Goal: Information Seeking & Learning: Compare options

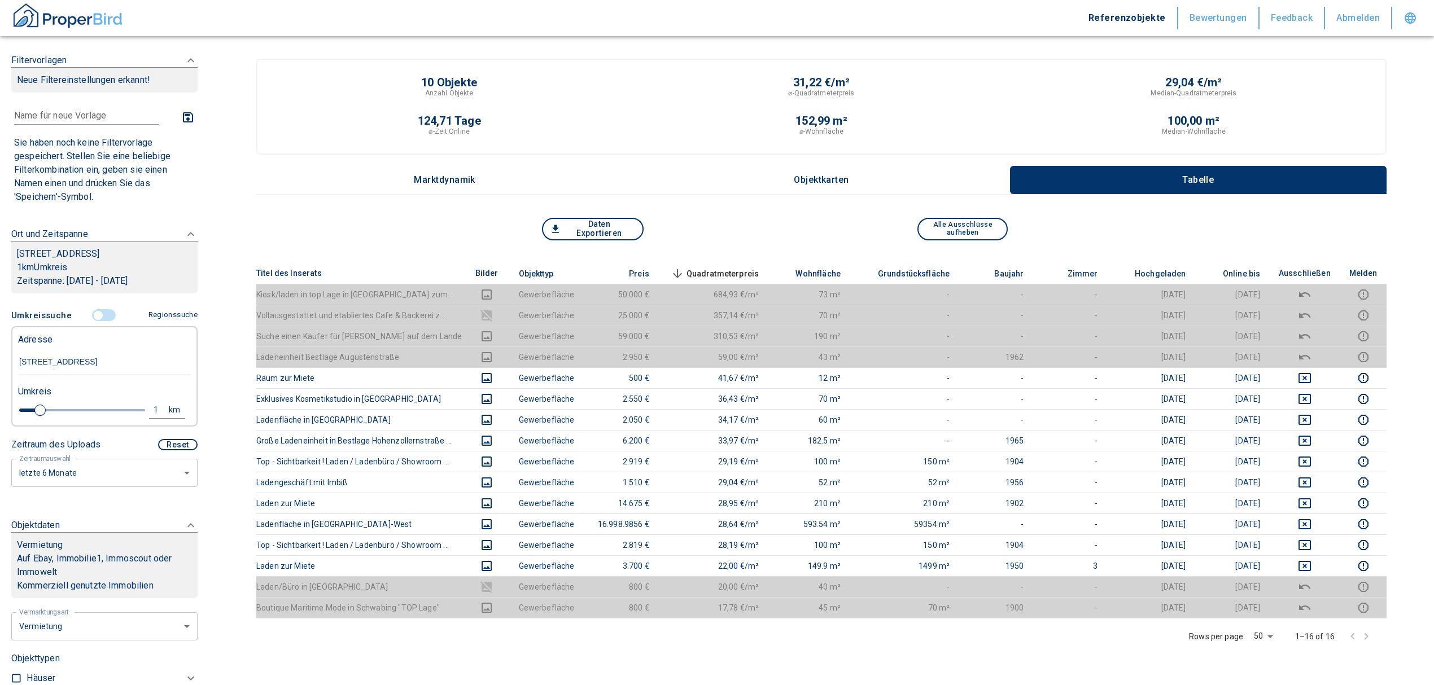
scroll to position [150, 0]
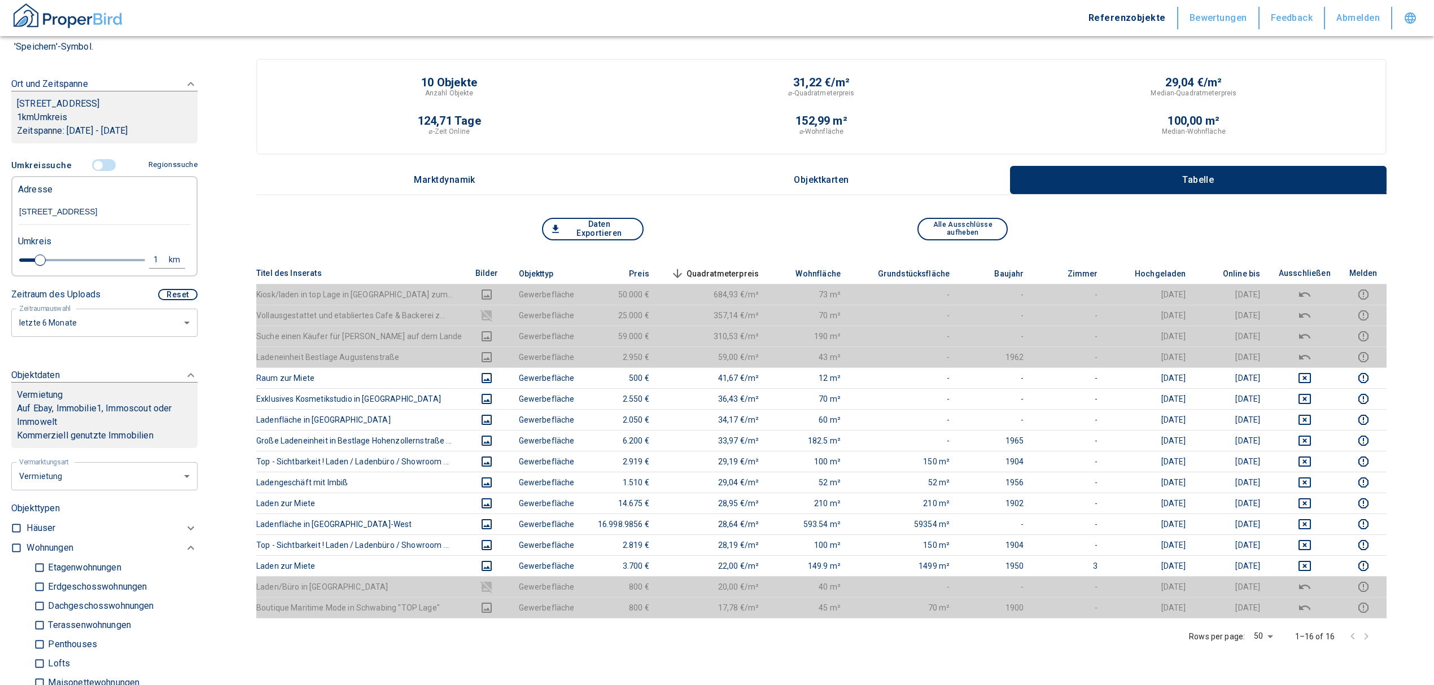
click at [91, 170] on span at bounding box center [104, 165] width 33 height 21
click at [93, 172] on input "controlled" at bounding box center [98, 165] width 34 height 12
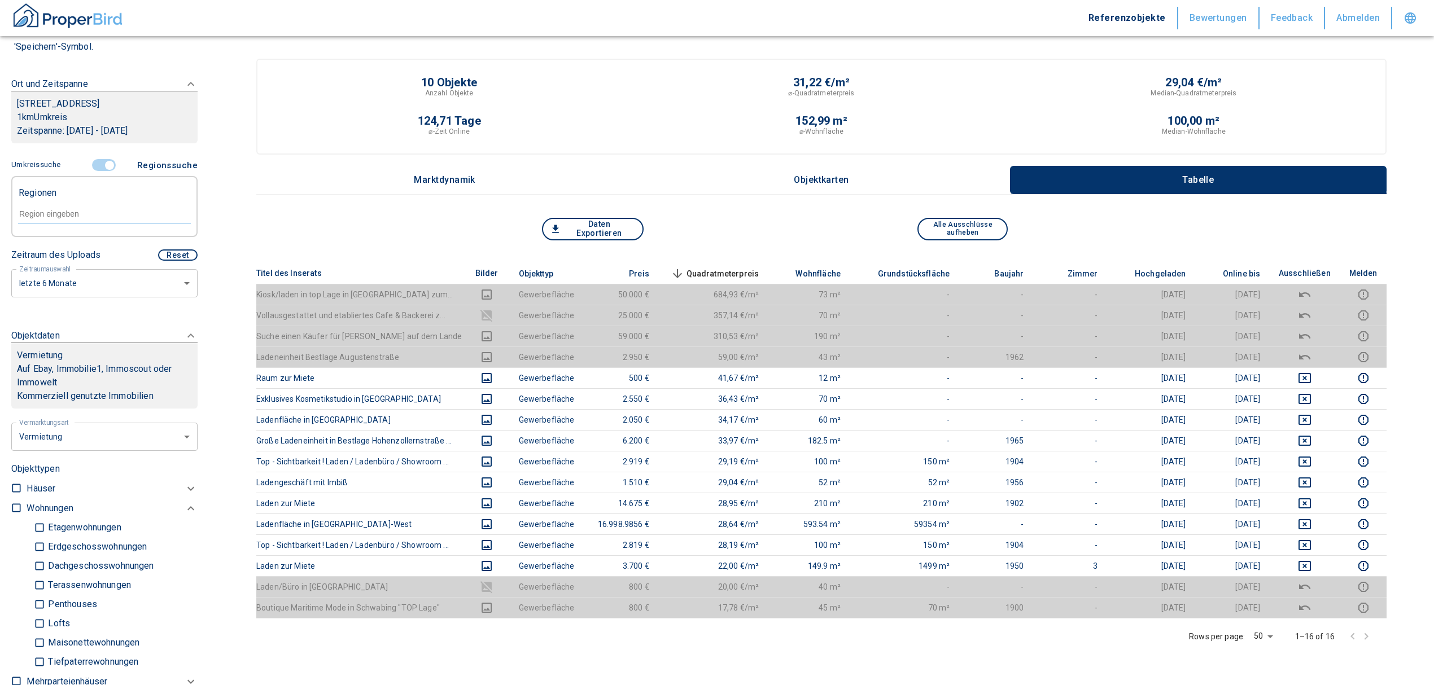
click at [98, 172] on input "controlled" at bounding box center [110, 165] width 34 height 12
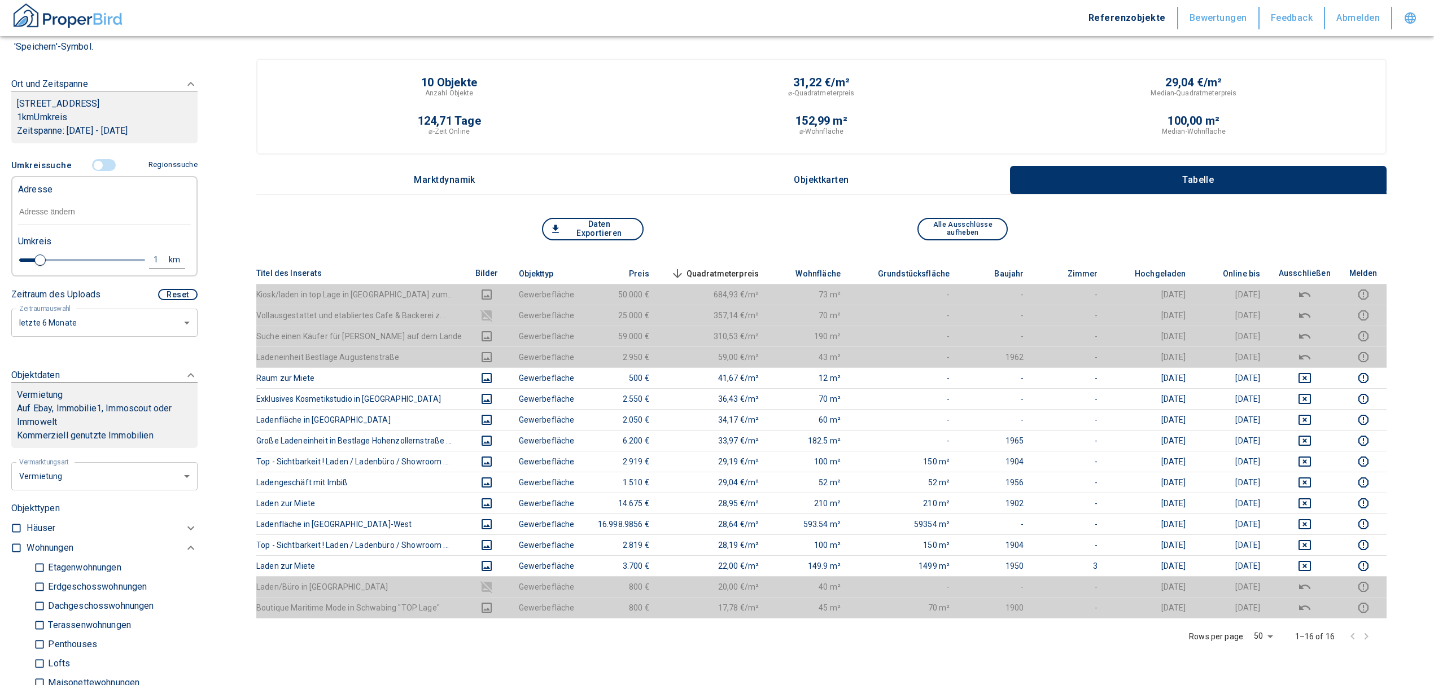
click at [64, 225] on input "text" at bounding box center [104, 212] width 173 height 26
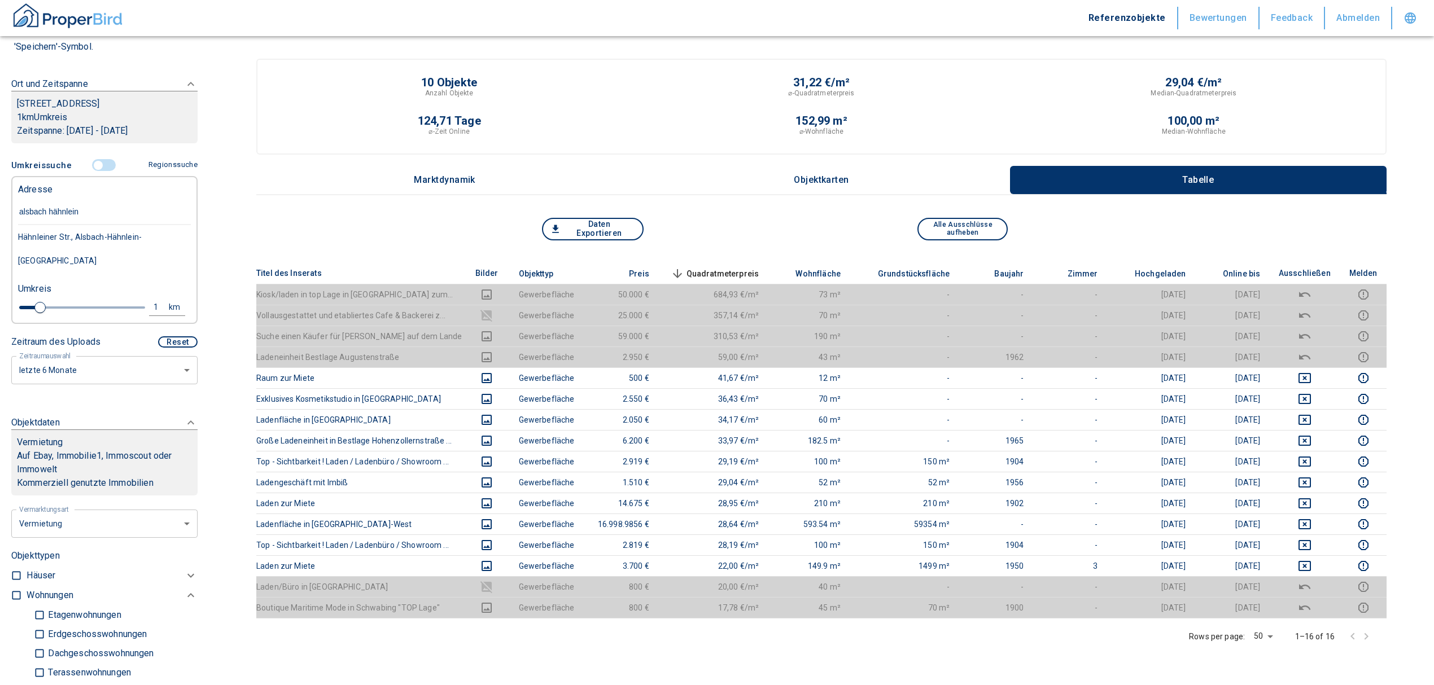
click at [20, 225] on input "alsbach hähnlein" at bounding box center [104, 212] width 173 height 26
type input "[STREET_ADDRESS] alsbach hähnlein"
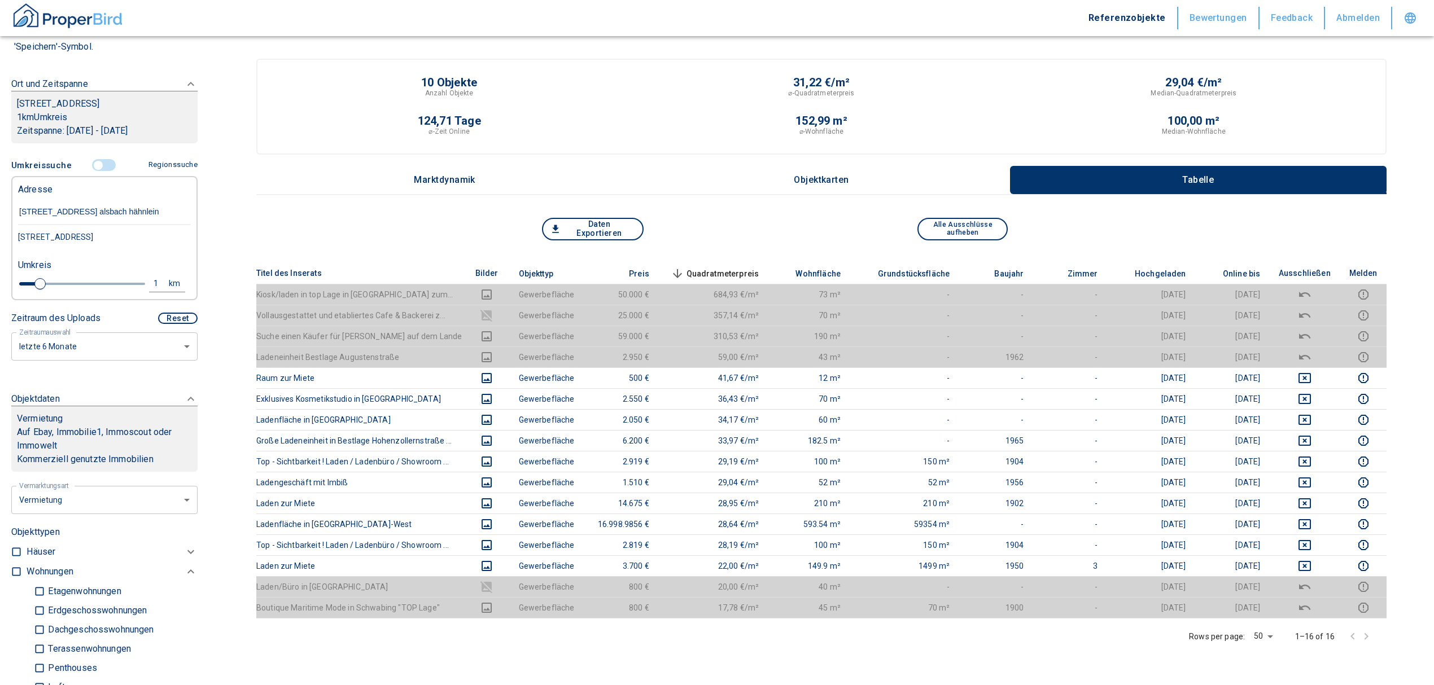
click at [39, 246] on div "[STREET_ADDRESS]" at bounding box center [104, 237] width 173 height 24
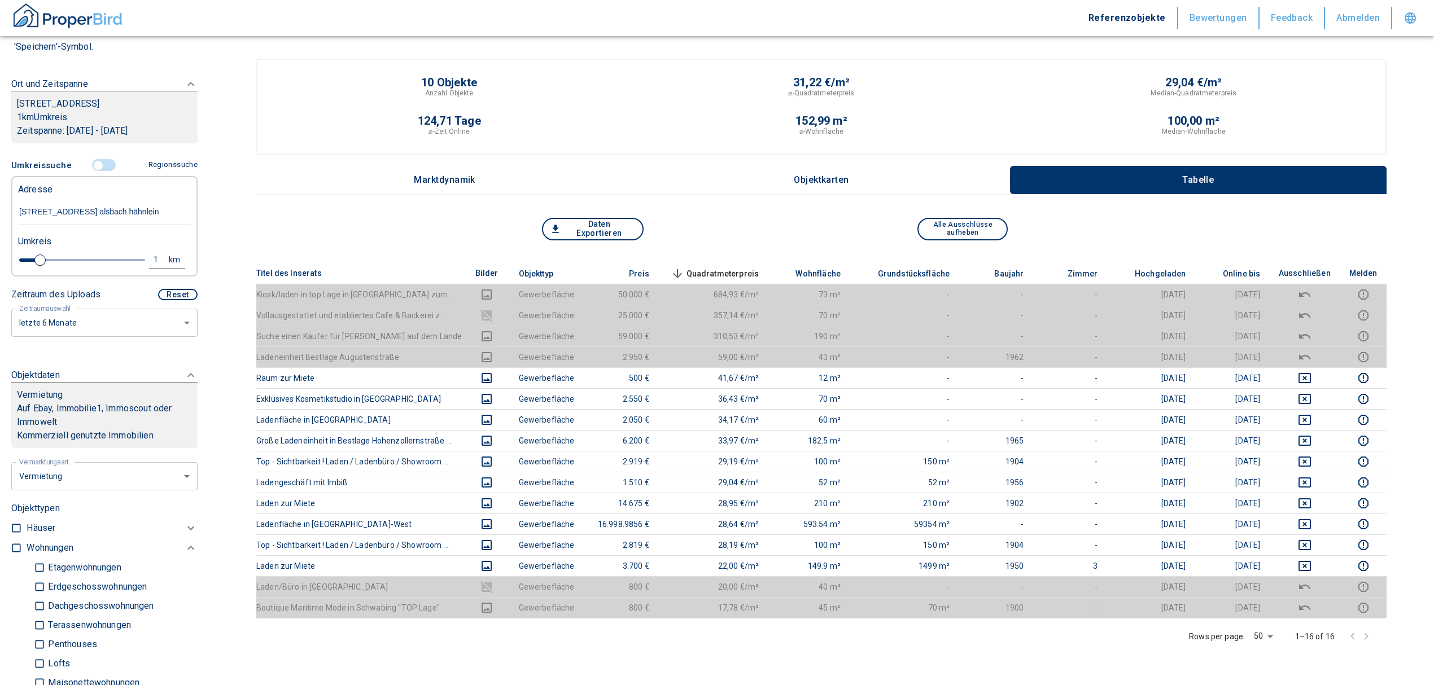
type input "2020"
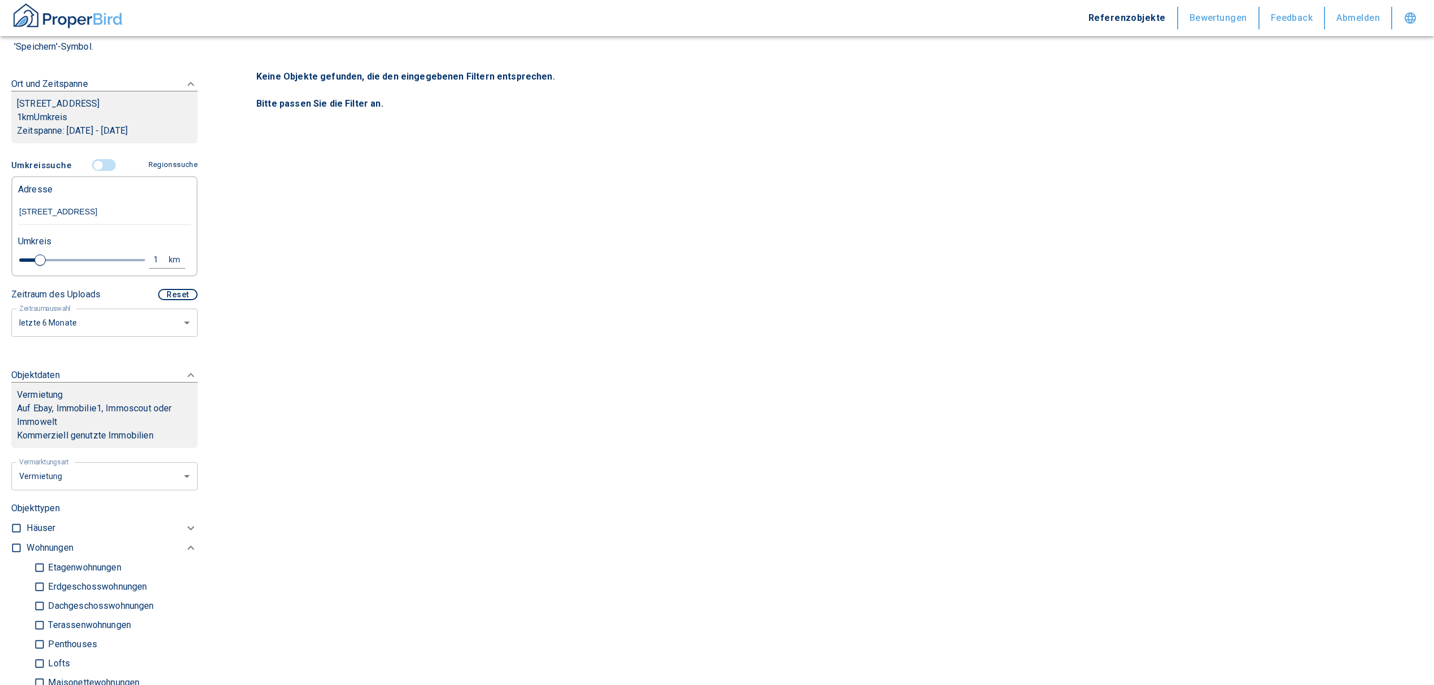
scroll to position [376, 0]
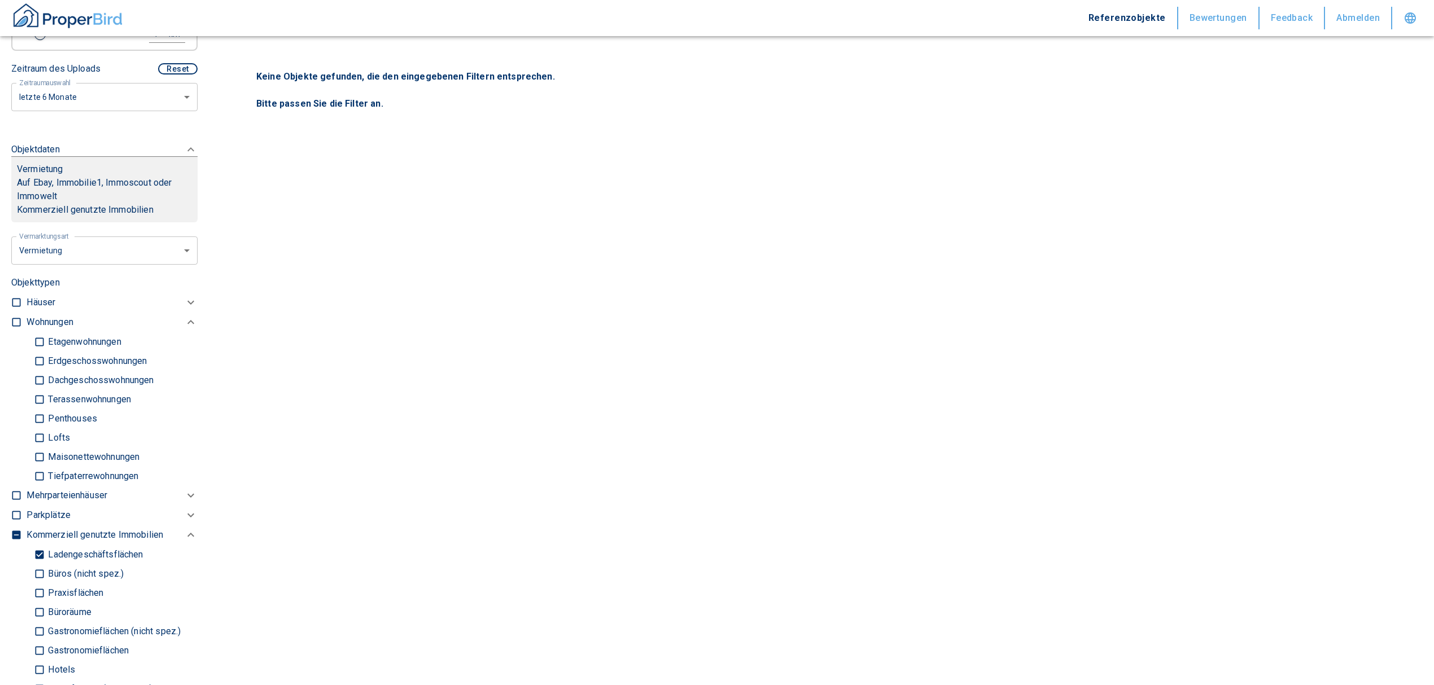
type input "[STREET_ADDRESS]"
click at [41, 546] on input "Ladengeschäftsflächen" at bounding box center [39, 555] width 11 height 20
checkbox input "false"
type input "2020"
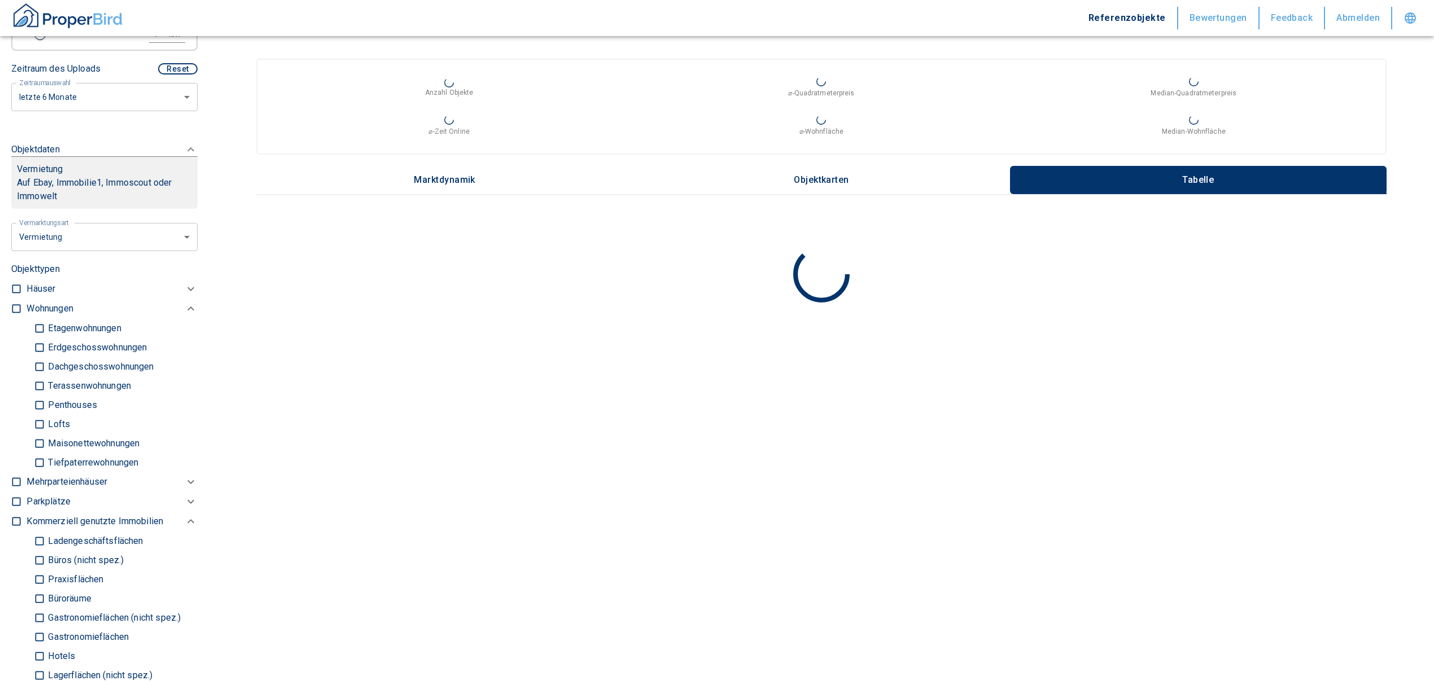
click at [12, 303] on input "checkbox" at bounding box center [16, 308] width 11 height 11
checkbox input "true"
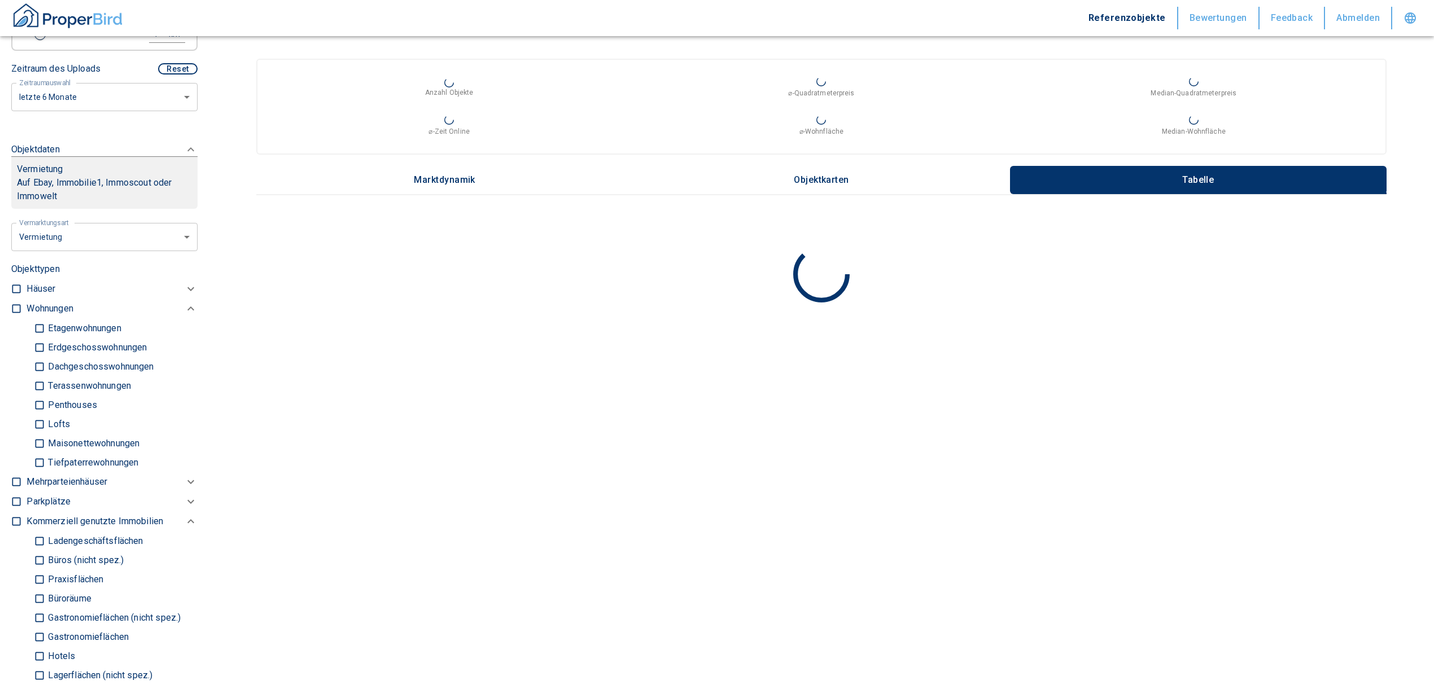
checkbox input "true"
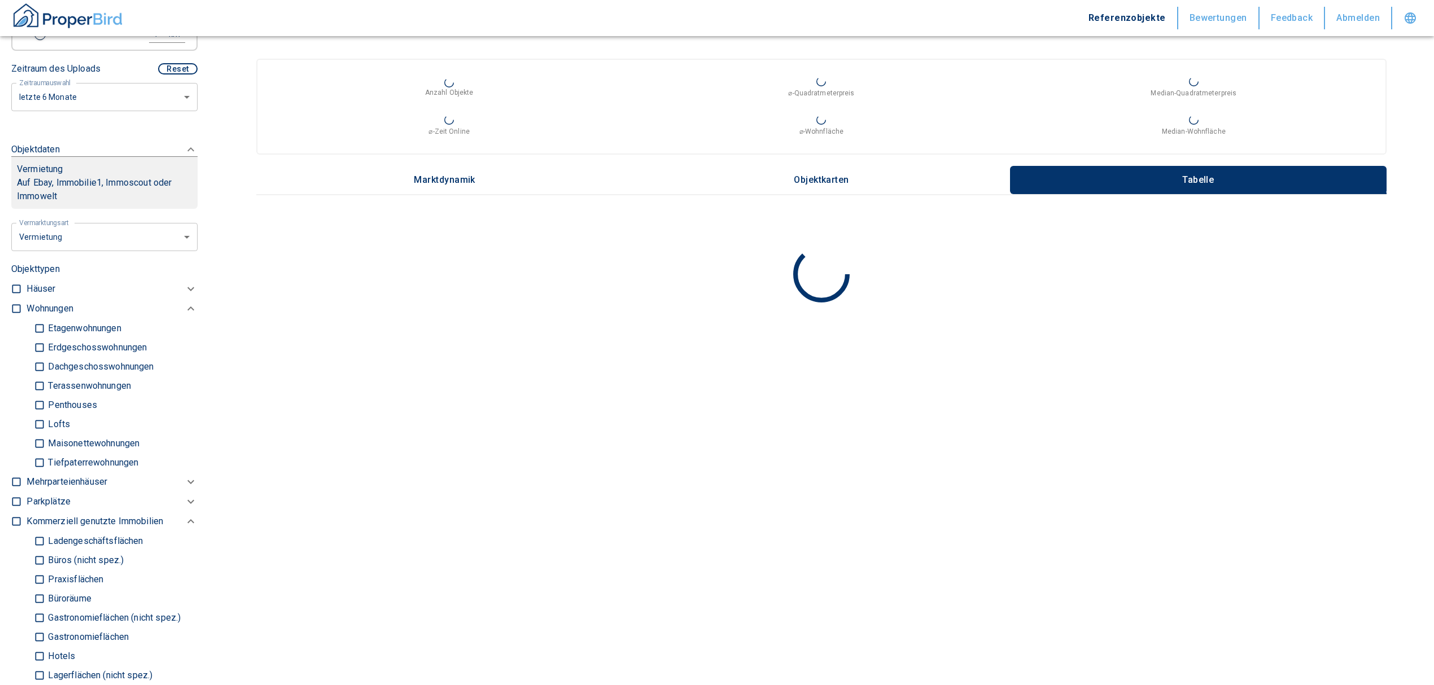
type input "2020"
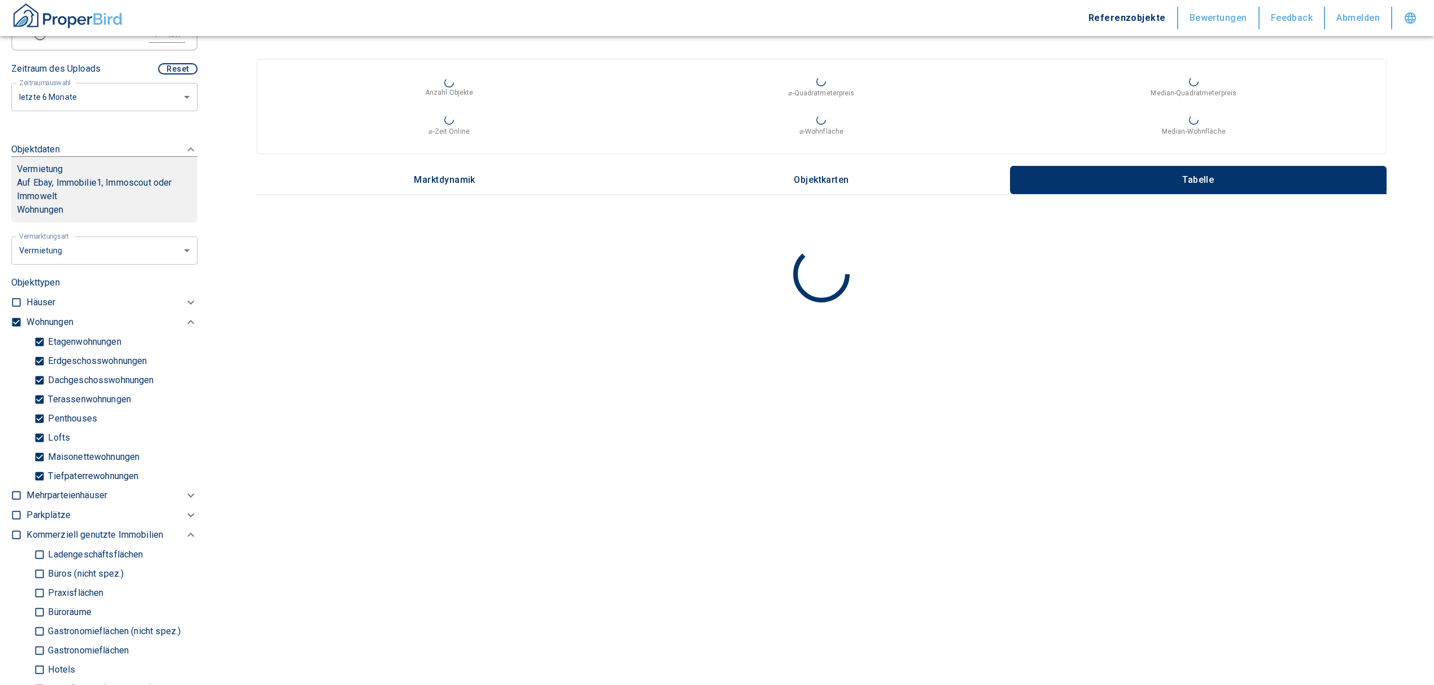
click at [37, 479] on input "Tiefpaterrewohnungen" at bounding box center [39, 476] width 11 height 20
checkbox input "false"
type input "2020"
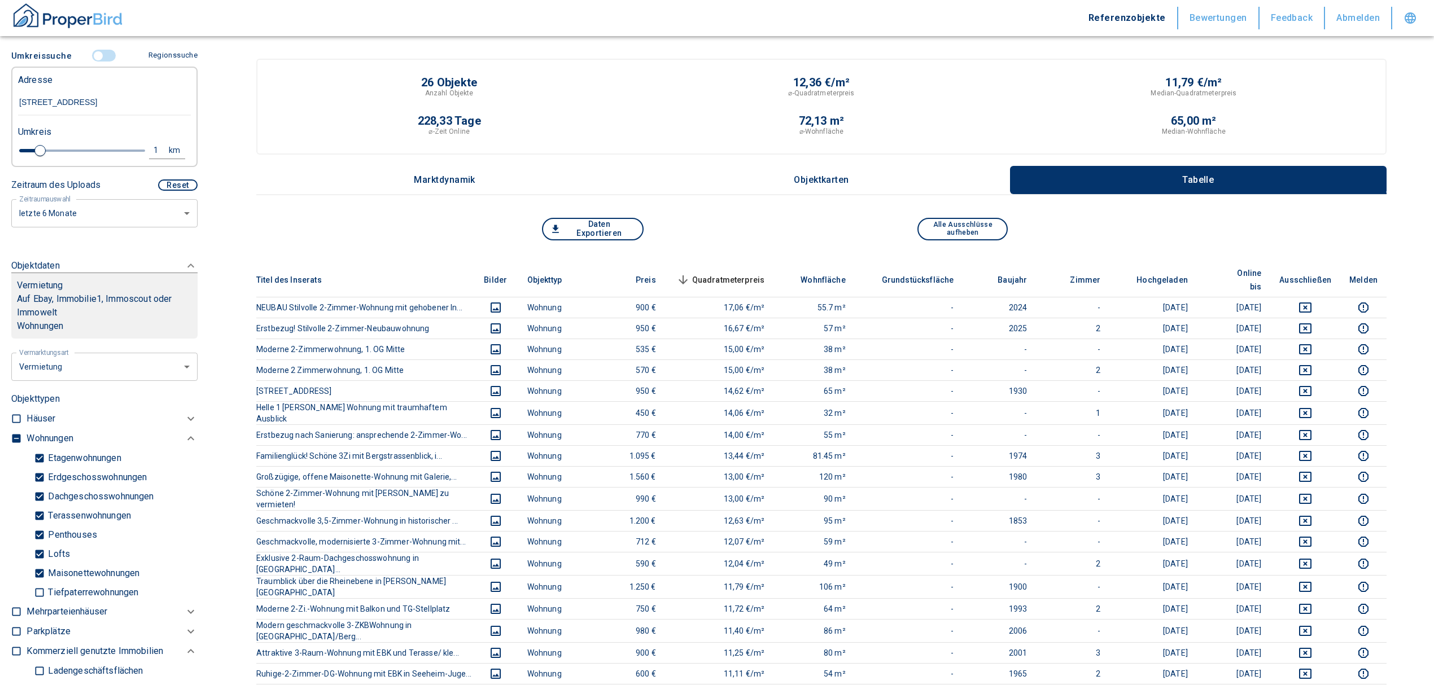
scroll to position [150, 0]
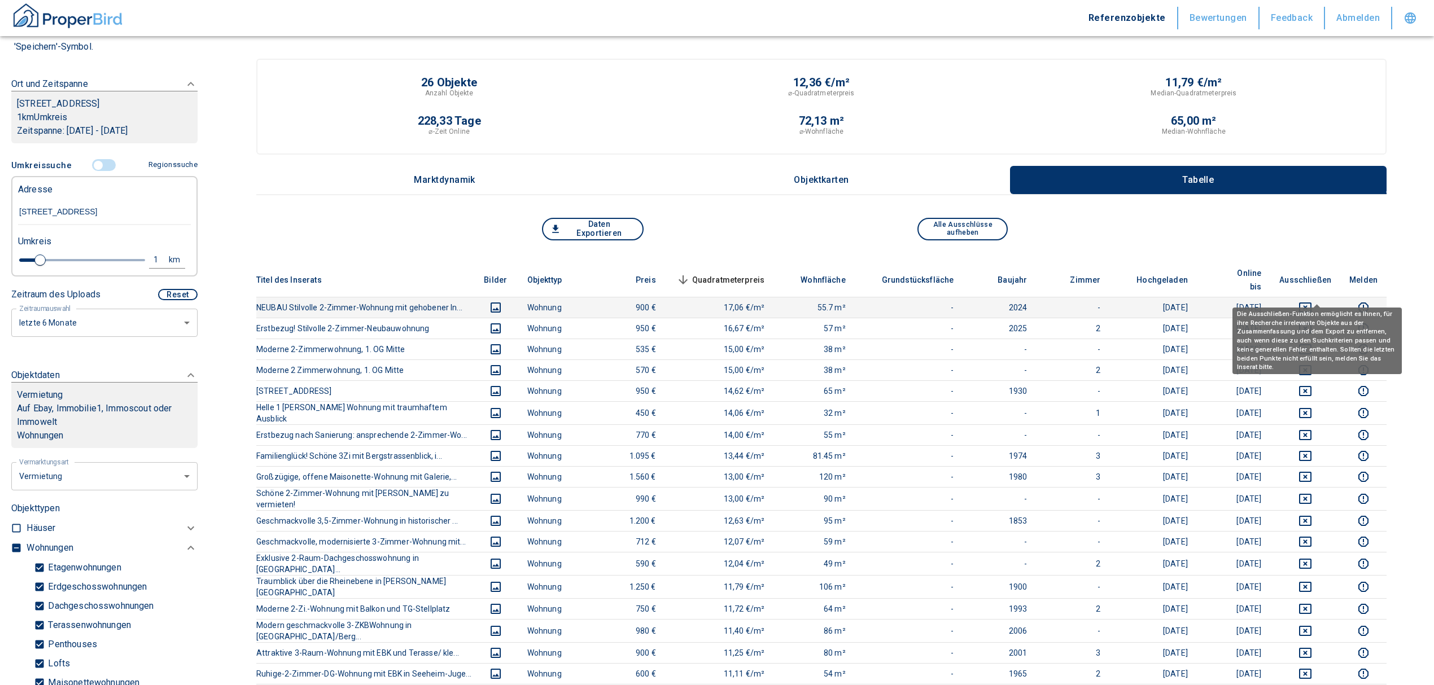
click at [1311, 303] on icon "deselect this listing" at bounding box center [1305, 308] width 12 height 10
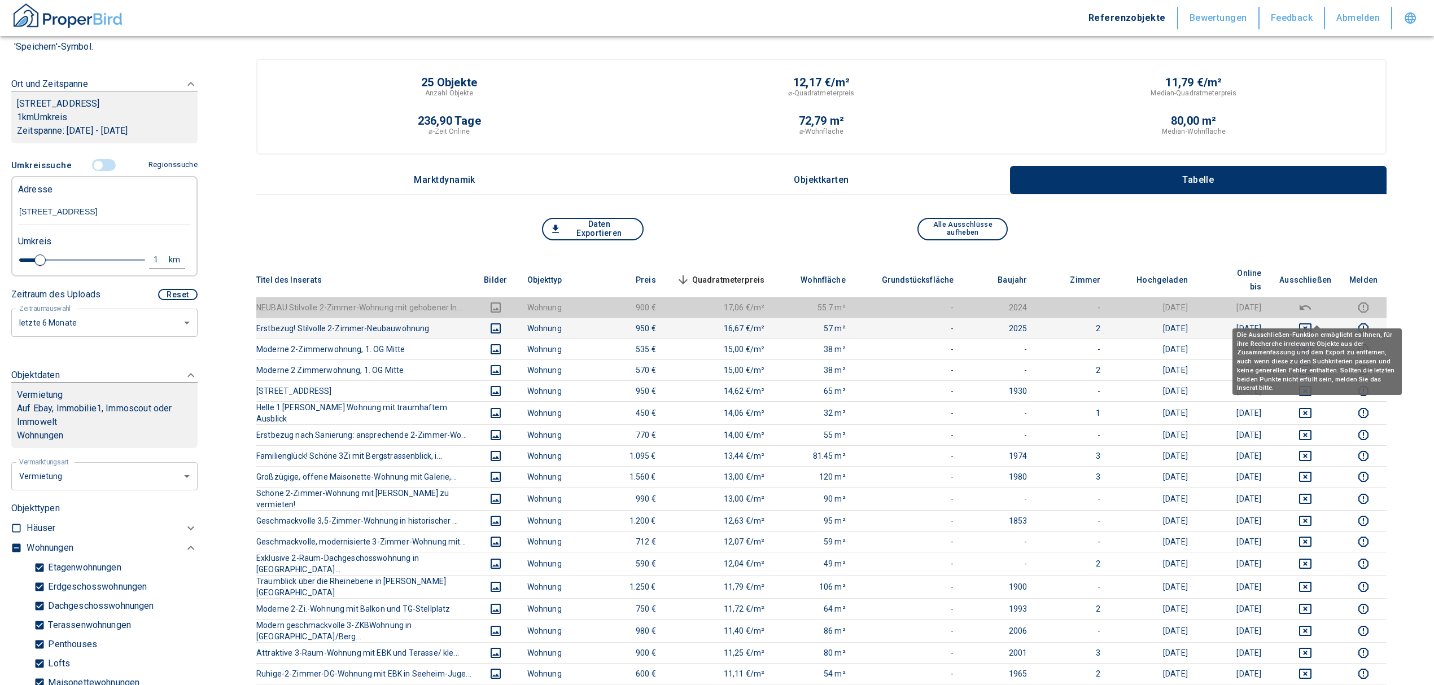
click at [1312, 322] on icon "deselect this listing" at bounding box center [1305, 329] width 14 height 14
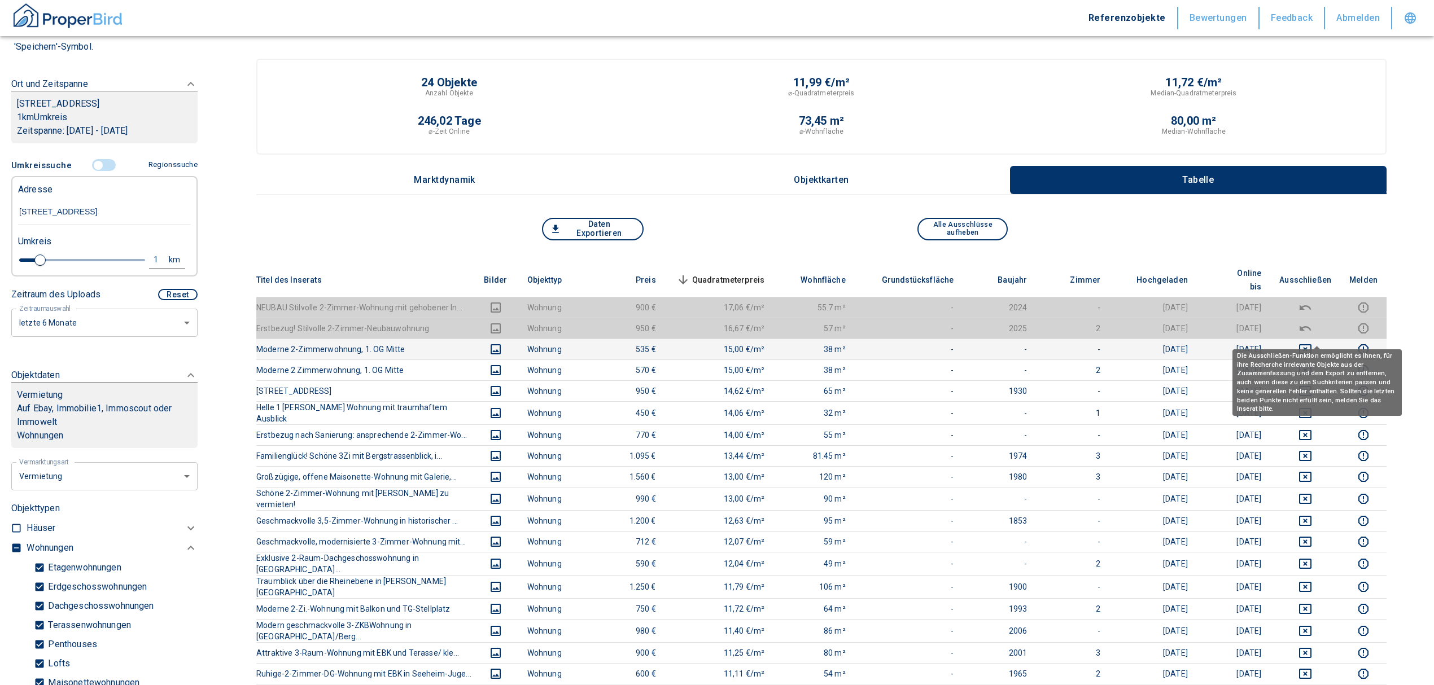
click at [1308, 343] on button "deselect this listing" at bounding box center [1305, 350] width 52 height 14
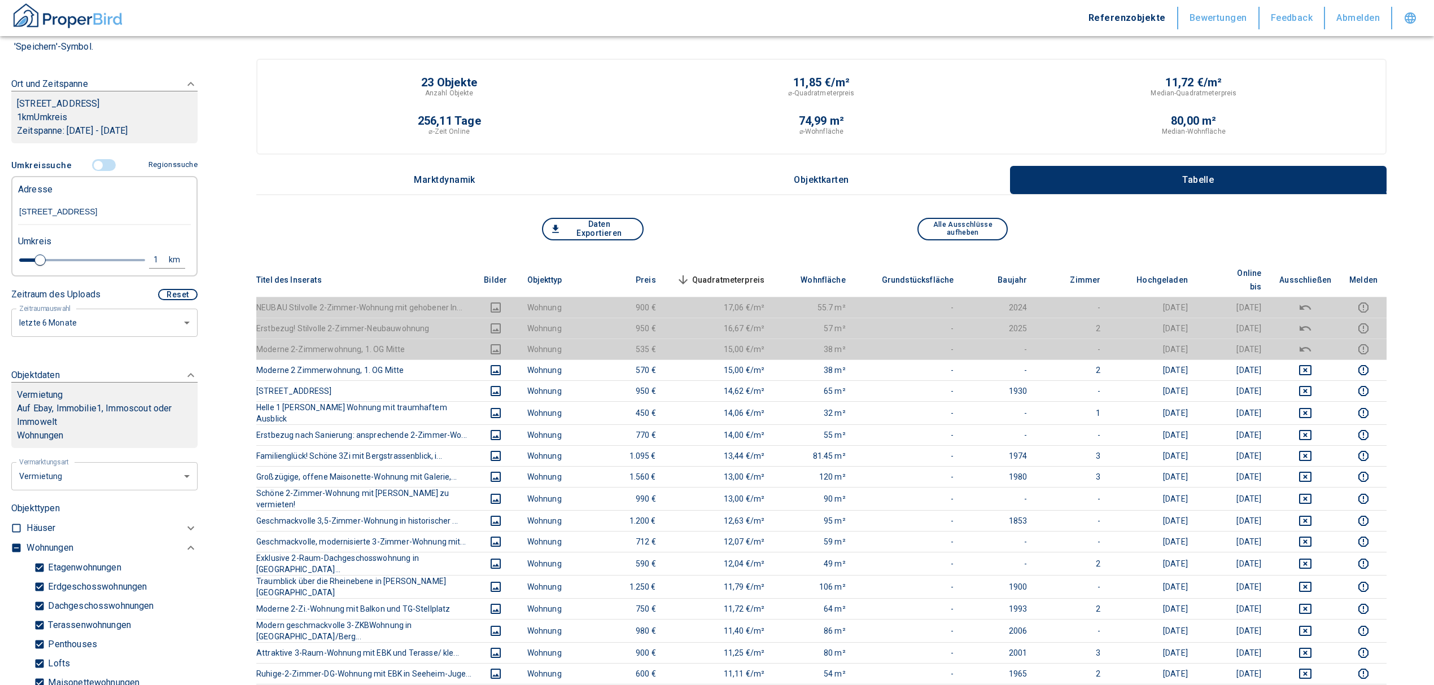
click at [753, 273] on span "Quadratmeterpreis sorted descending" at bounding box center [719, 280] width 91 height 14
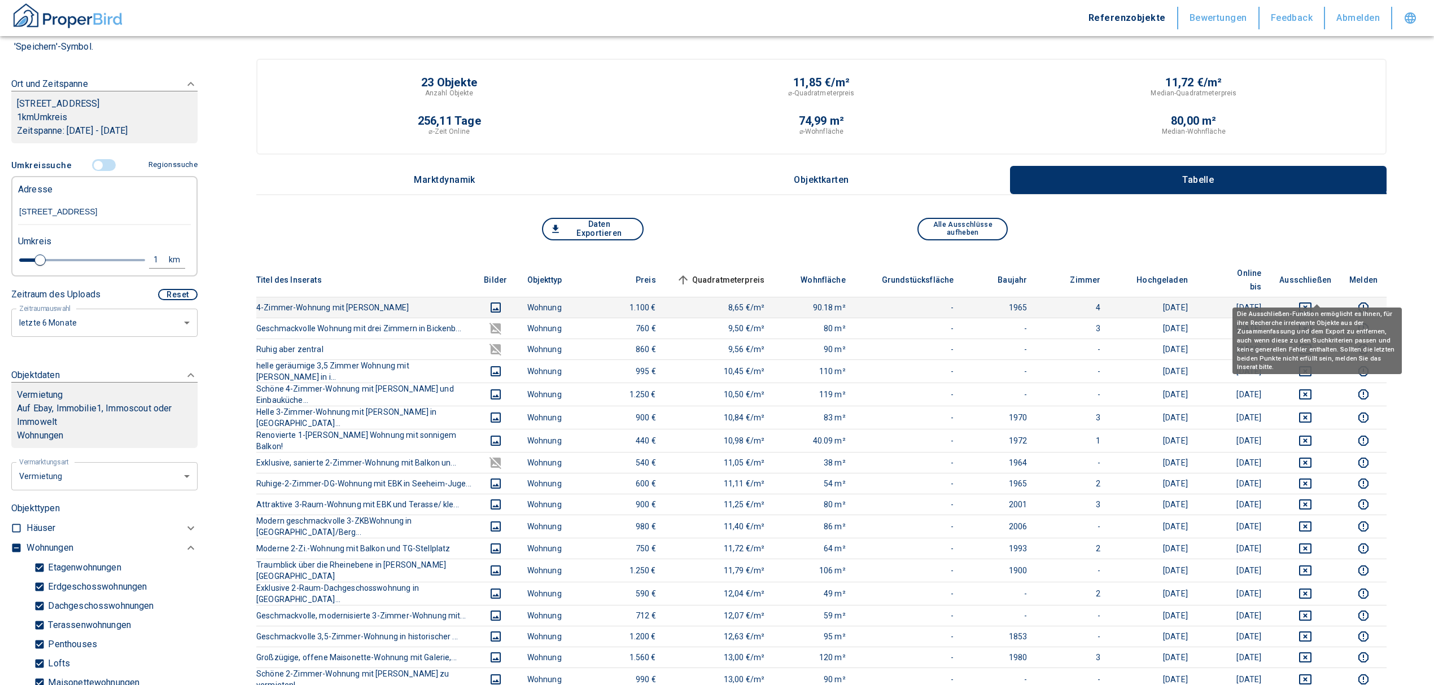
click at [1311, 303] on icon "deselect this listing" at bounding box center [1305, 308] width 12 height 10
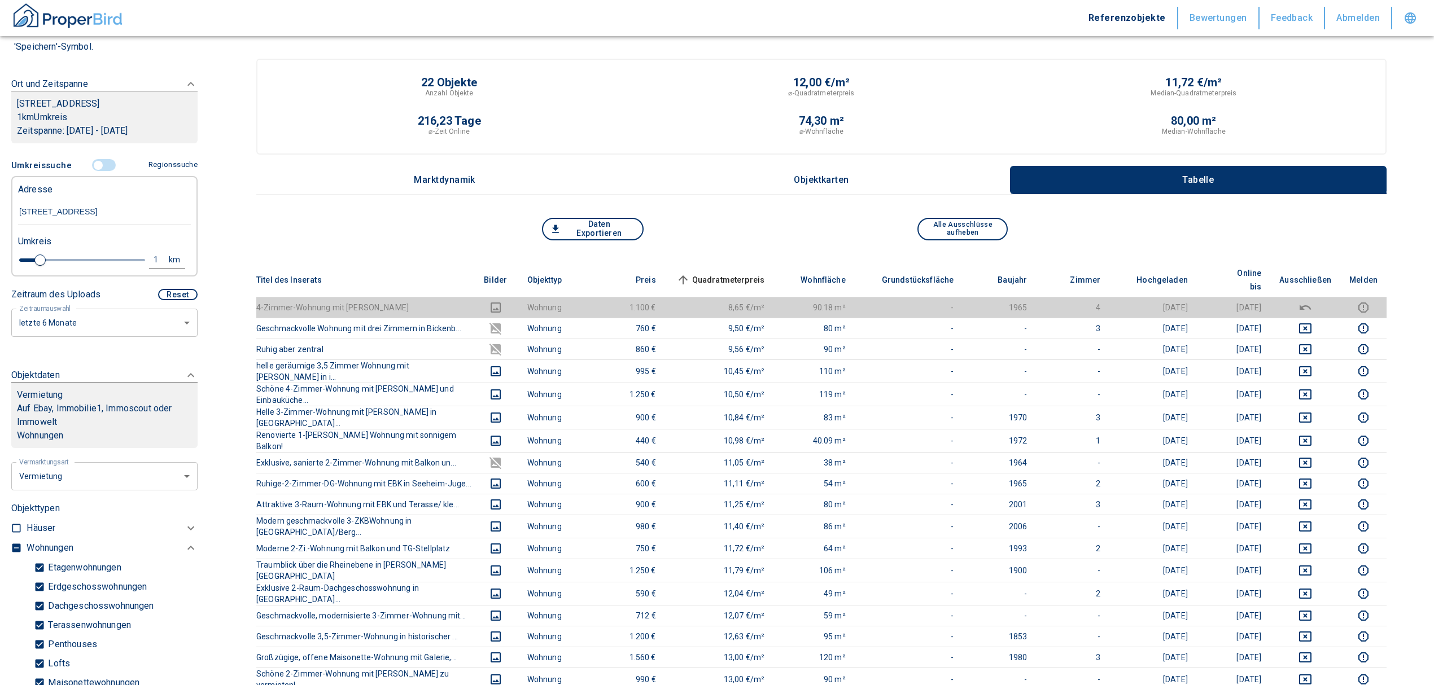
click at [760, 273] on span "Quadratmeterpreis sorted ascending" at bounding box center [719, 280] width 91 height 14
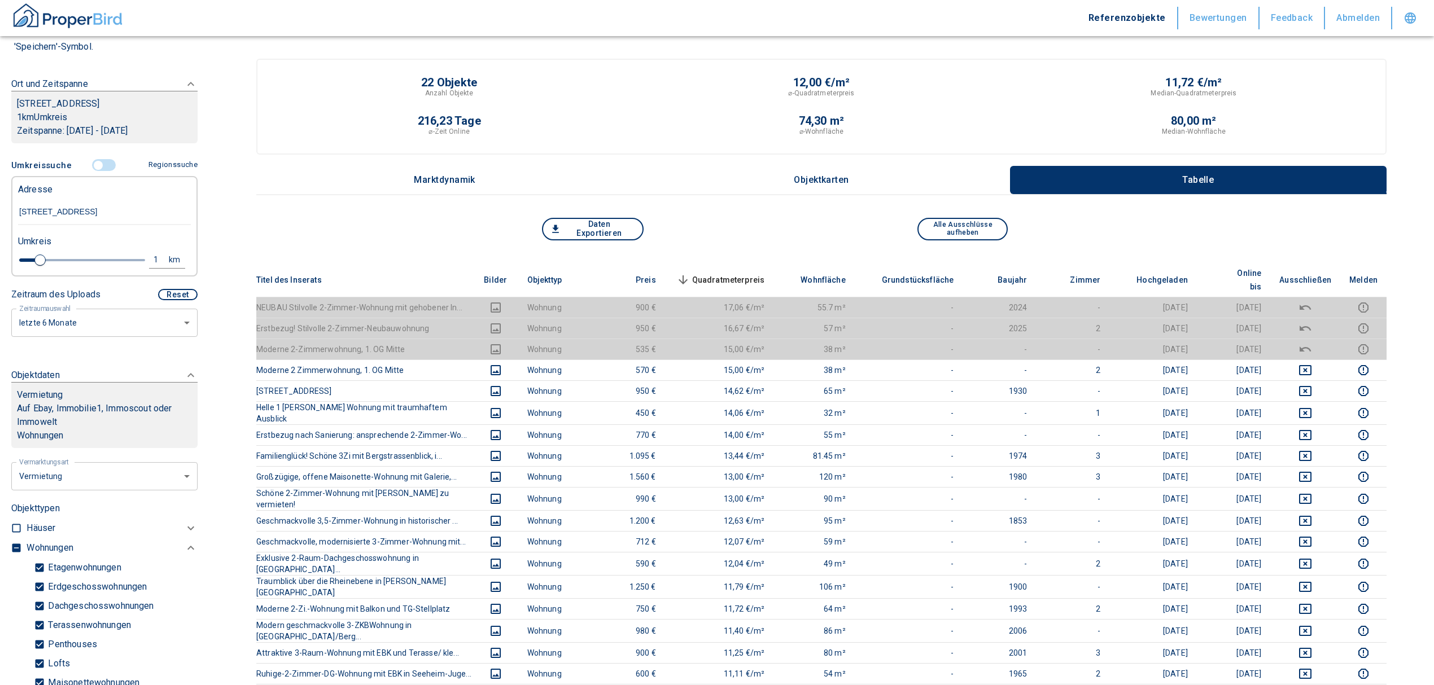
click at [746, 260] on div "Daten Exportieren Alle Ausschlüsse aufheben" at bounding box center [821, 240] width 1130 height 45
click at [750, 273] on span "Quadratmeterpreis sorted descending" at bounding box center [719, 280] width 91 height 14
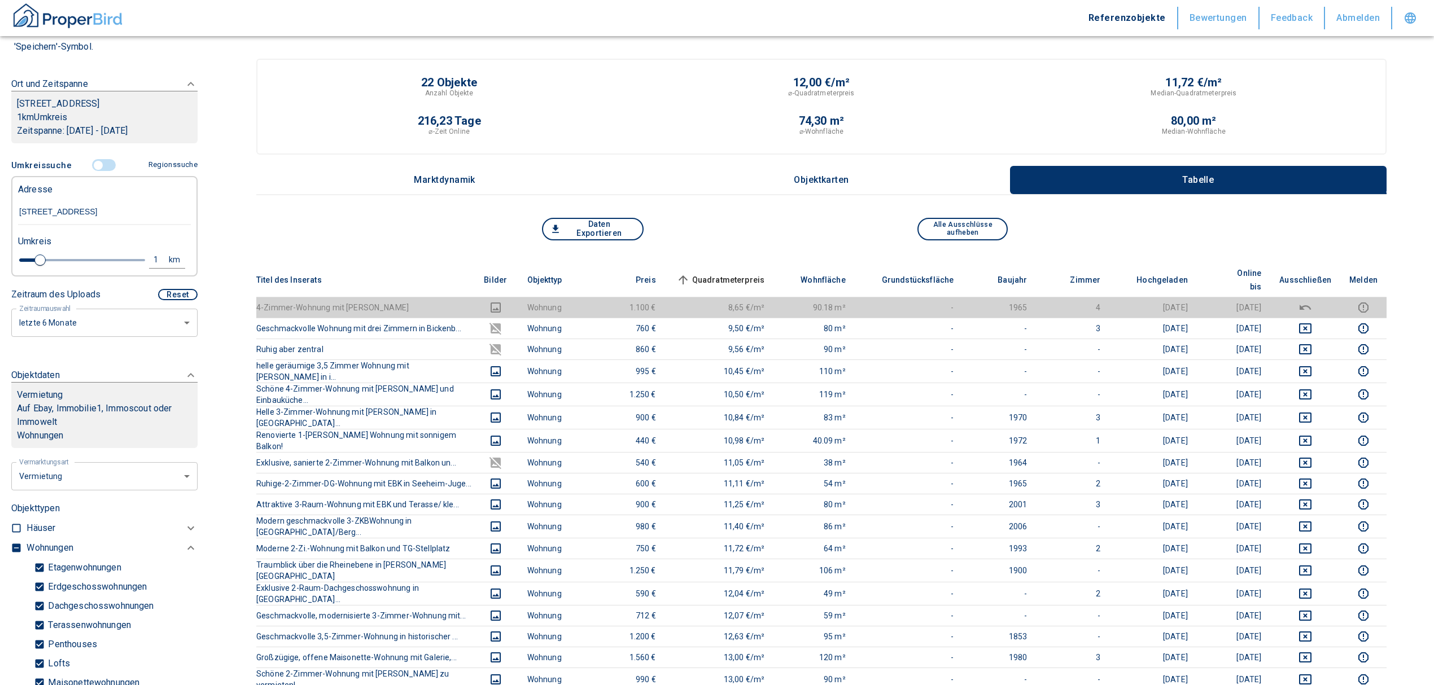
click at [93, 163] on input "controlled" at bounding box center [98, 165] width 34 height 12
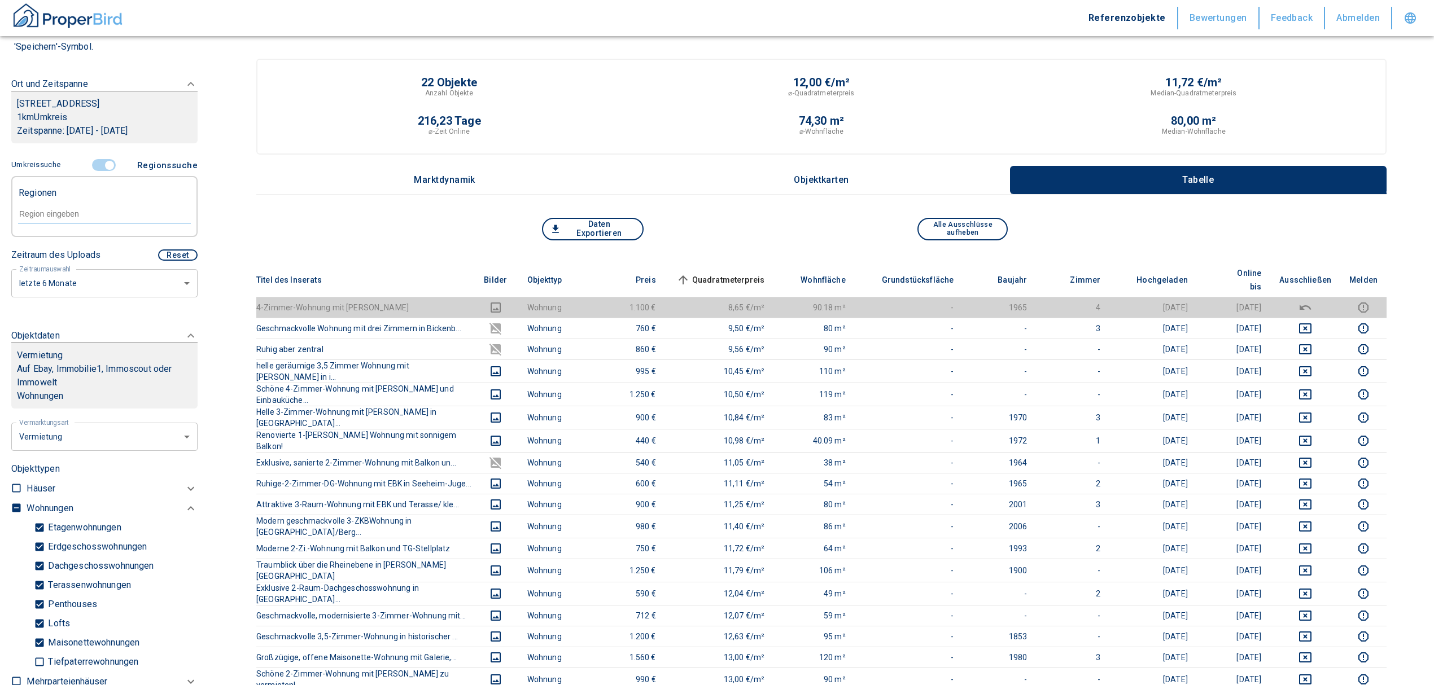
click at [59, 219] on div at bounding box center [104, 213] width 173 height 20
click at [91, 238] on li "64665 Alsbach-Hähnlein" at bounding box center [98, 239] width 162 height 20
type input "64665"
type input "2020"
type input "64665 Alsbach-Hähnlein"
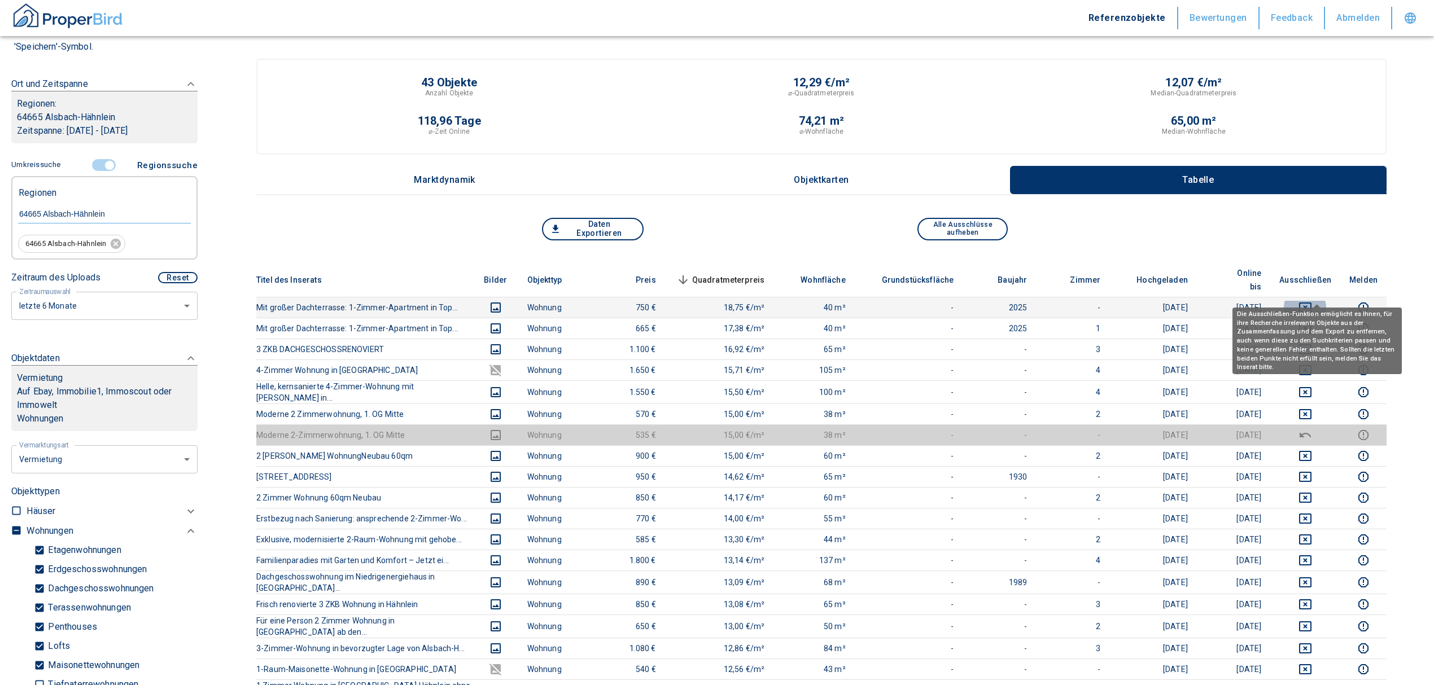
click at [1312, 301] on icon "deselect this listing" at bounding box center [1305, 308] width 14 height 14
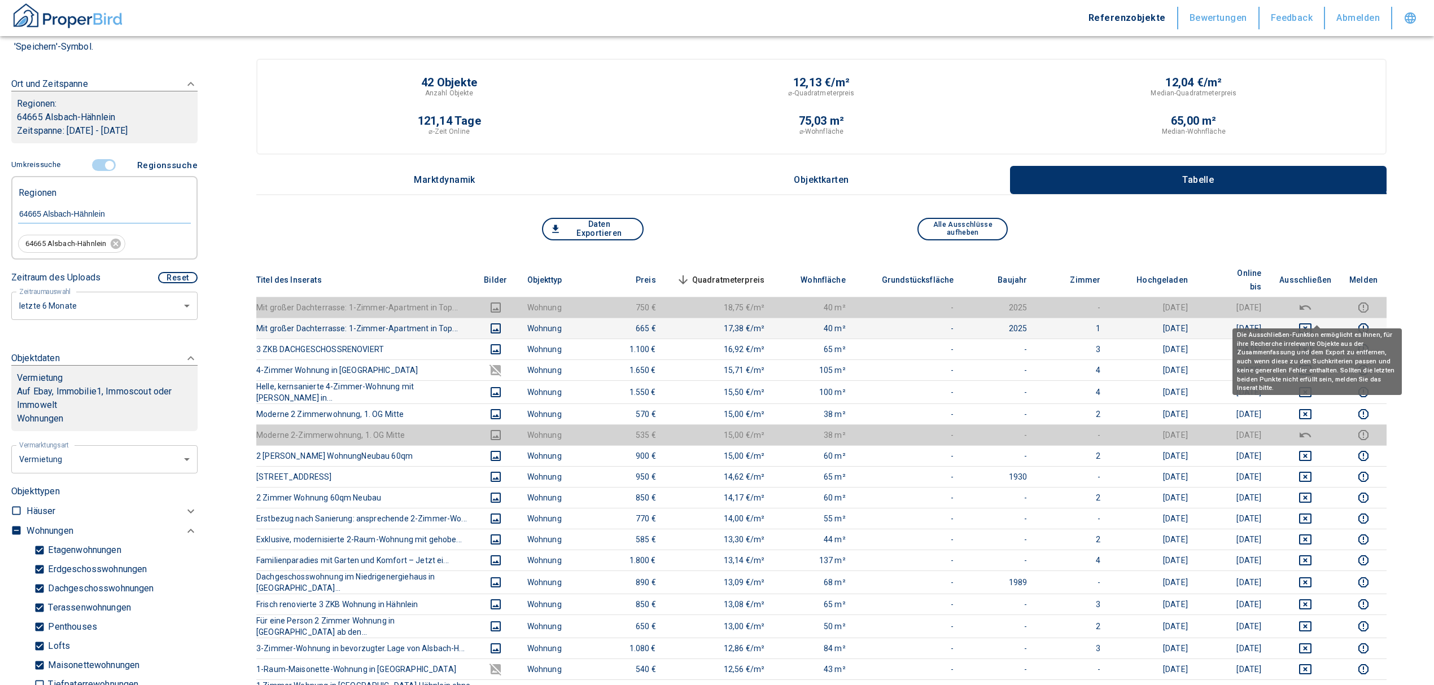
click at [1312, 322] on icon "deselect this listing" at bounding box center [1305, 329] width 14 height 14
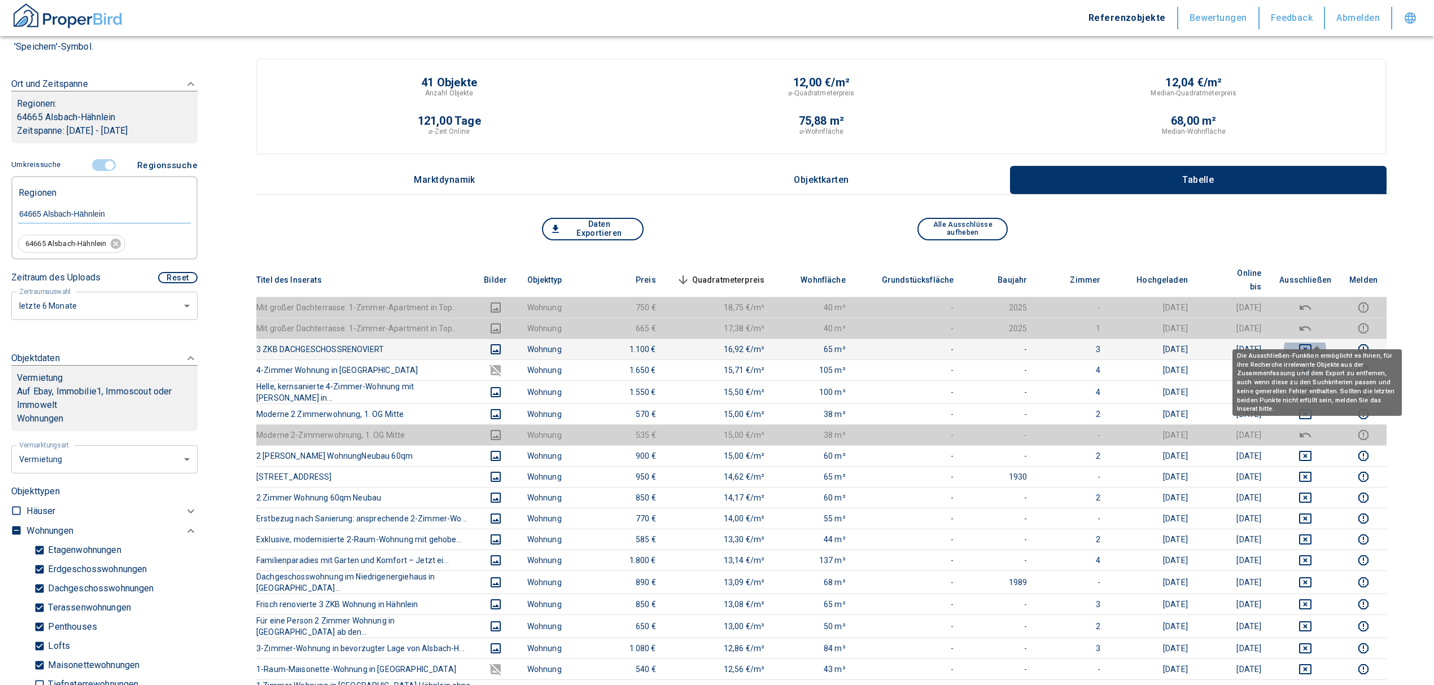
click at [1312, 343] on icon "deselect this listing" at bounding box center [1305, 350] width 14 height 14
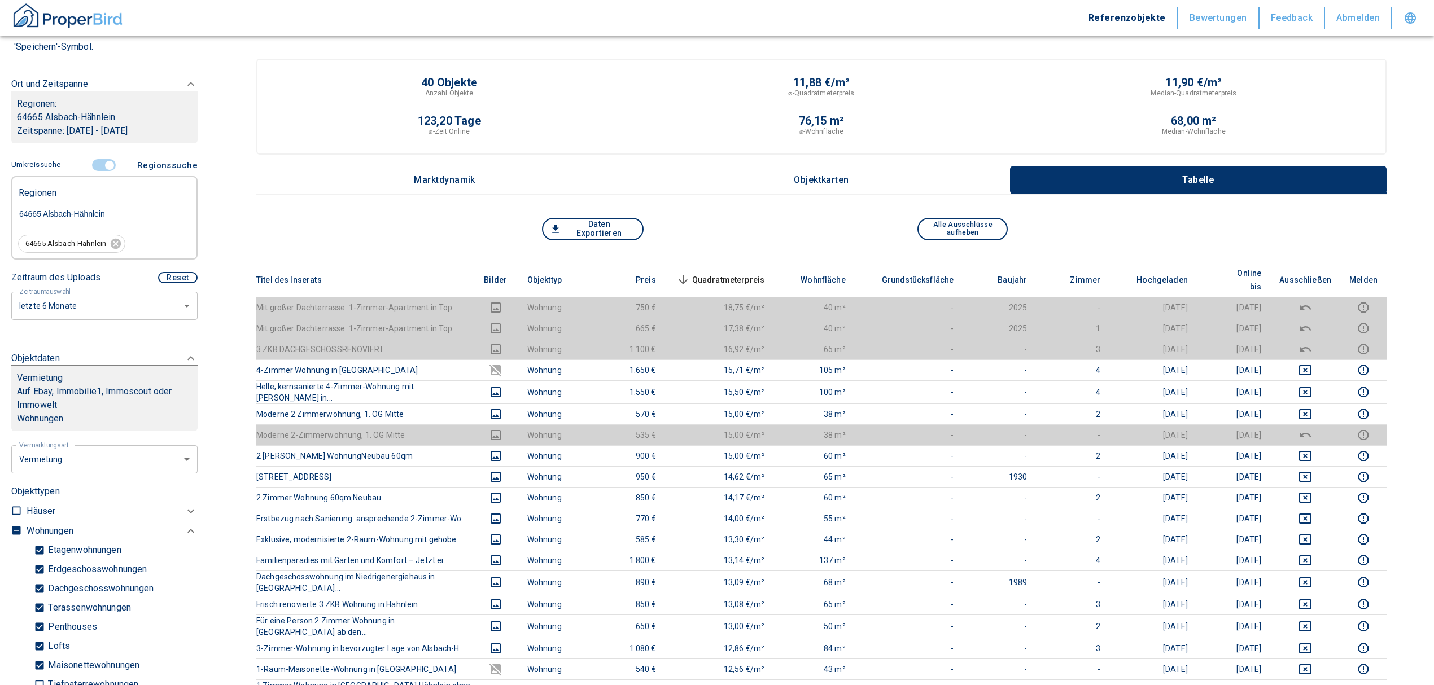
click at [753, 273] on span "Quadratmeterpreis sorted descending" at bounding box center [719, 280] width 91 height 14
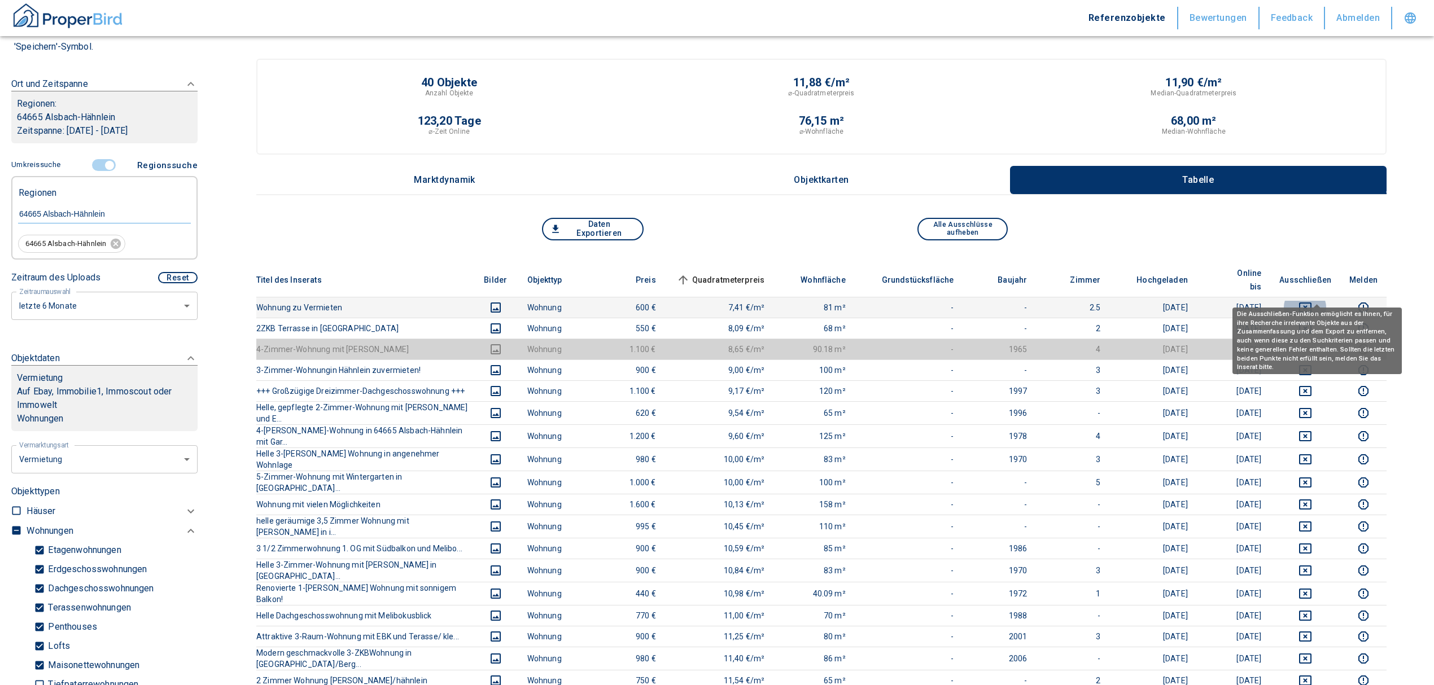
click at [1312, 301] on icon "deselect this listing" at bounding box center [1305, 308] width 14 height 14
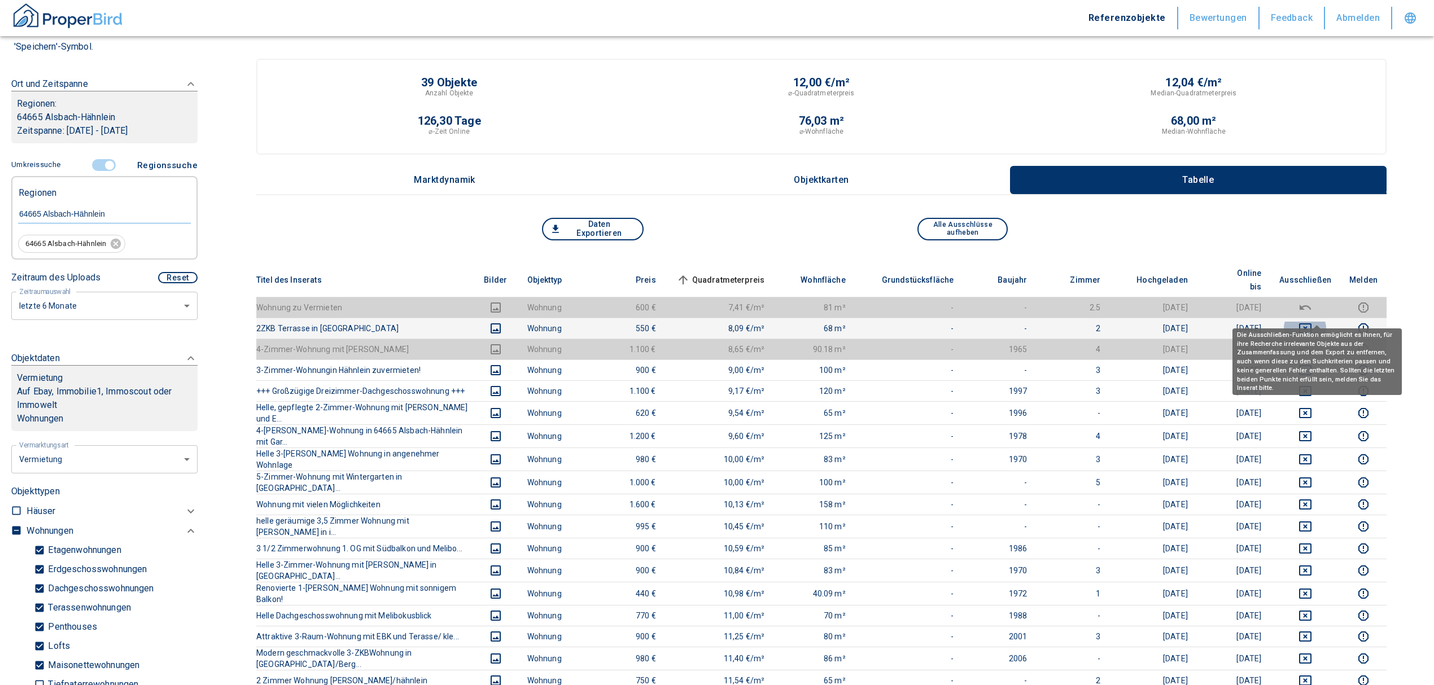
click at [1312, 322] on icon "deselect this listing" at bounding box center [1305, 329] width 14 height 14
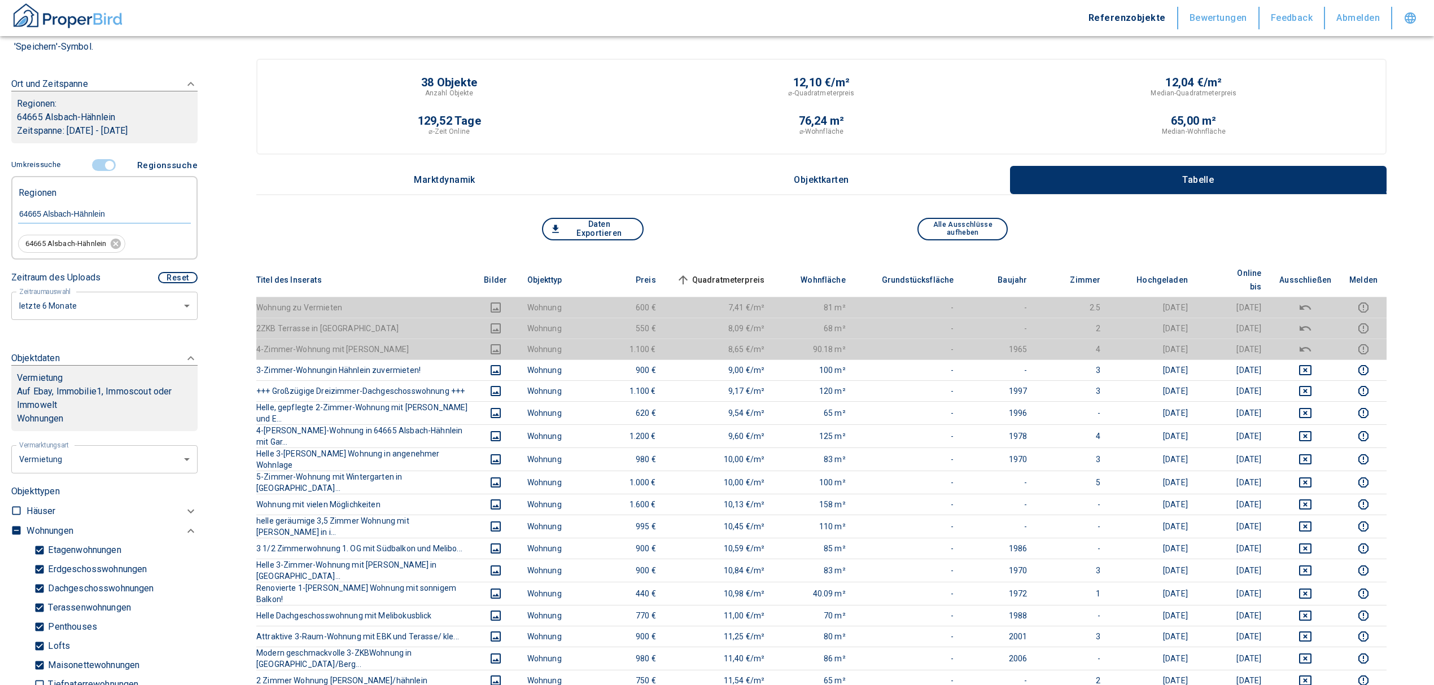
click at [741, 273] on span "Quadratmeterpreis sorted ascending" at bounding box center [719, 280] width 91 height 14
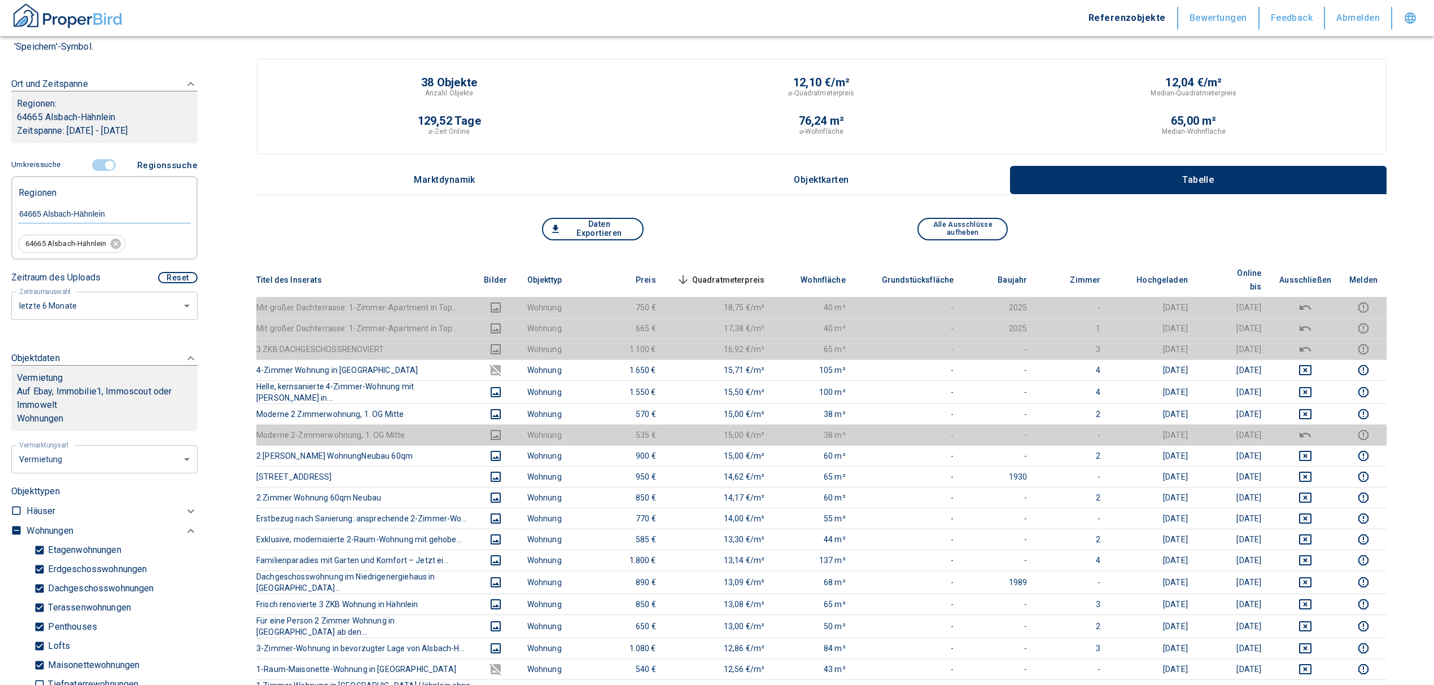
click at [727, 273] on span "Quadratmeterpreis sorted descending" at bounding box center [719, 280] width 91 height 14
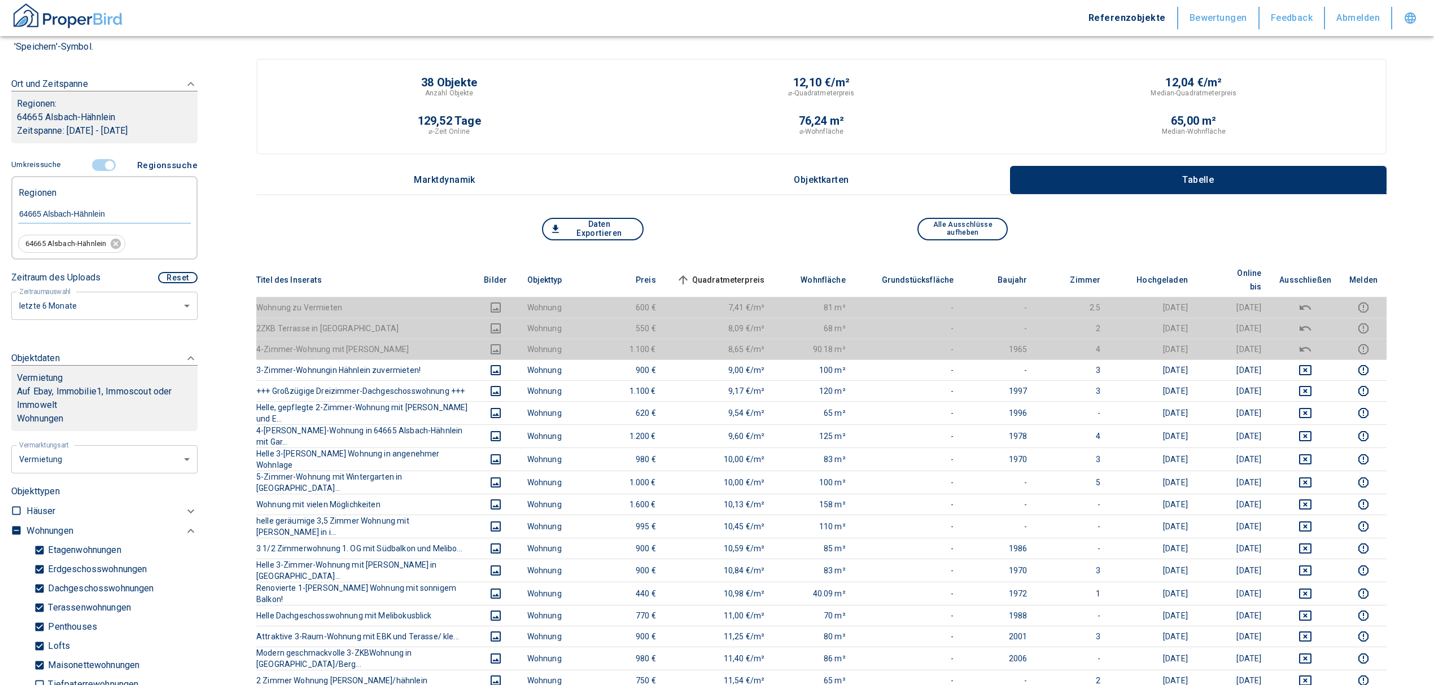
click at [102, 164] on input "controlled" at bounding box center [110, 165] width 34 height 12
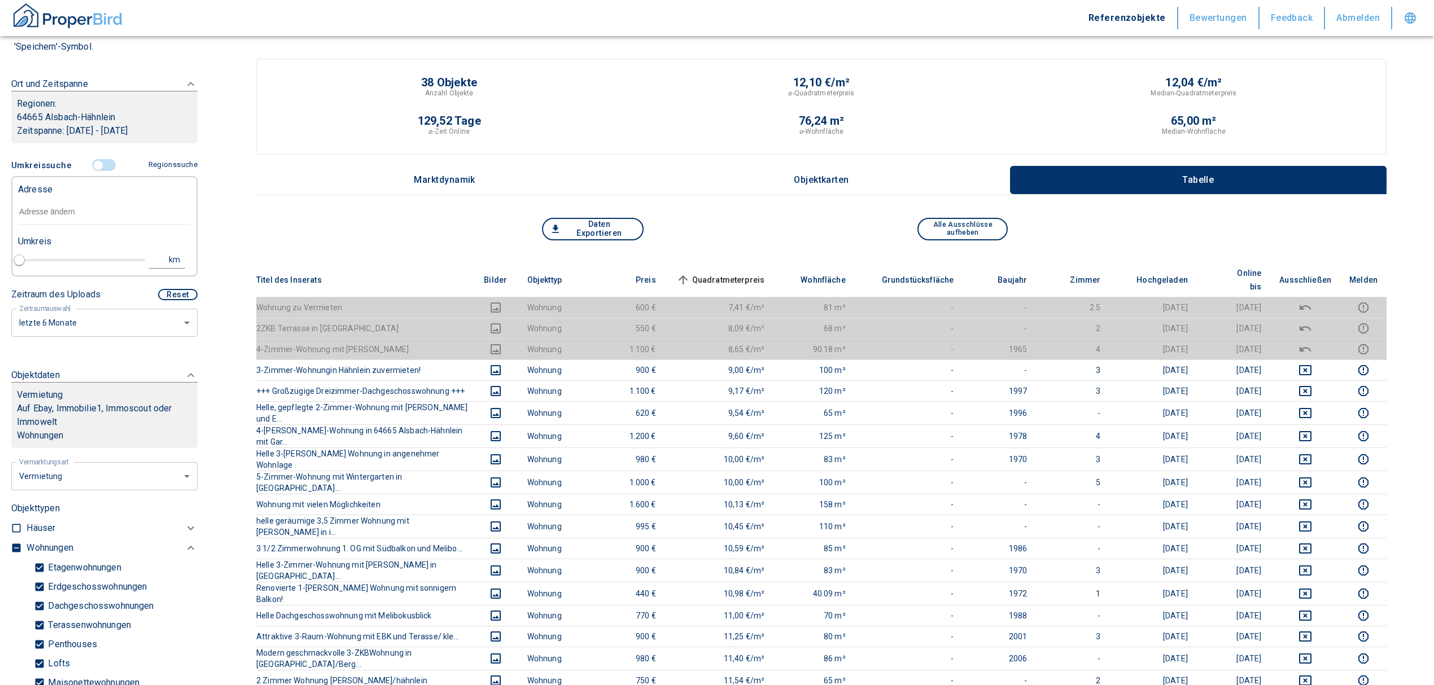
click at [82, 207] on input "text" at bounding box center [104, 212] width 173 height 26
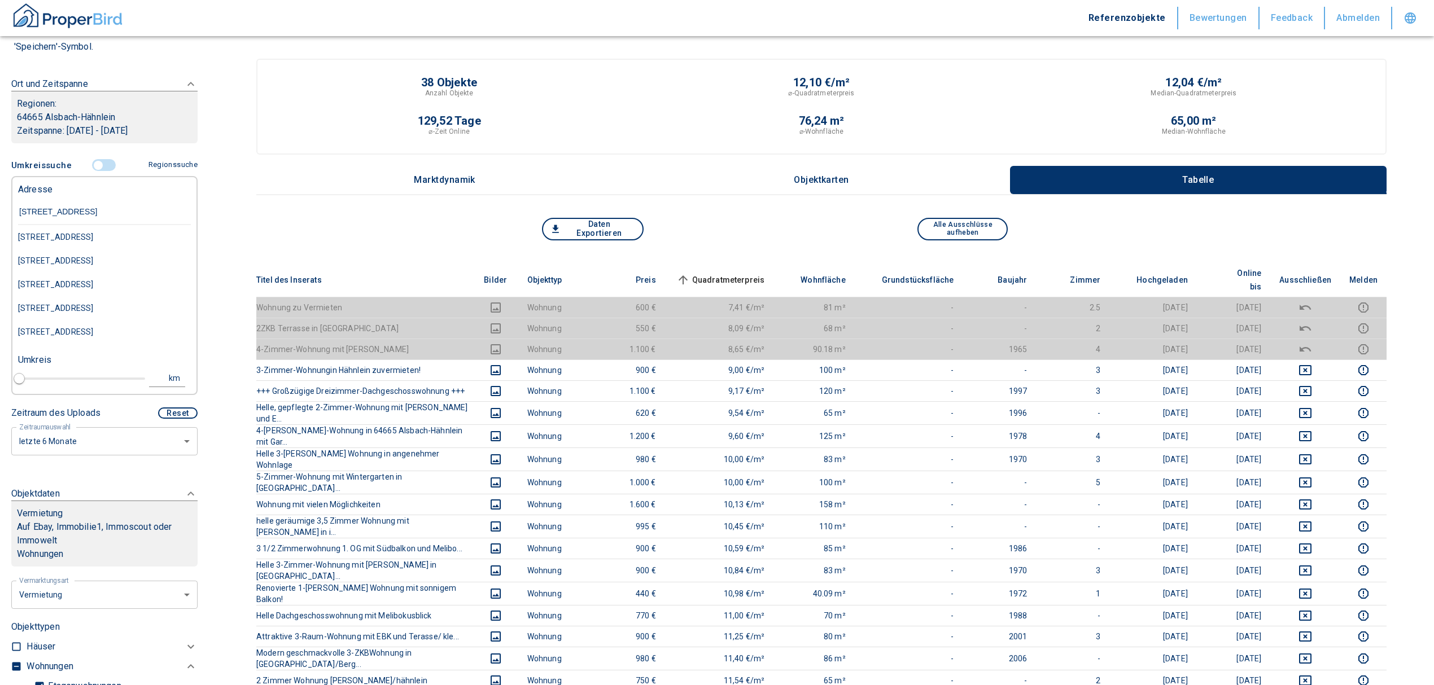
type input "[STREET_ADDRESS] as"
click at [93, 233] on div "[STREET_ADDRESS]" at bounding box center [104, 237] width 173 height 24
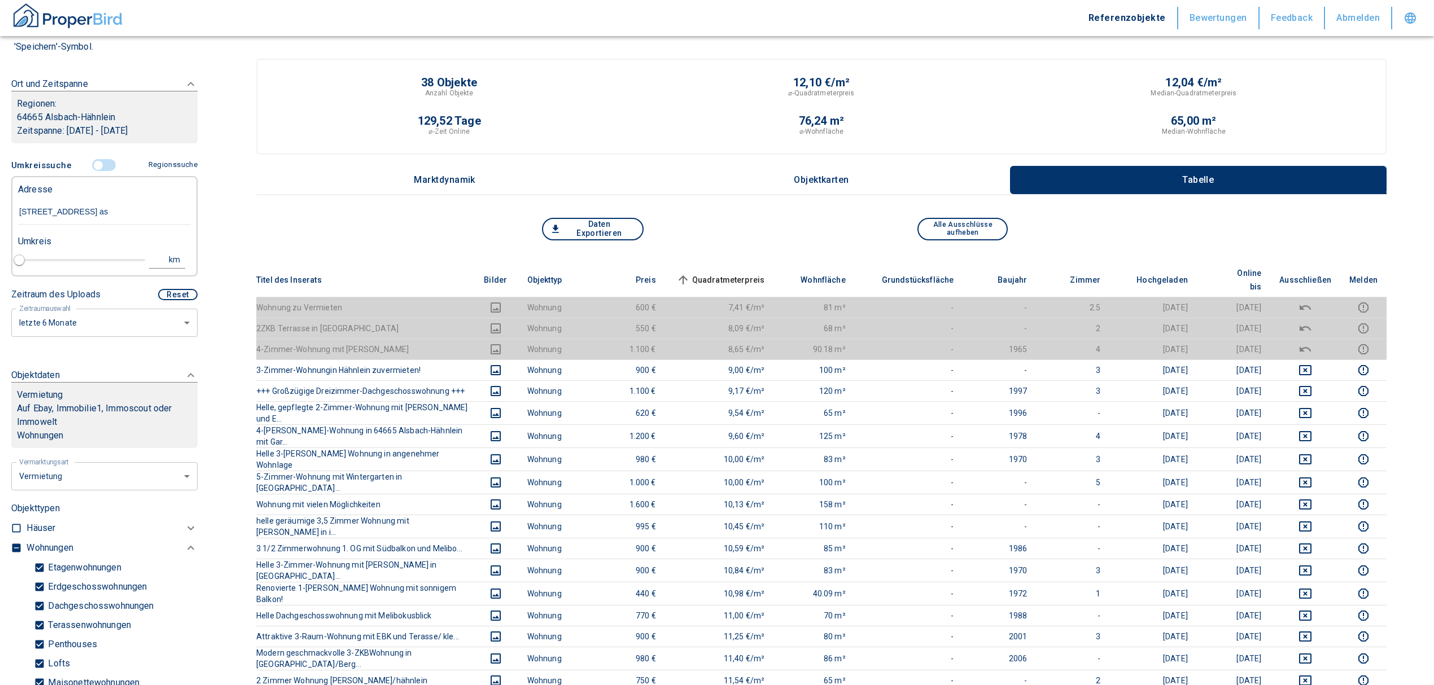
type input "2020"
type input "[STREET_ADDRESS]"
type input "1"
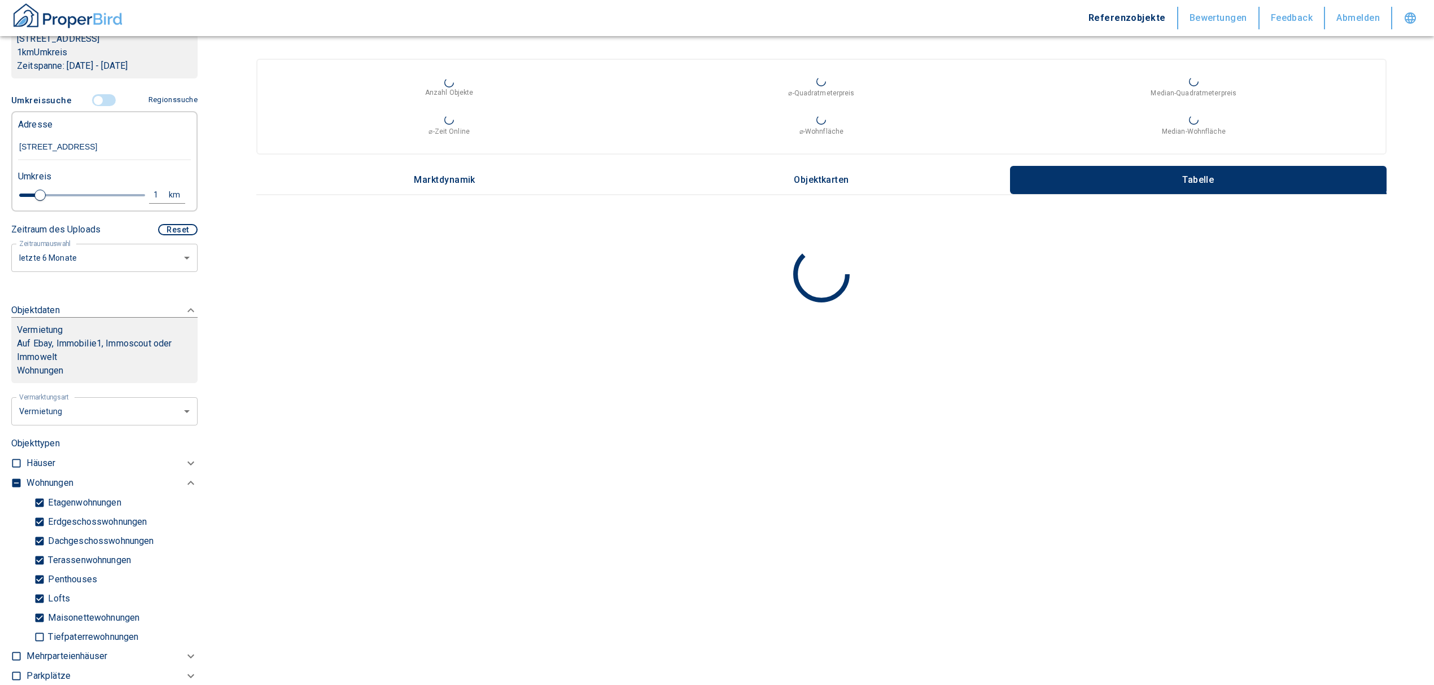
scroll to position [301, 0]
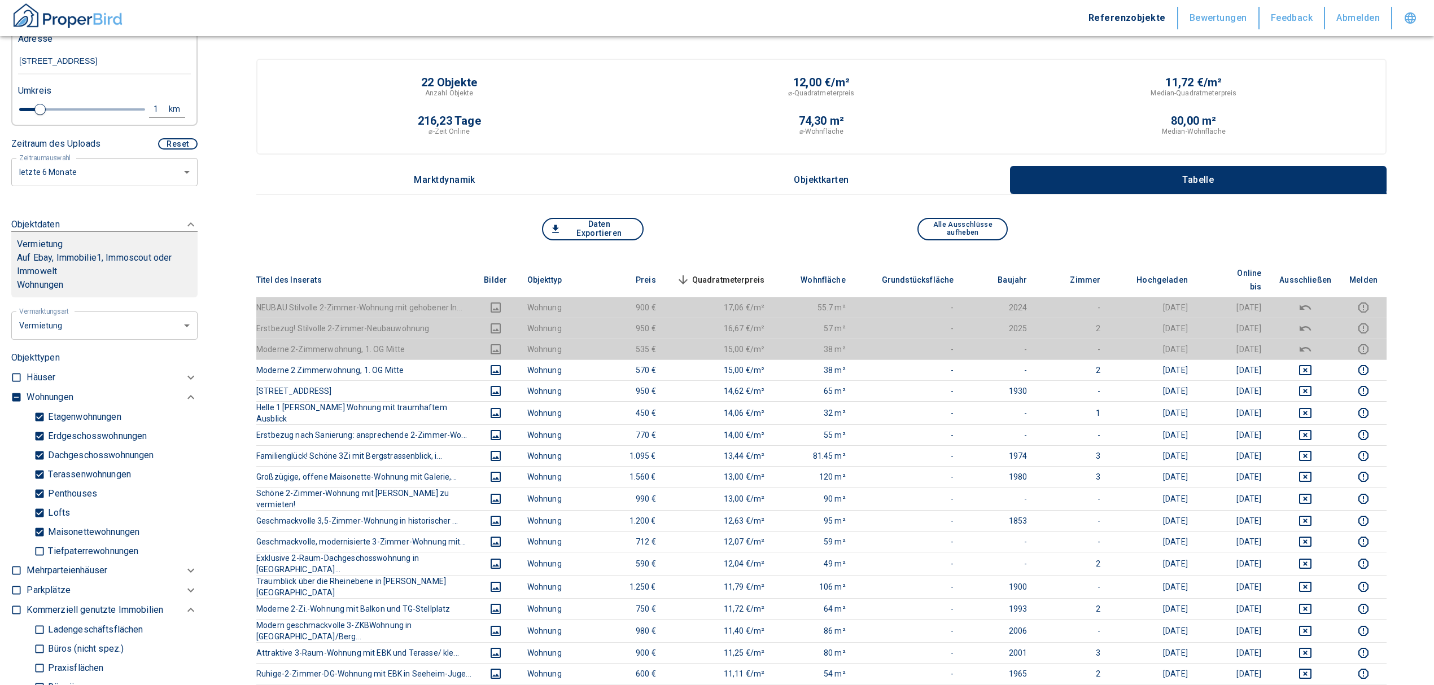
type input "[STREET_ADDRESS]"
click at [19, 398] on input "checkbox" at bounding box center [16, 397] width 11 height 11
checkbox input "true"
type input "2020"
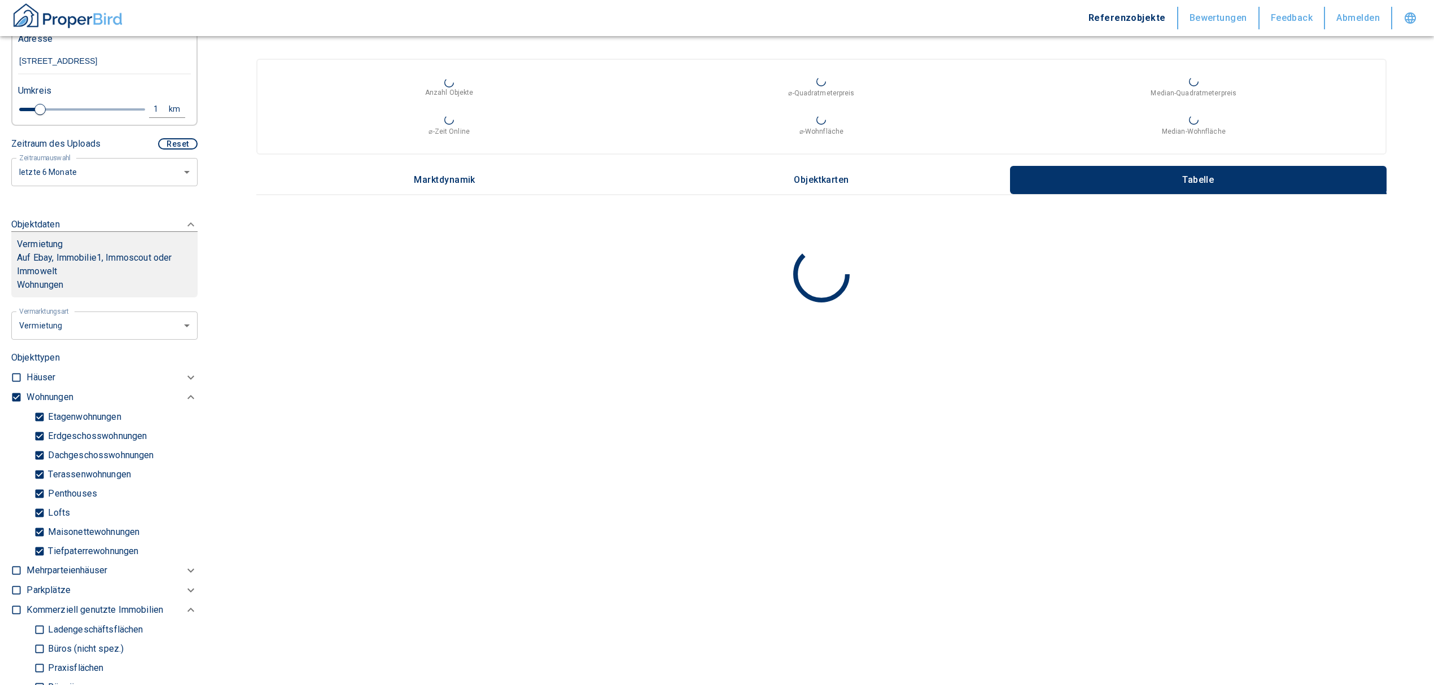
click at [19, 398] on input "checkbox" at bounding box center [16, 397] width 11 height 11
checkbox input "false"
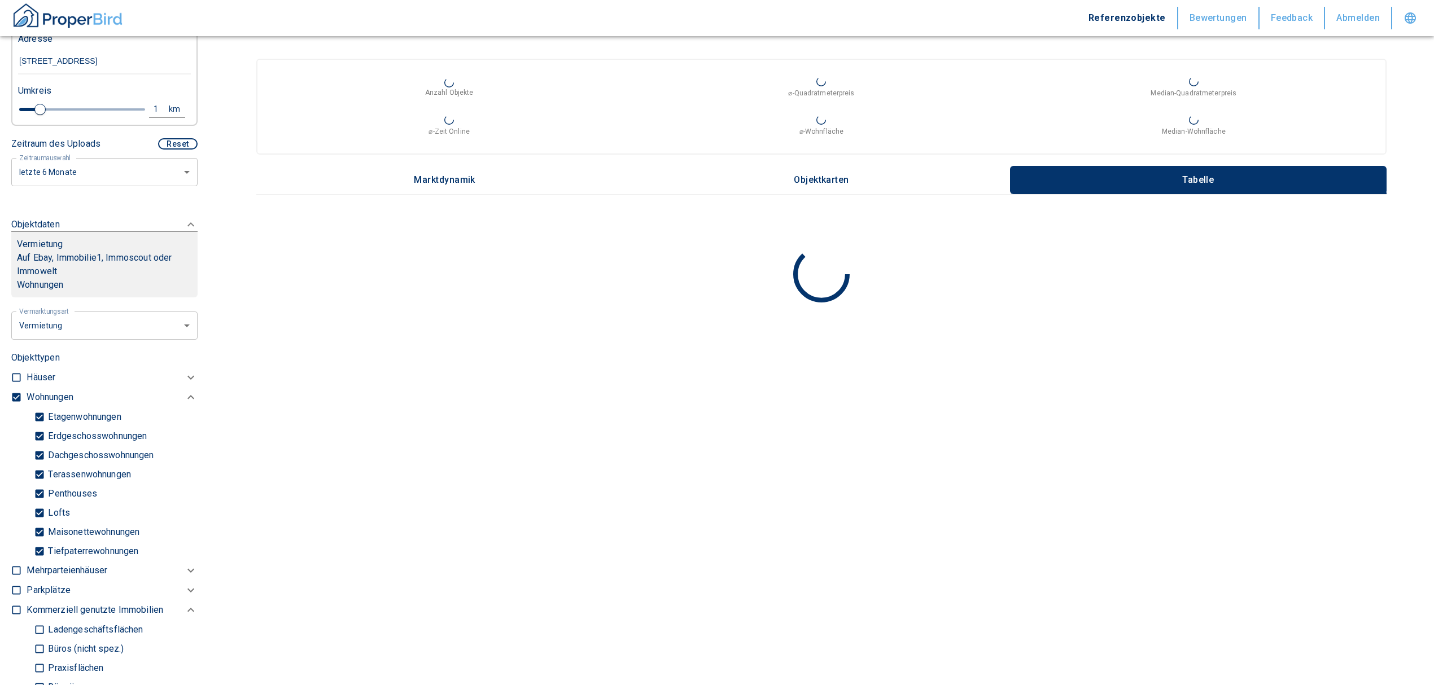
checkbox input "false"
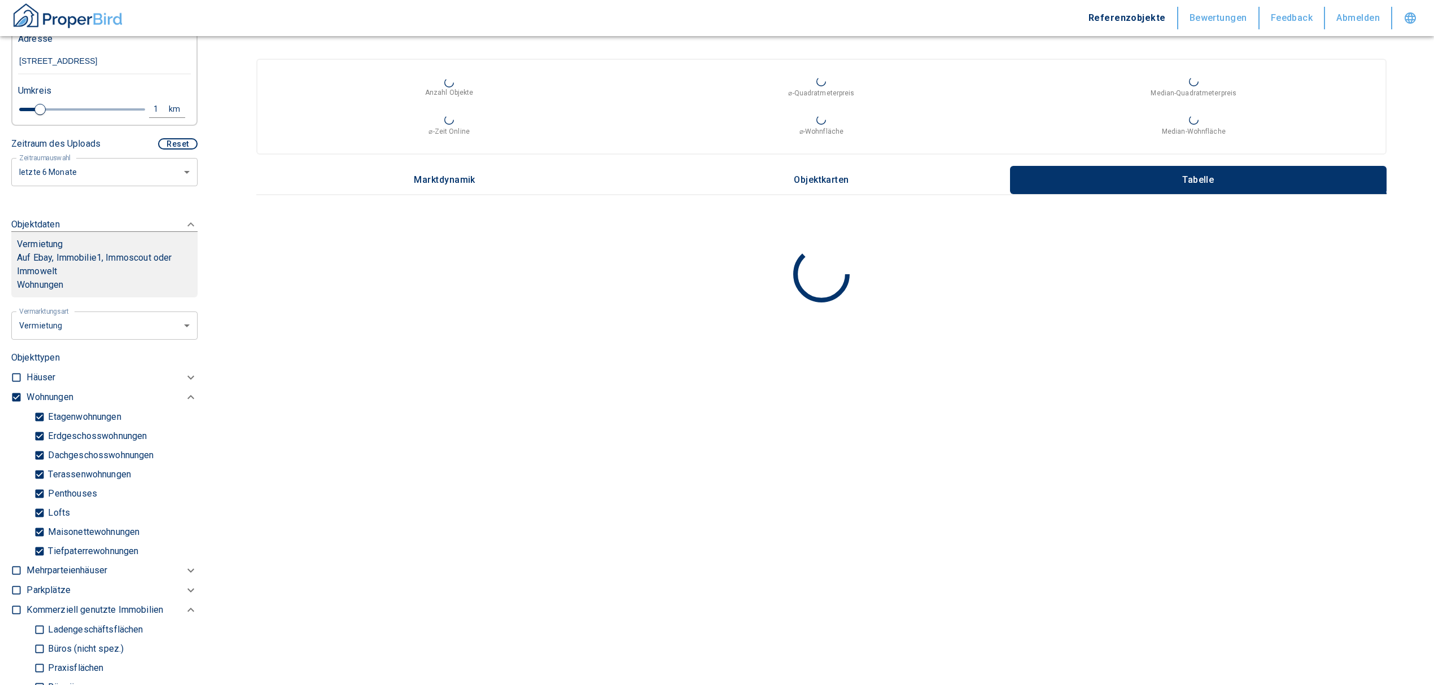
type input "2020"
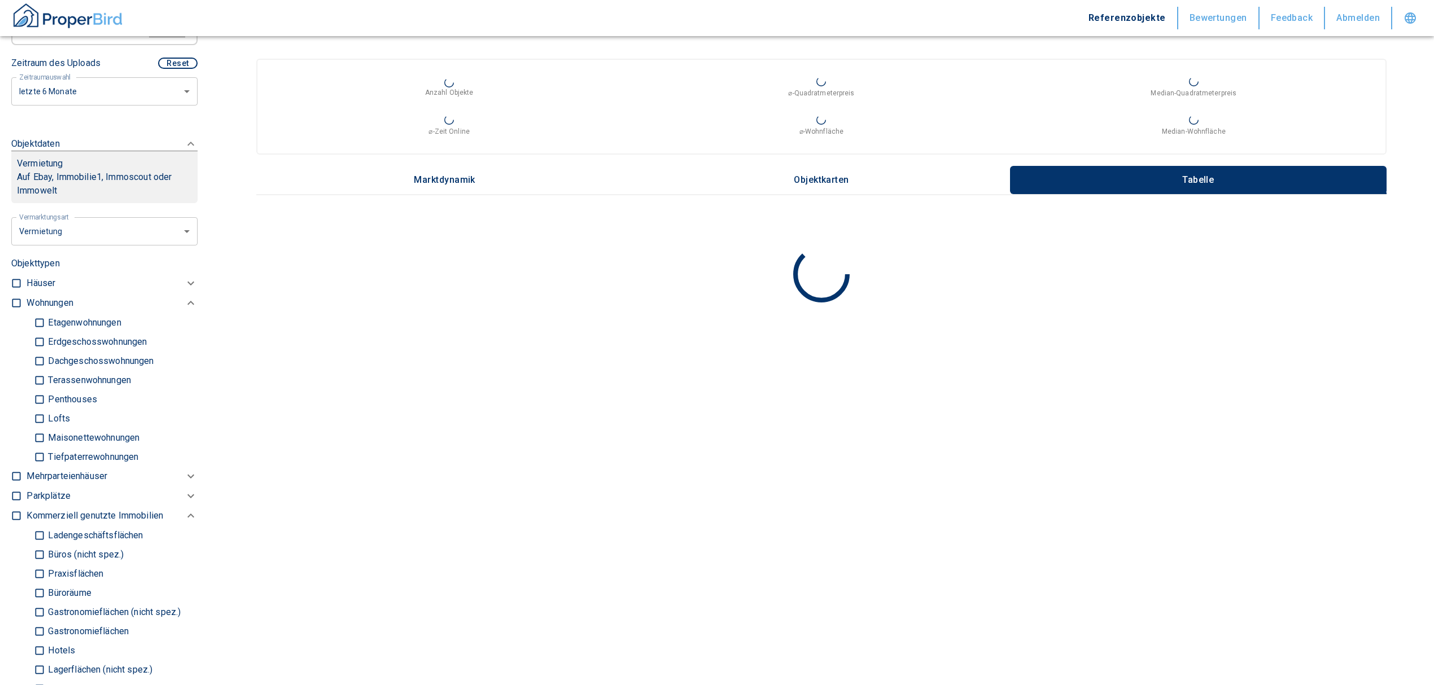
scroll to position [452, 0]
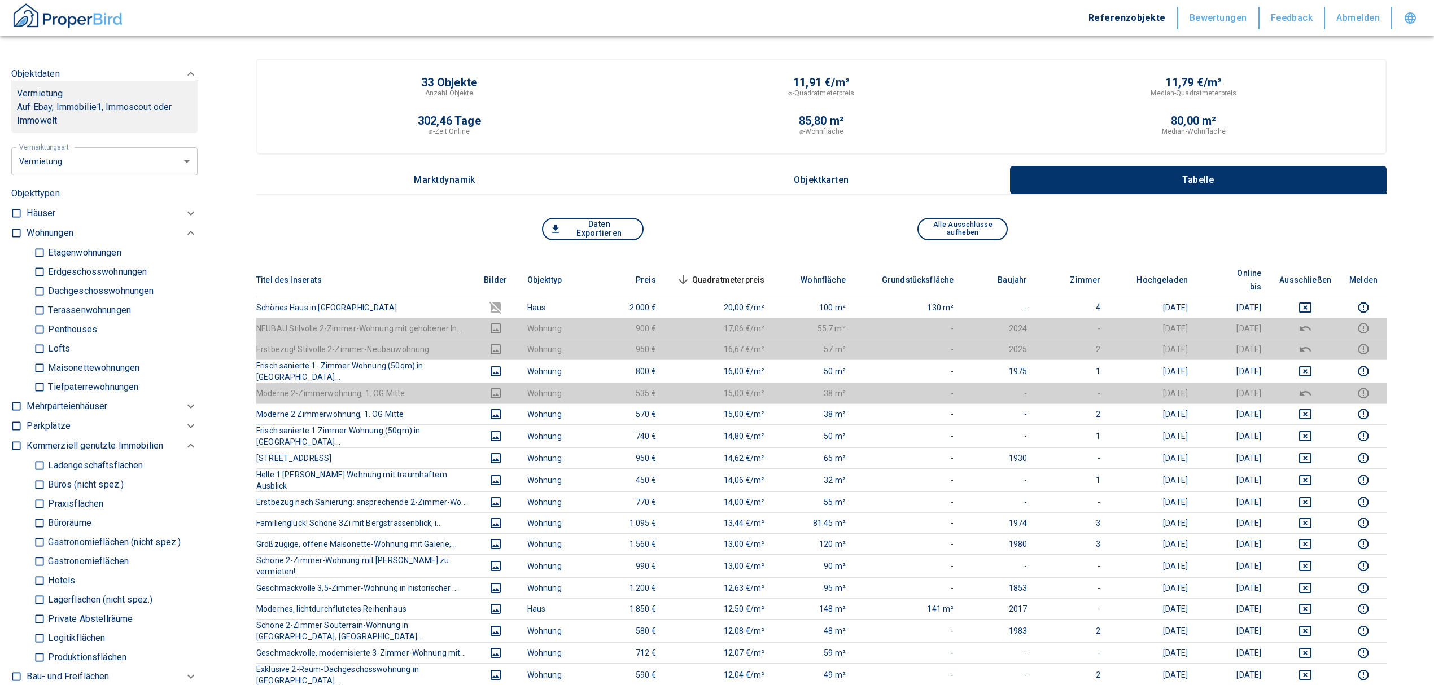
click at [18, 443] on input "checkbox" at bounding box center [16, 445] width 11 height 11
checkbox input "true"
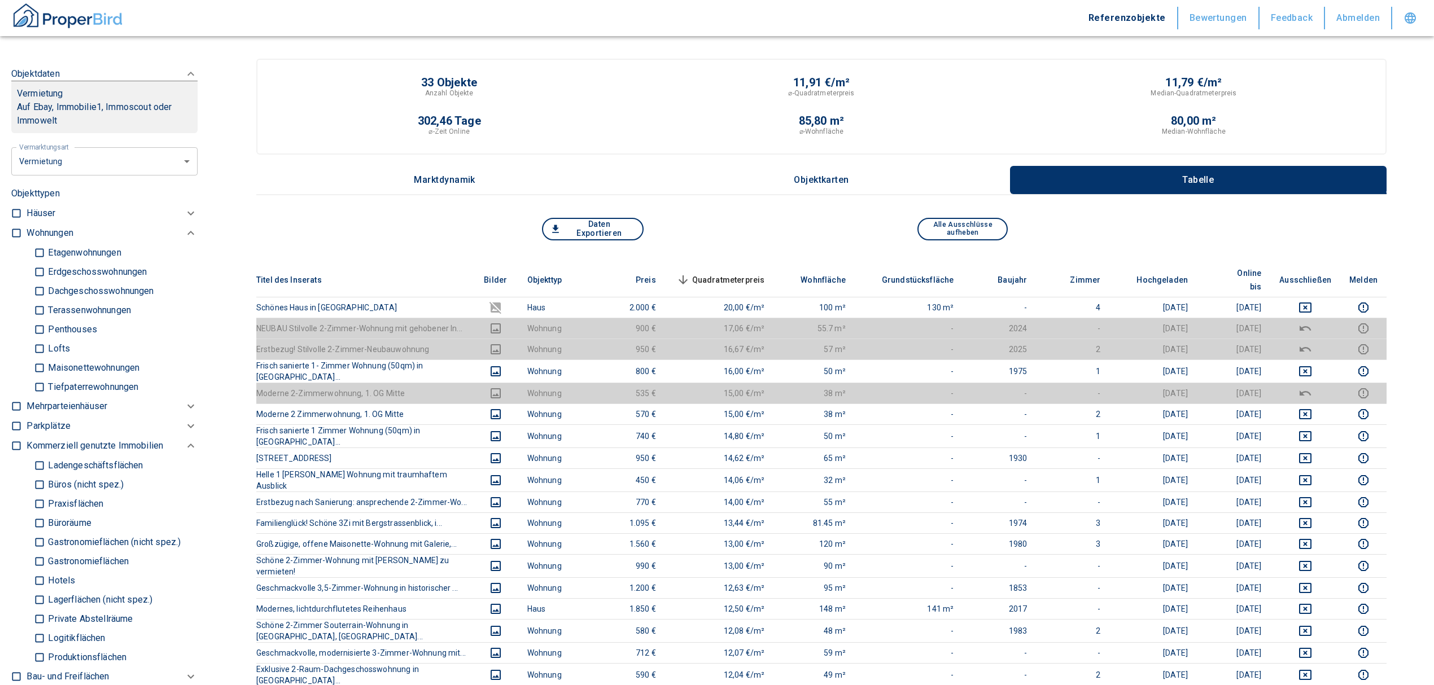
checkbox input "true"
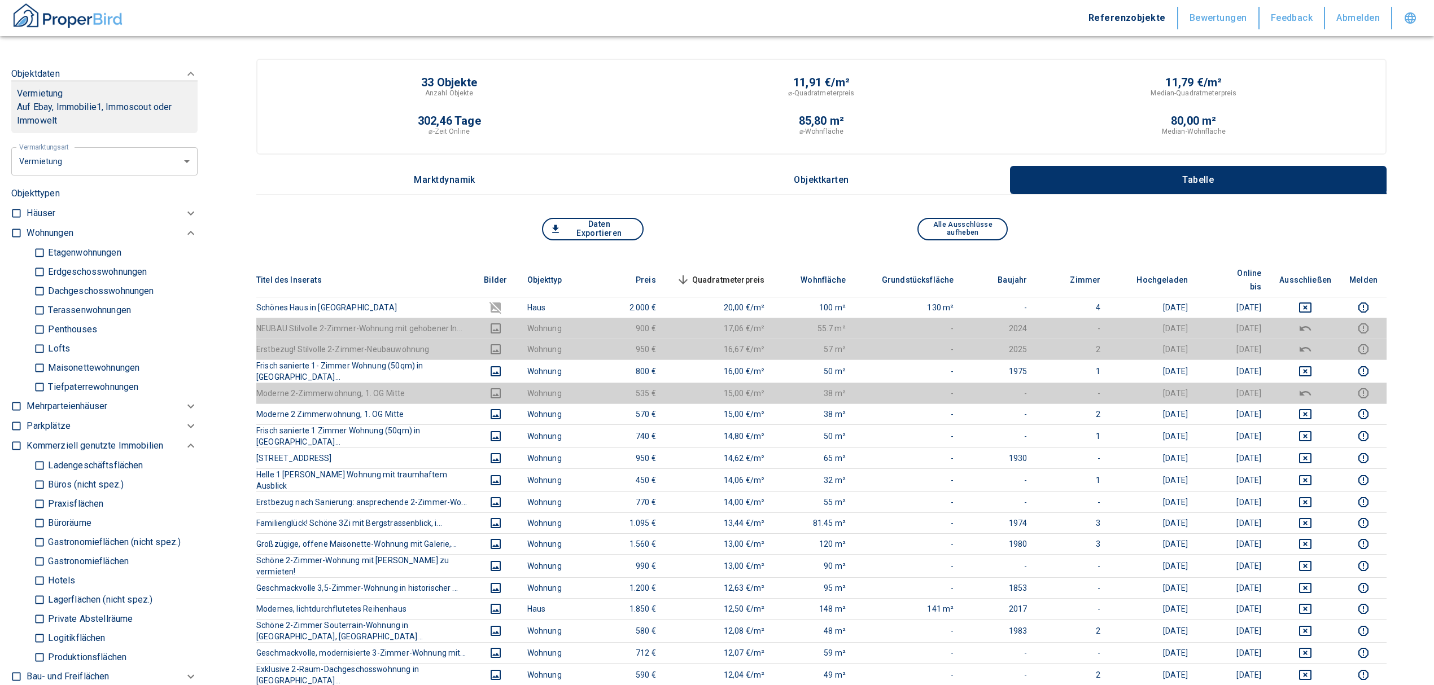
checkbox input "true"
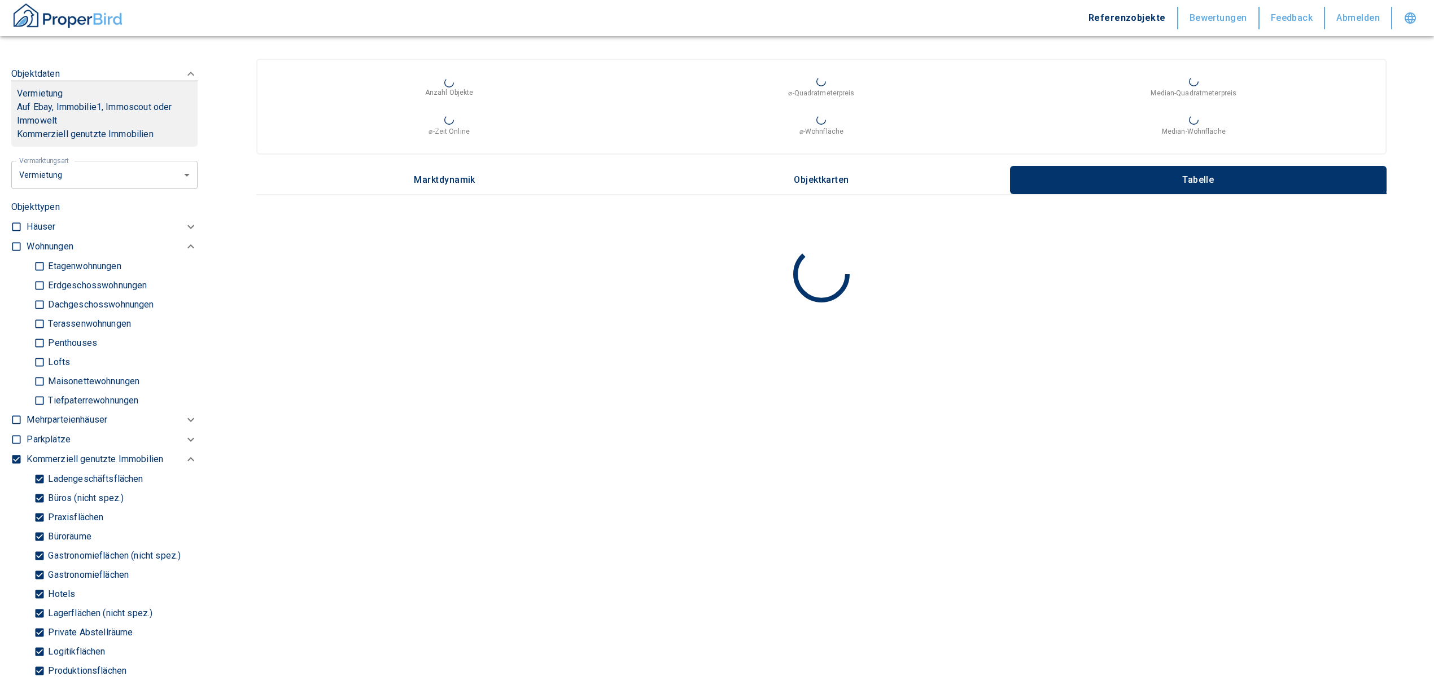
type input "2020"
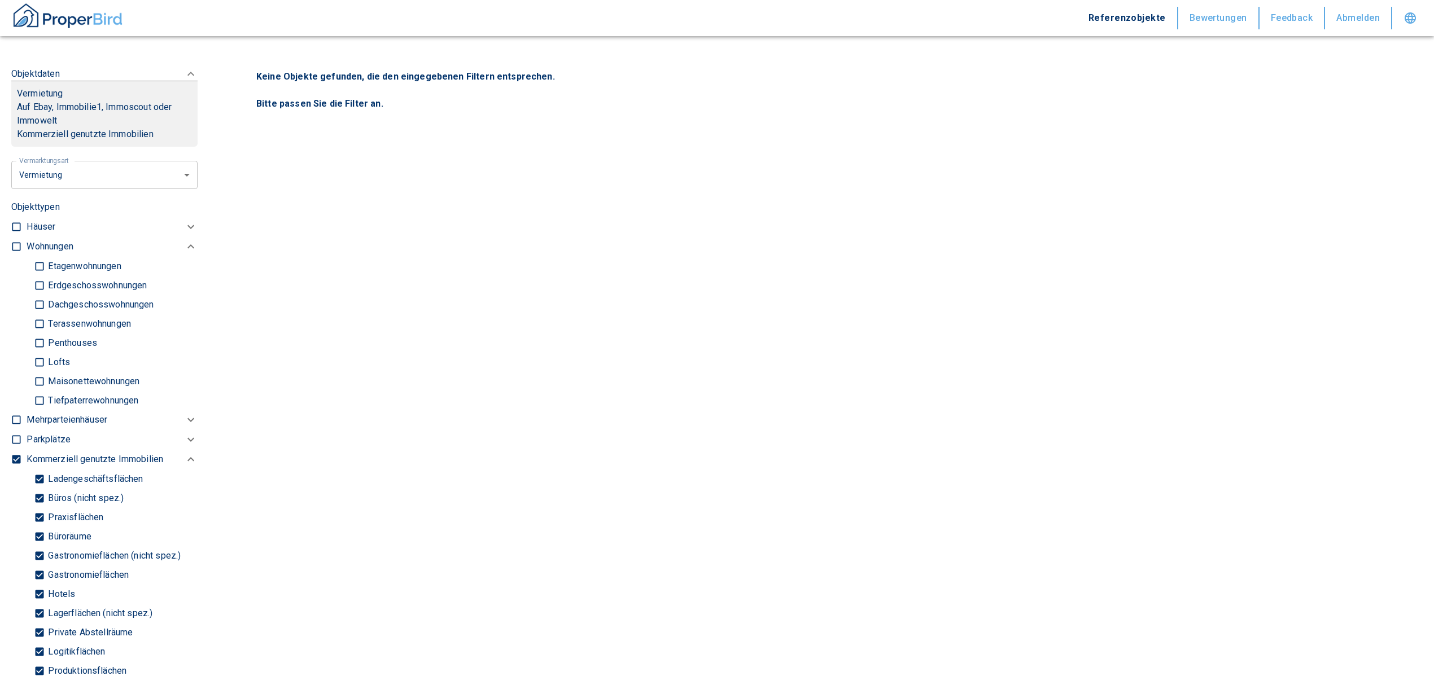
click at [17, 454] on input "checkbox" at bounding box center [16, 459] width 11 height 11
checkbox input "false"
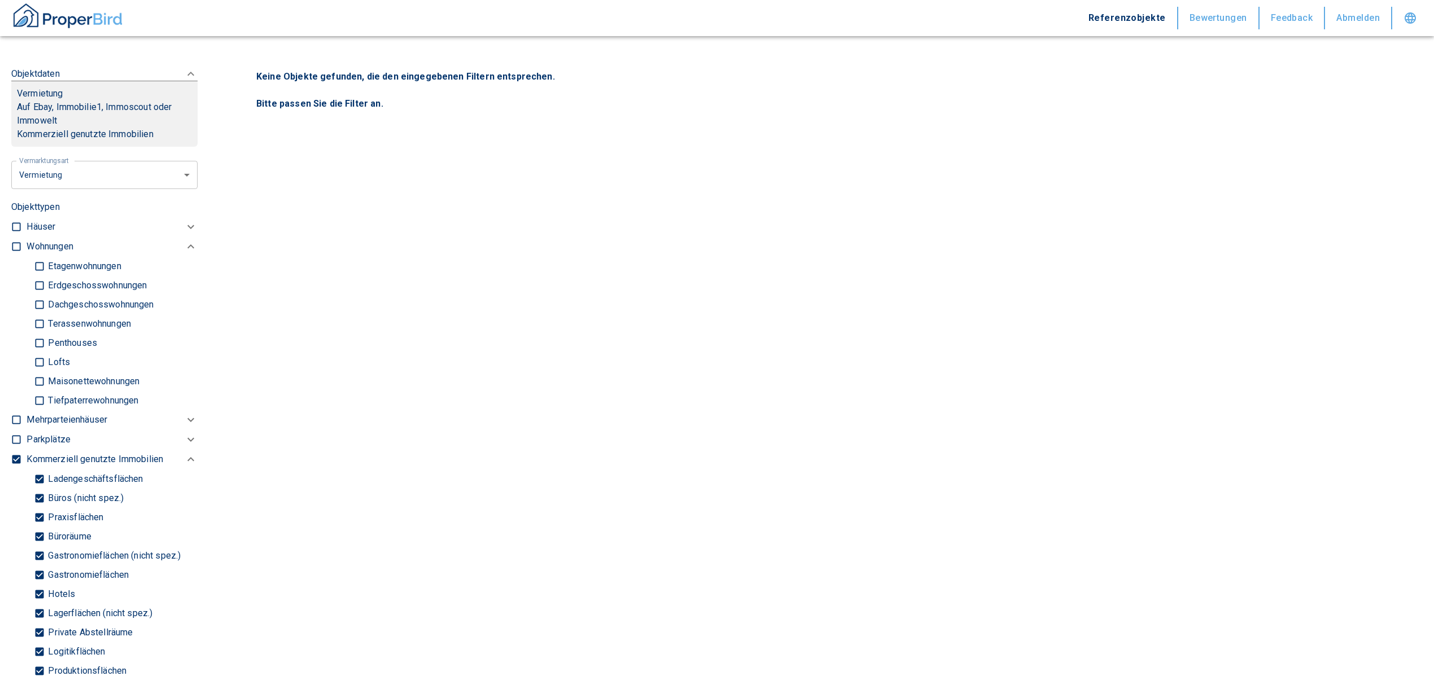
checkbox input "false"
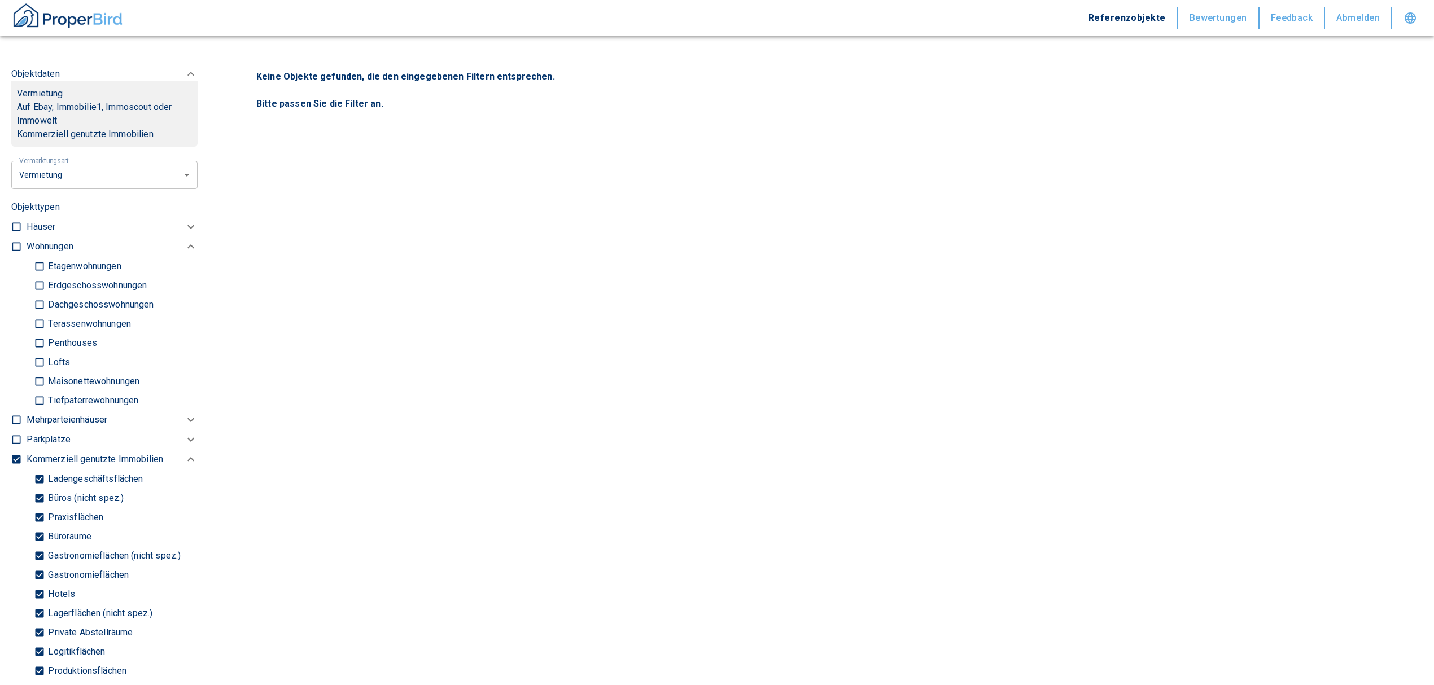
checkbox input "false"
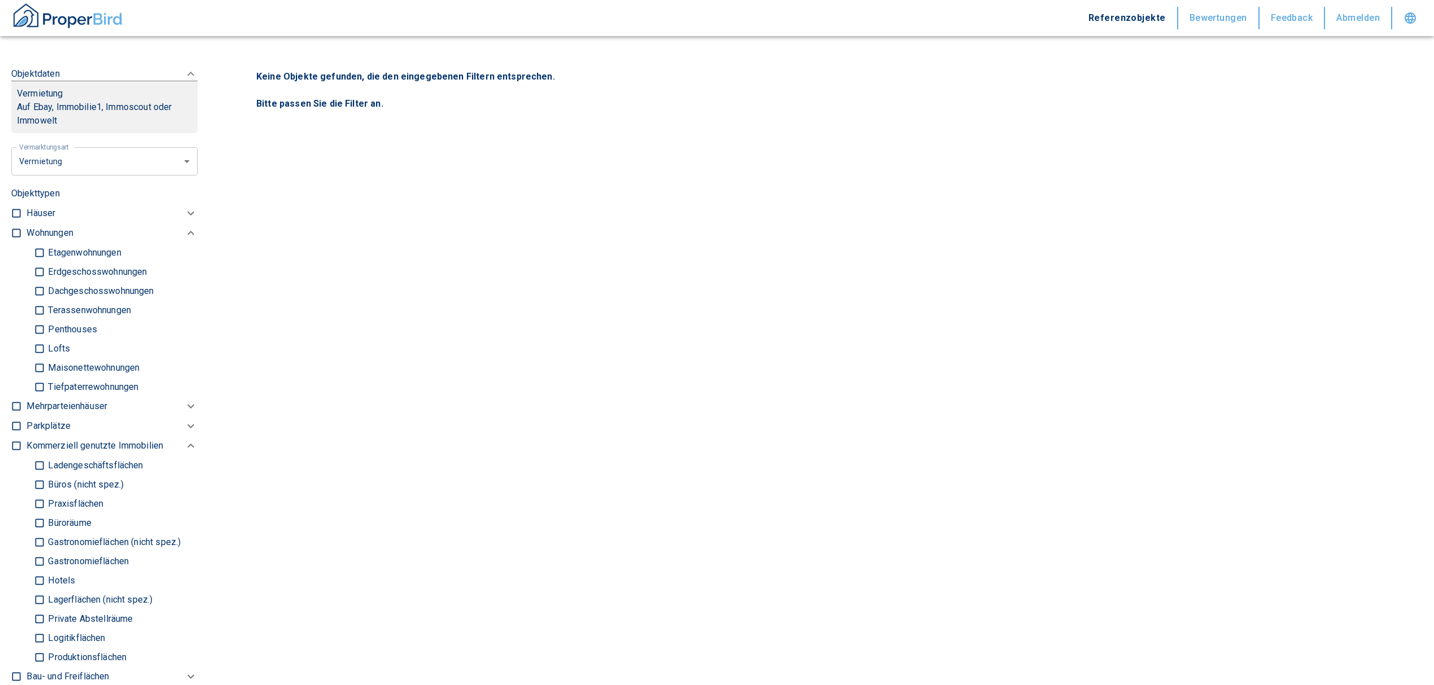
type input "2020"
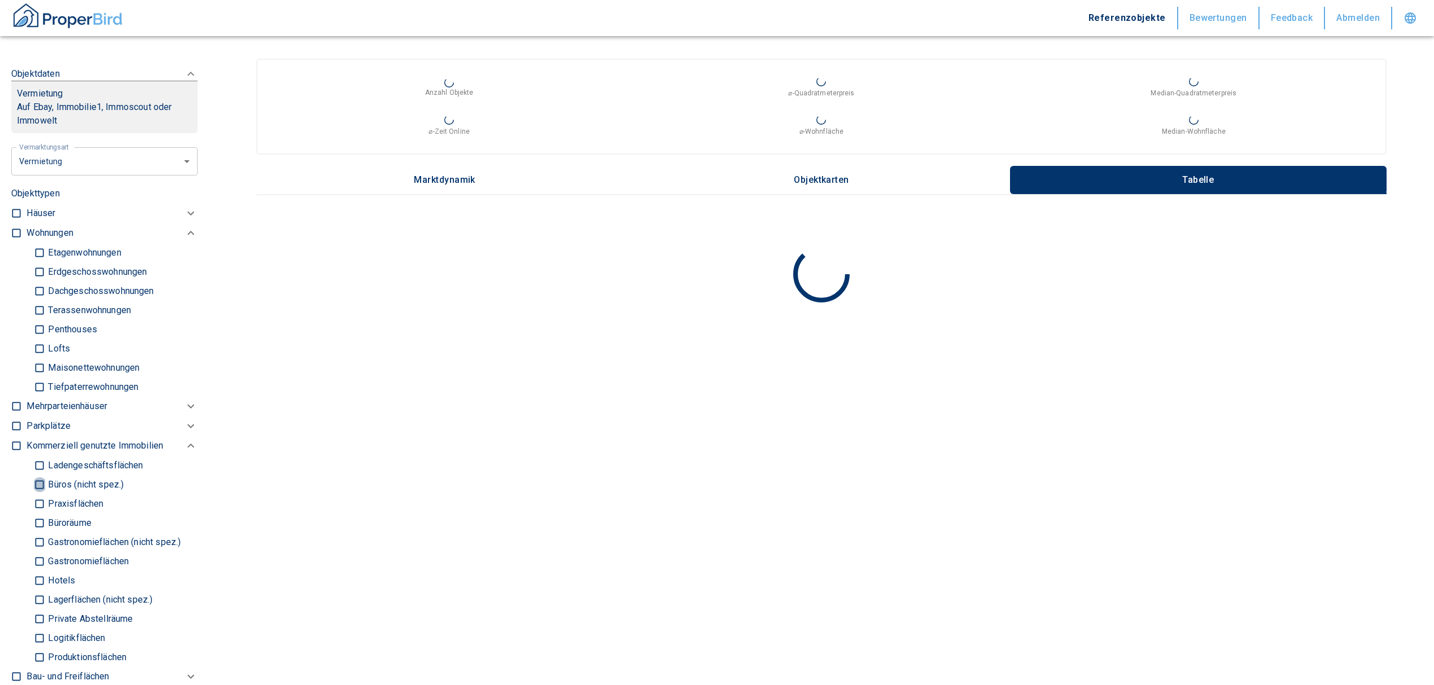
click at [42, 483] on input "Büros (nicht spez.)" at bounding box center [39, 485] width 11 height 20
checkbox input "true"
type input "2020"
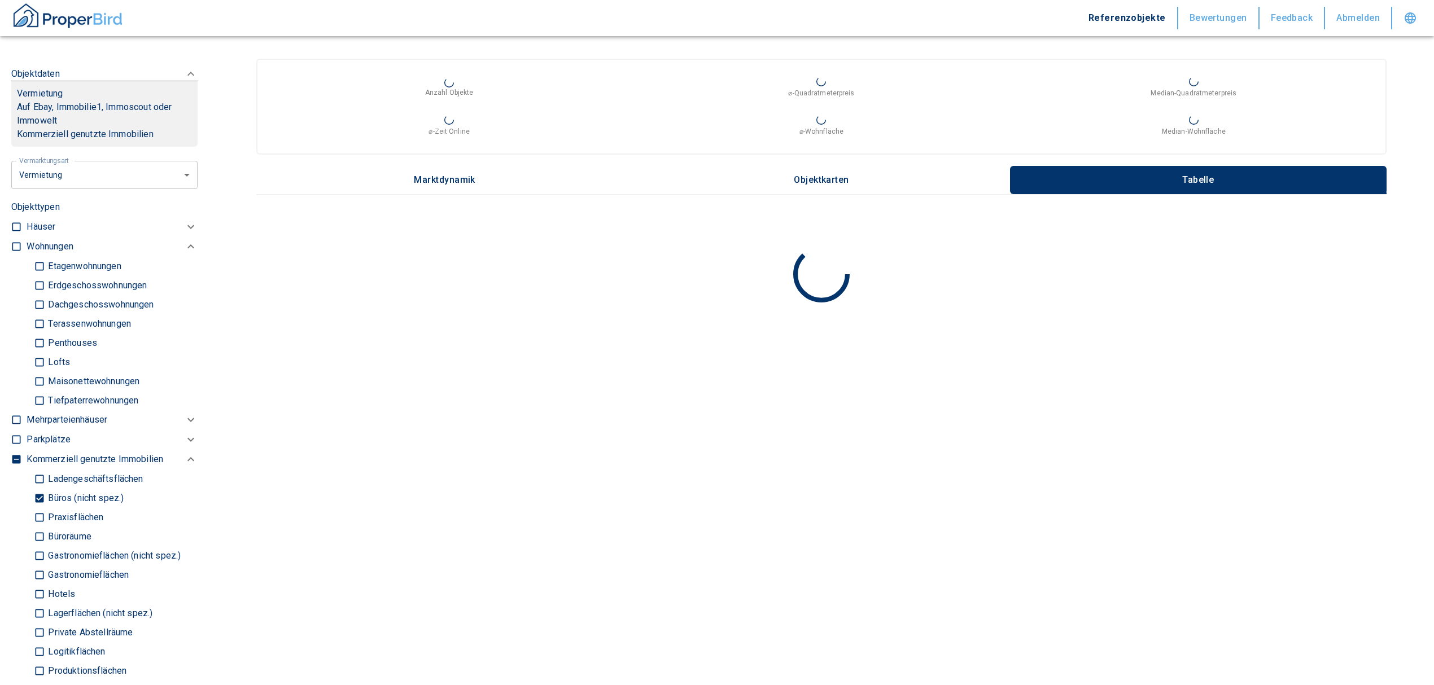
click at [37, 535] on input "Büroräume" at bounding box center [39, 537] width 11 height 20
checkbox input "true"
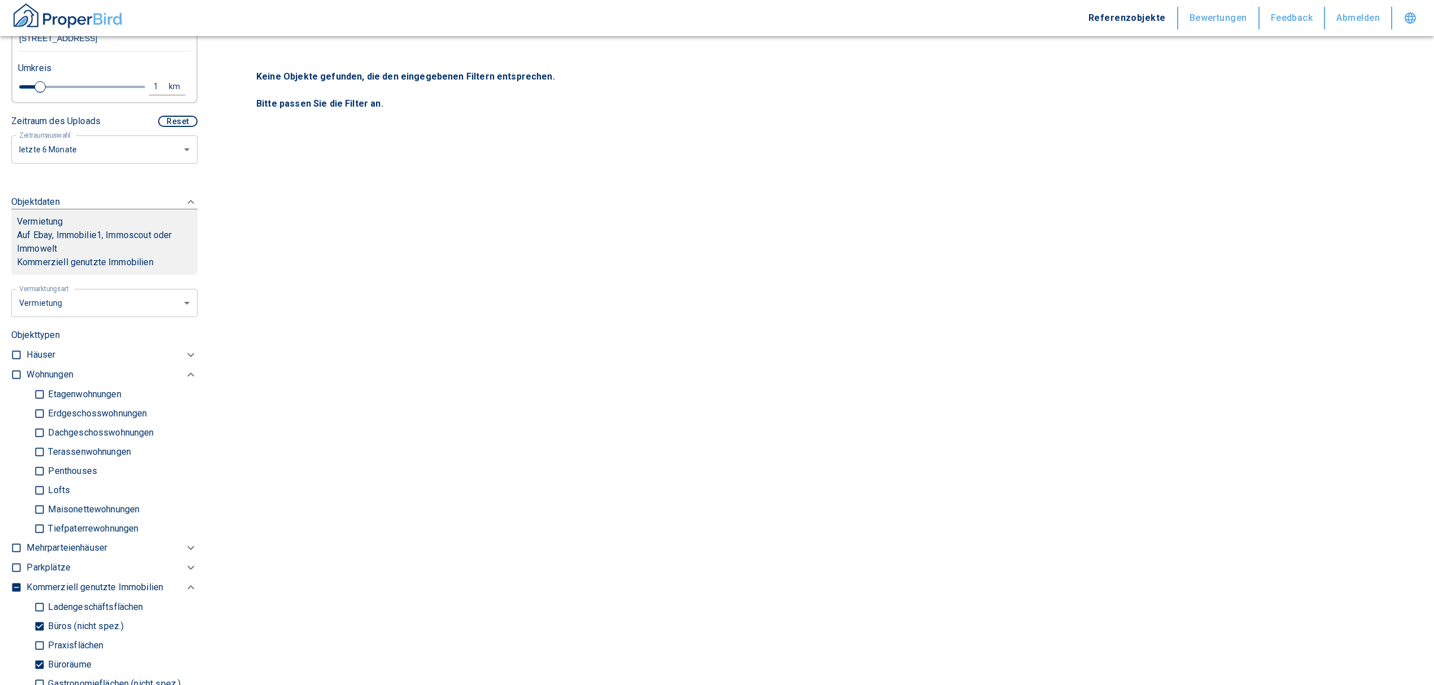
scroll to position [150, 0]
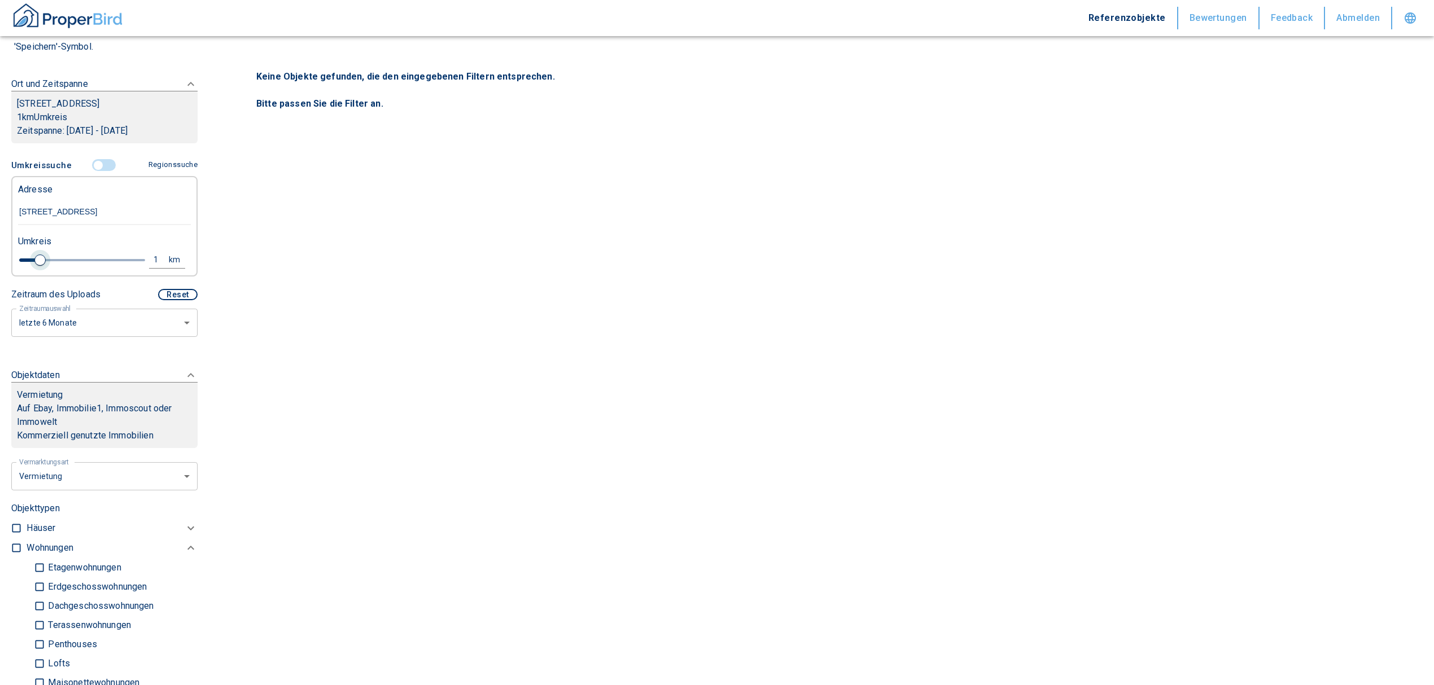
type input "2020"
type input "1.2"
type input "2020"
type input "1.4"
type input "2020"
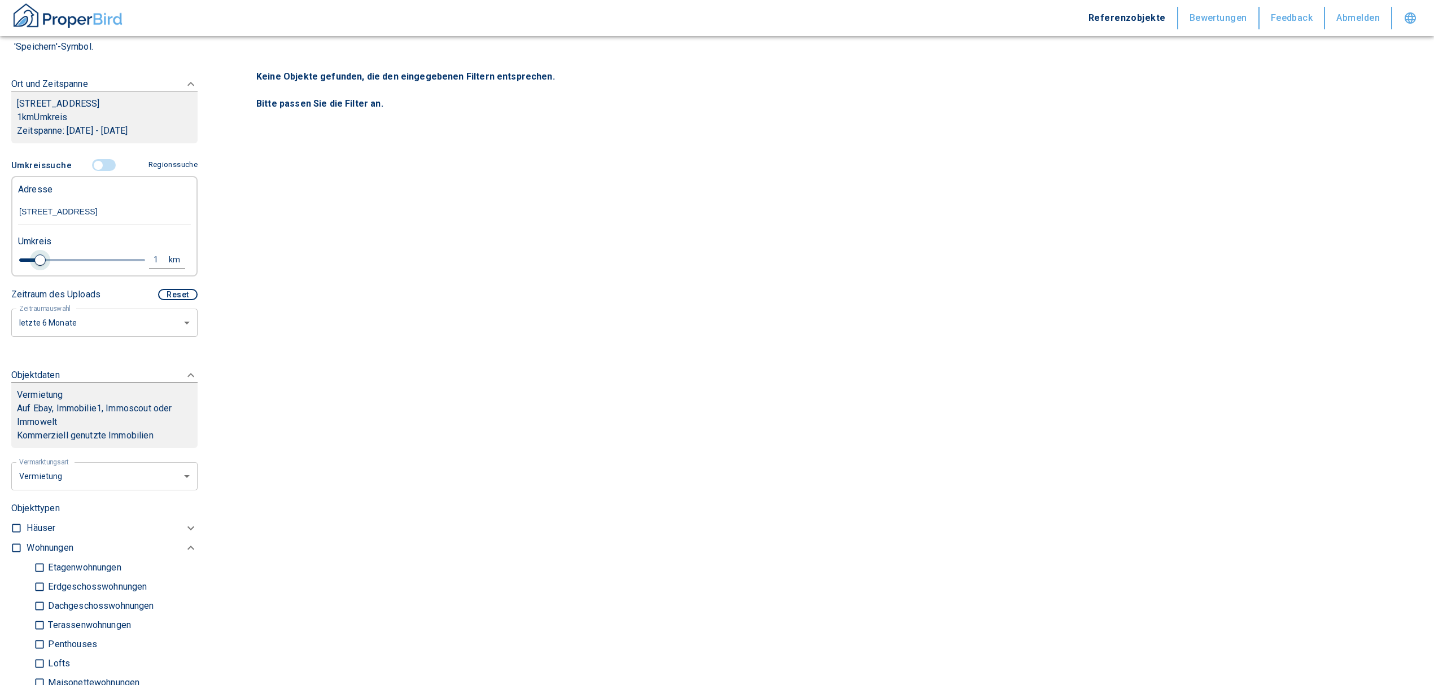
type input "1.6"
type input "2020"
type input "1.8"
type input "2020"
type input "2"
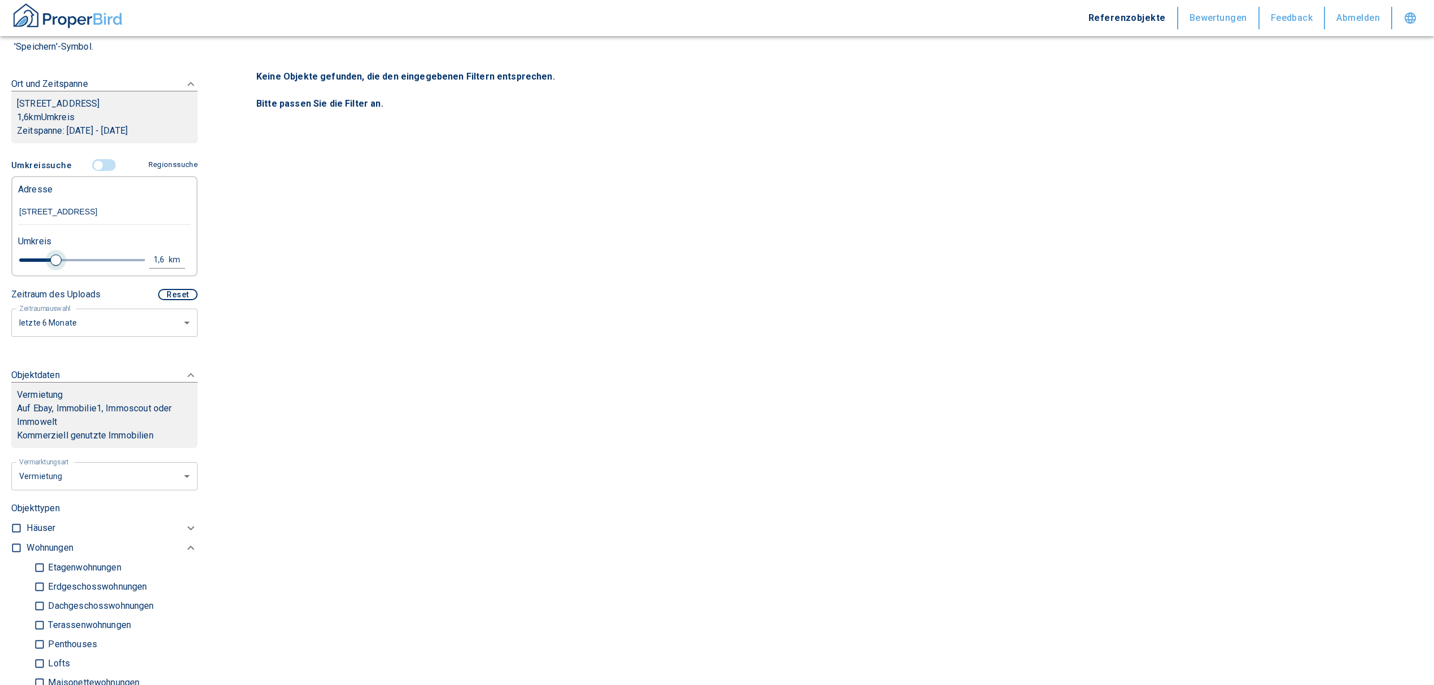
type input "2020"
type input "2.2"
type input "2020"
type input "2.4"
type input "2020"
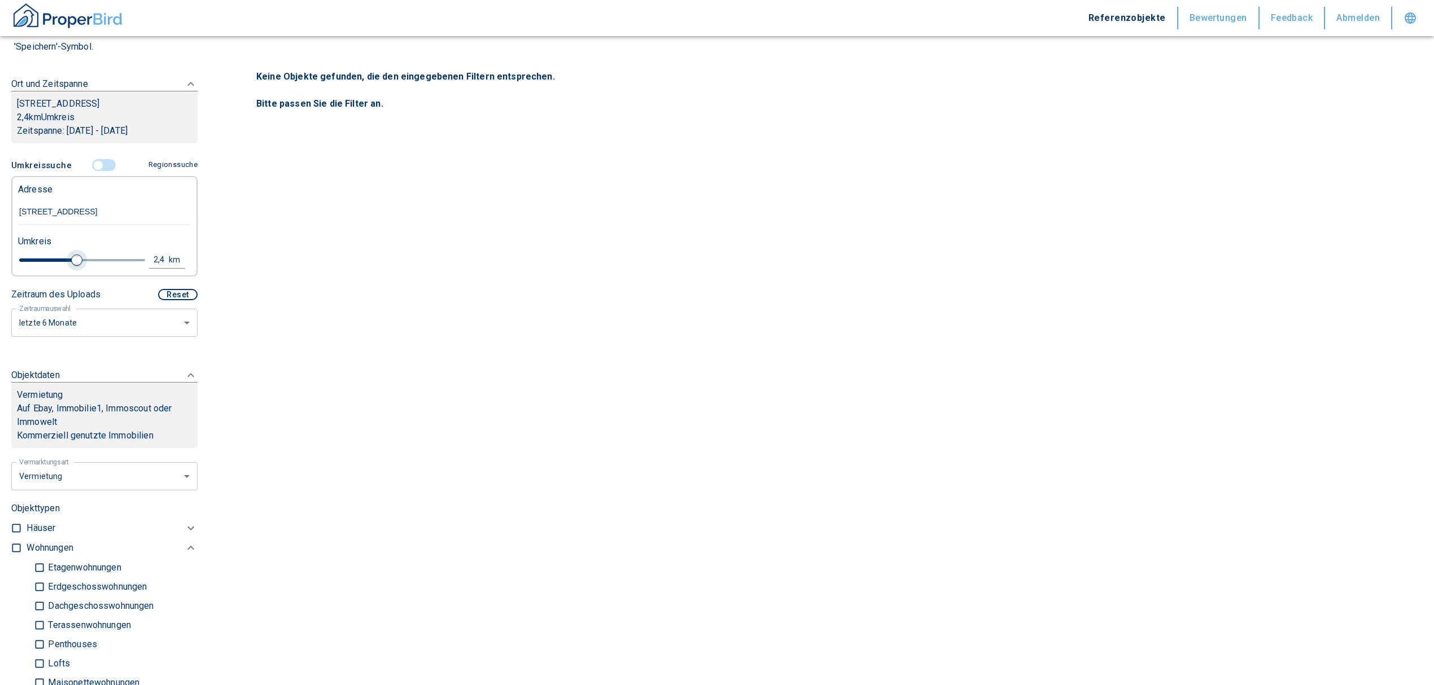
type input "2.6"
type input "2020"
type input "2.8"
type input "2020"
type input "3"
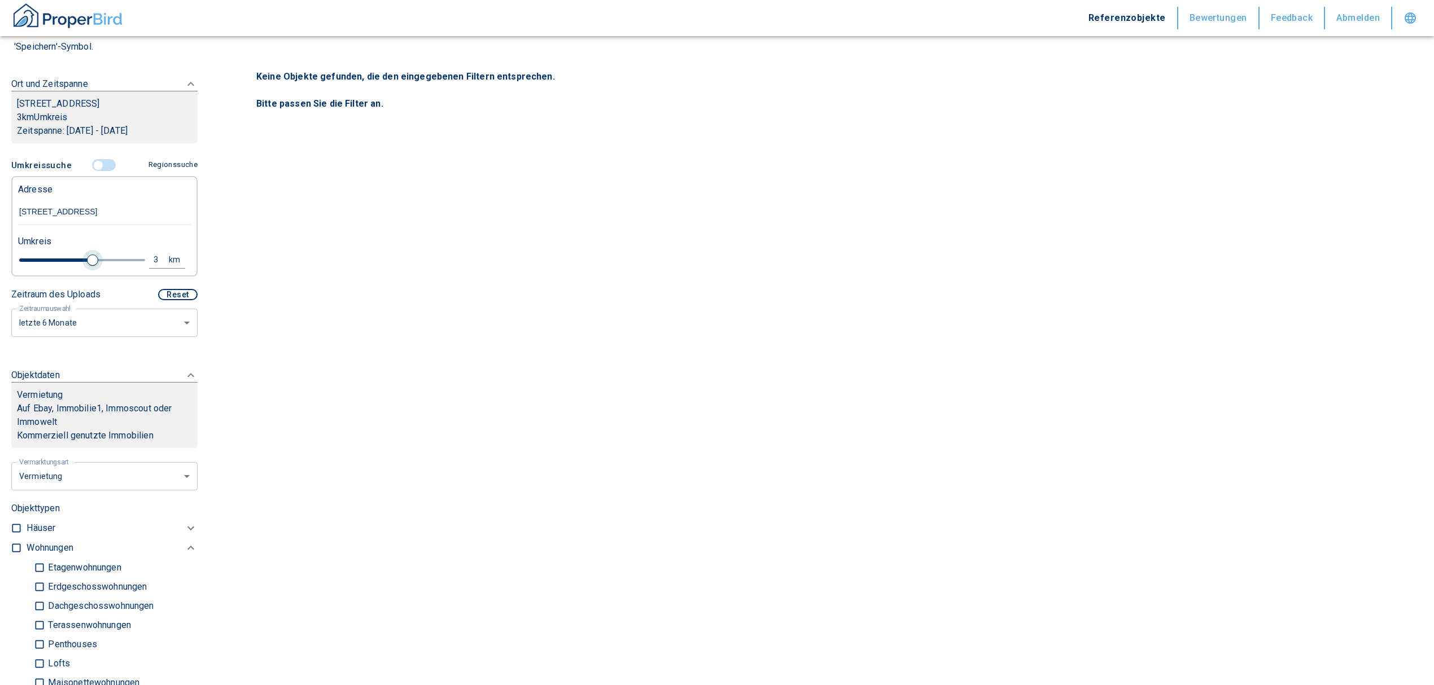
drag, startPoint x: 40, startPoint y: 255, endPoint x: 89, endPoint y: 261, distance: 49.4
click at [89, 261] on span at bounding box center [92, 260] width 11 height 11
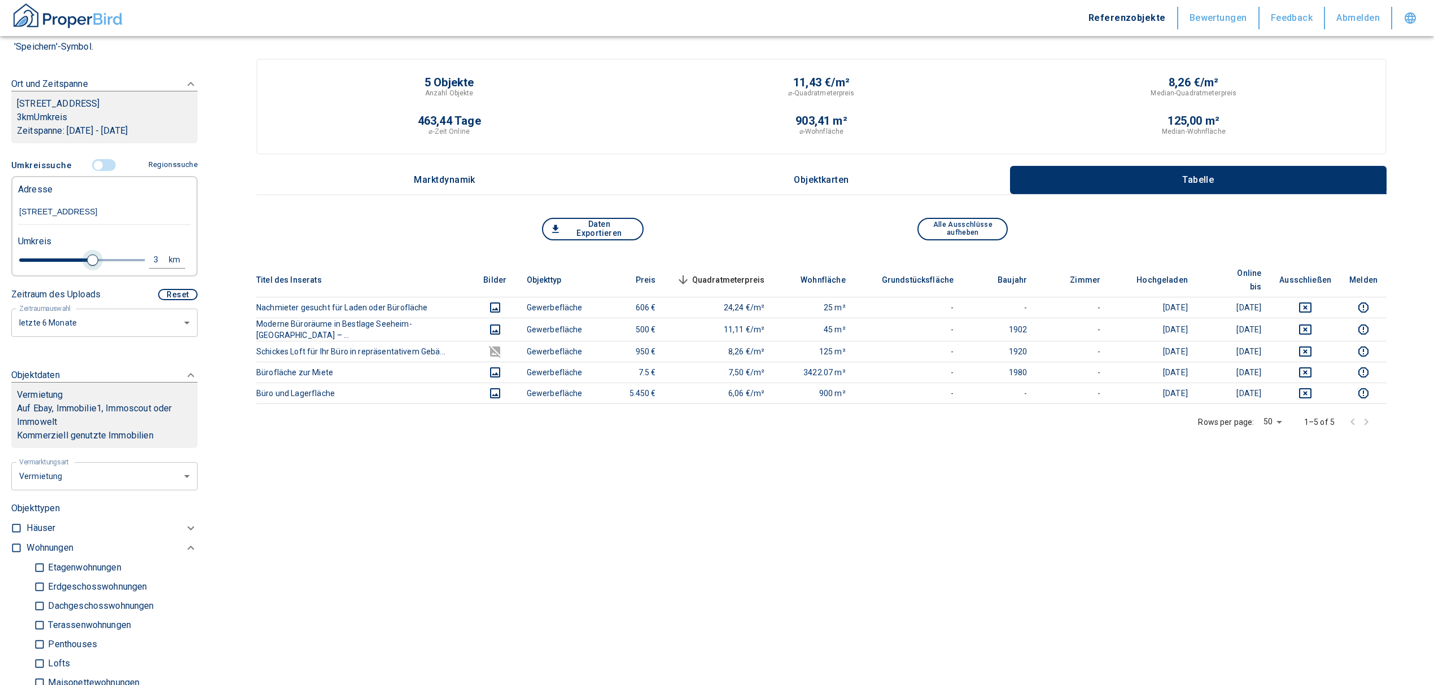
type input "2020"
type input "3.2"
type input "2020"
type input "3.4"
type input "2020"
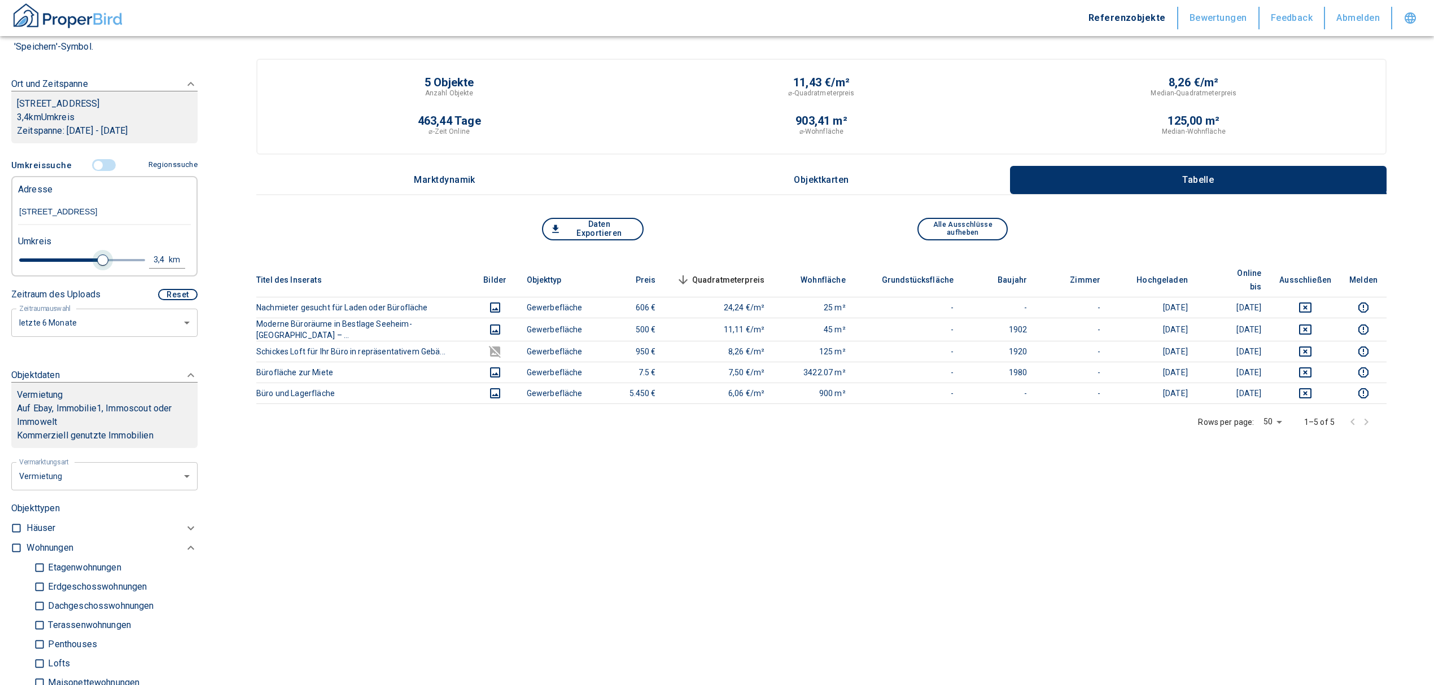
type input "3.8"
type input "2020"
type input "4.2"
type input "2020"
type input "4.6"
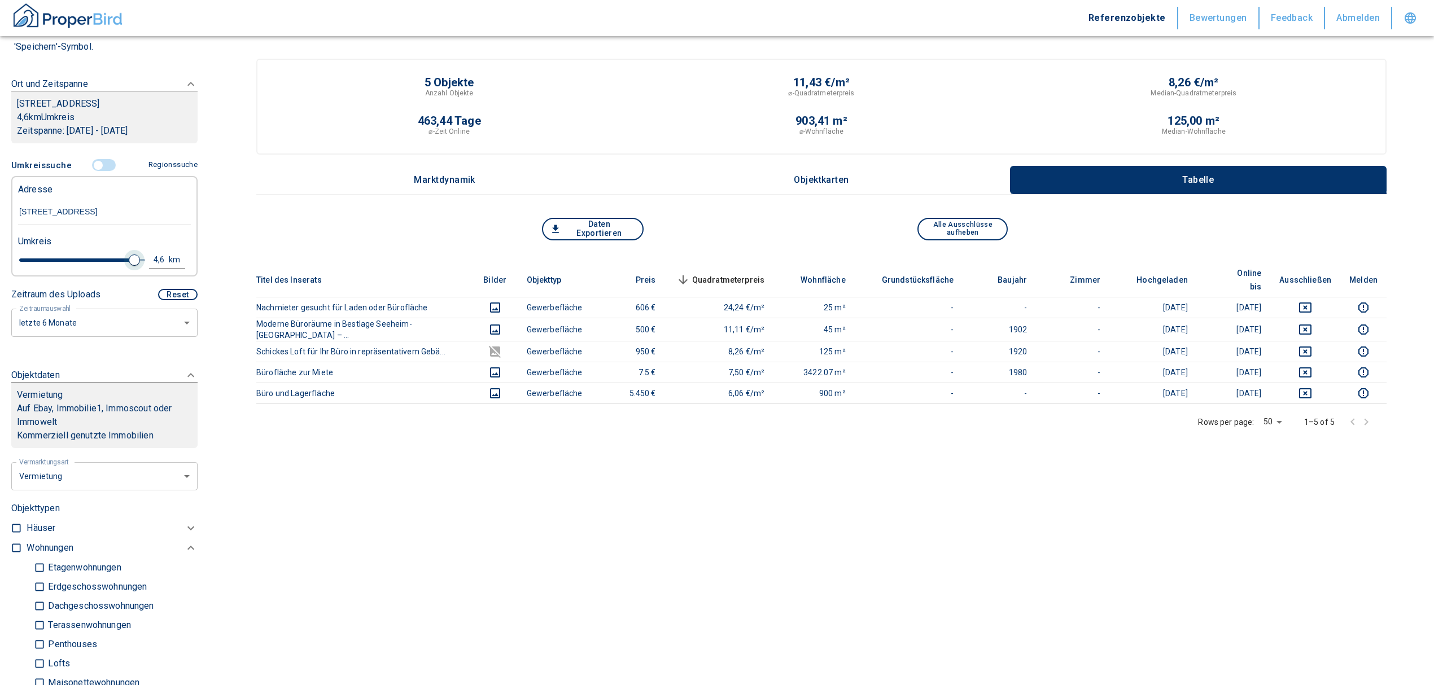
type input "2020"
type input "4.8"
type input "2020"
type input "5"
drag, startPoint x: 88, startPoint y: 261, endPoint x: 136, endPoint y: 262, distance: 48.0
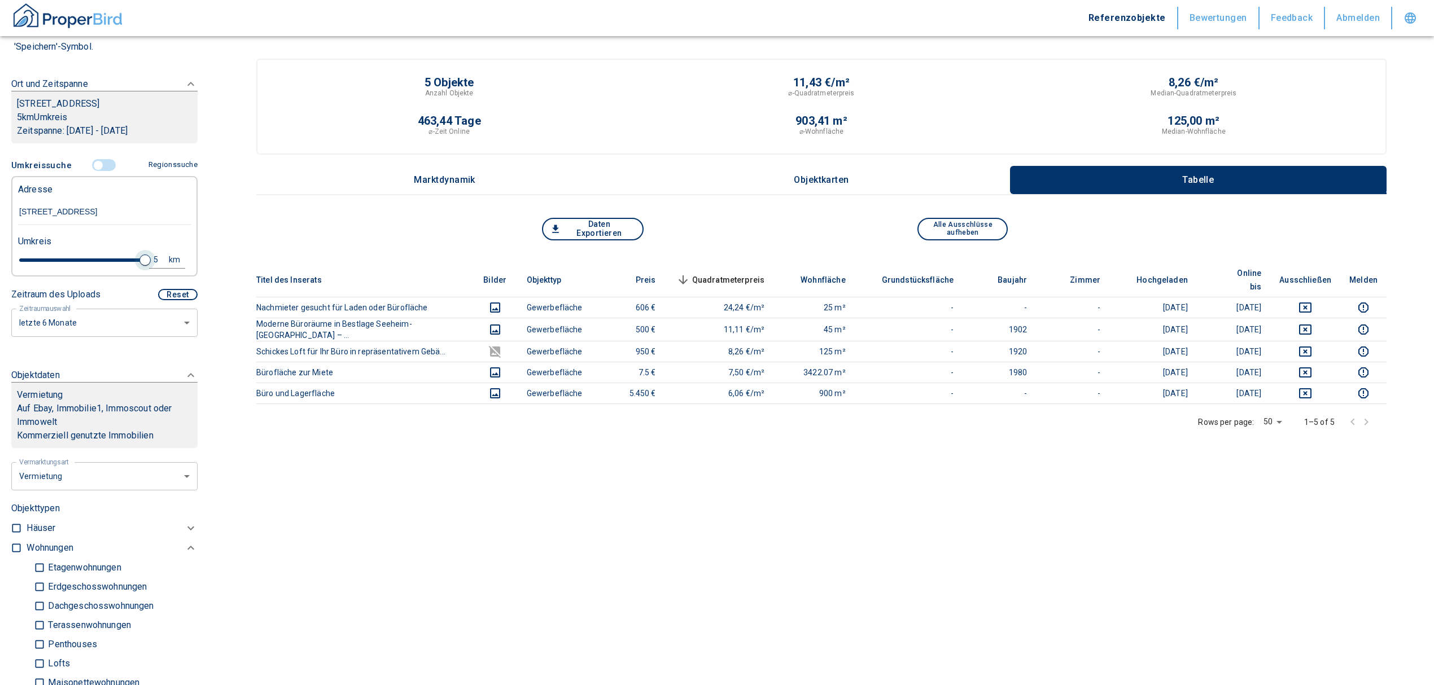
click at [139, 262] on span at bounding box center [144, 260] width 11 height 11
type input "2020"
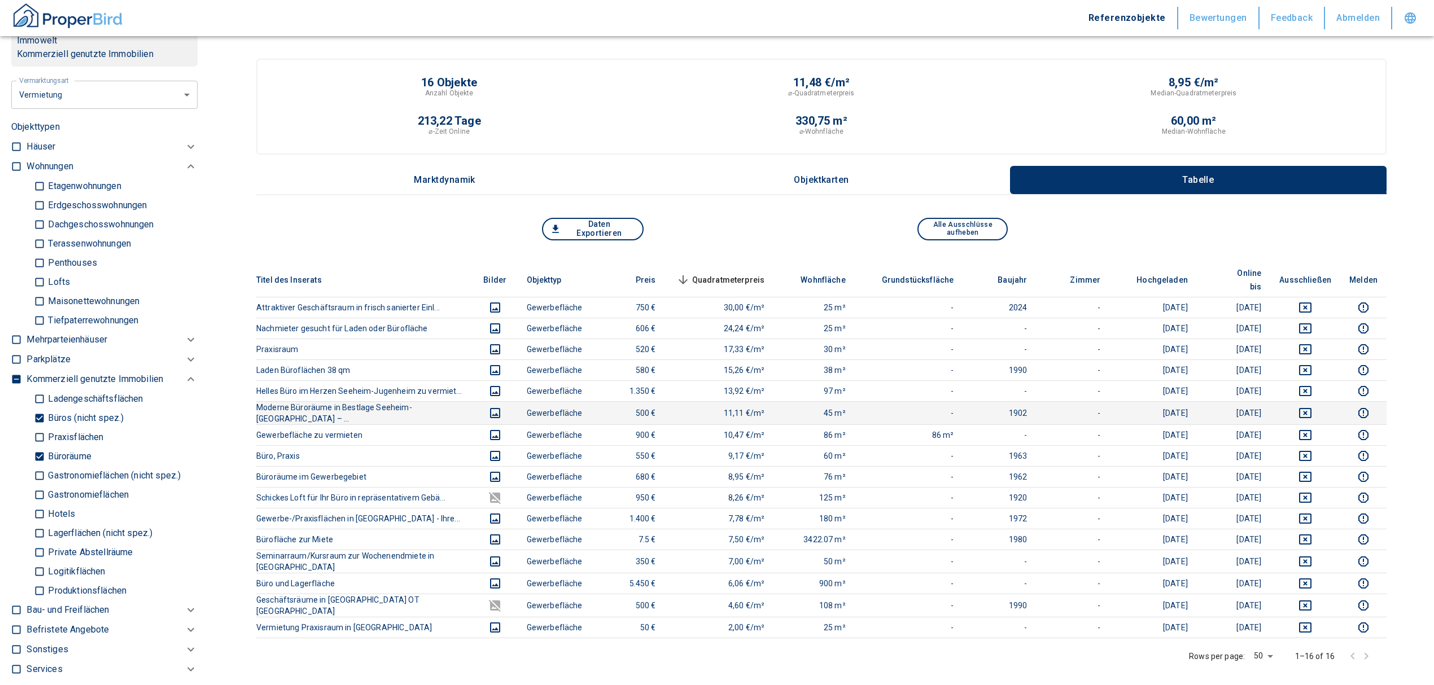
scroll to position [452, 0]
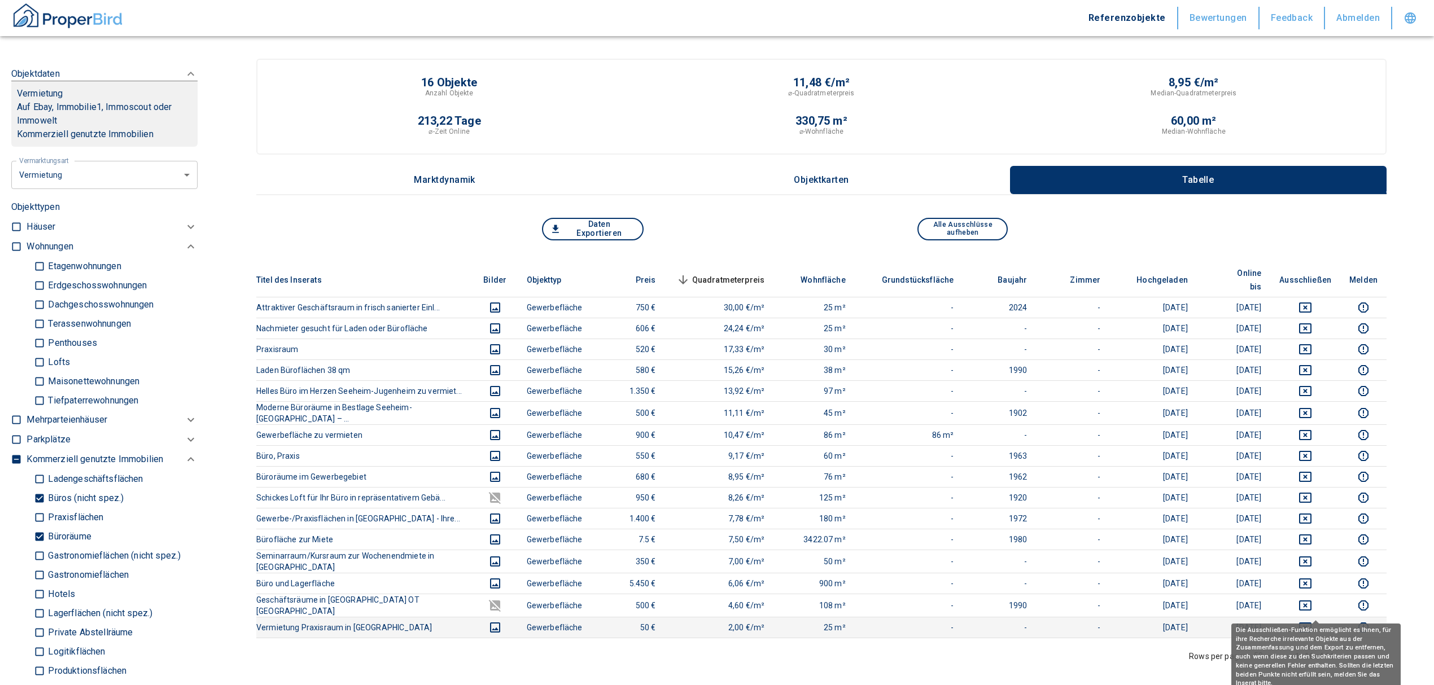
click at [1312, 621] on icon "deselect this listing" at bounding box center [1305, 628] width 14 height 14
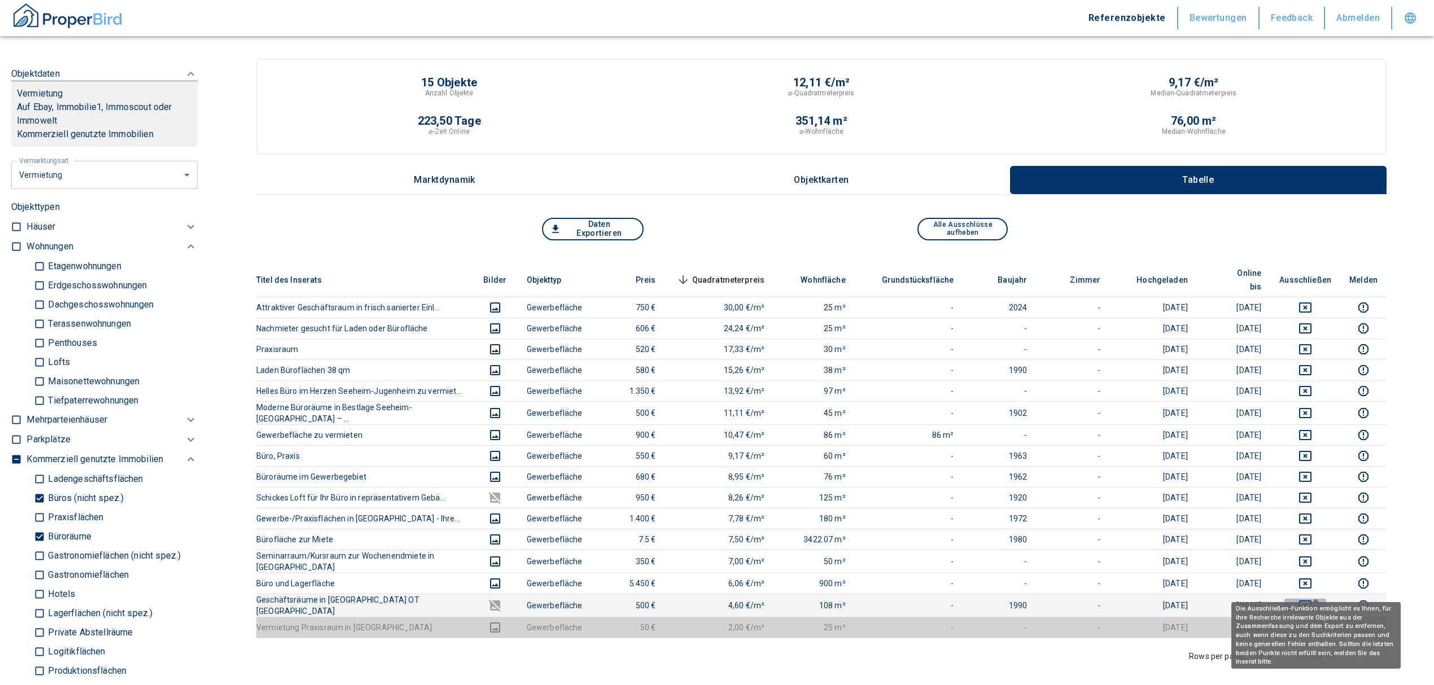
click at [1311, 601] on icon "deselect this listing" at bounding box center [1305, 606] width 12 height 10
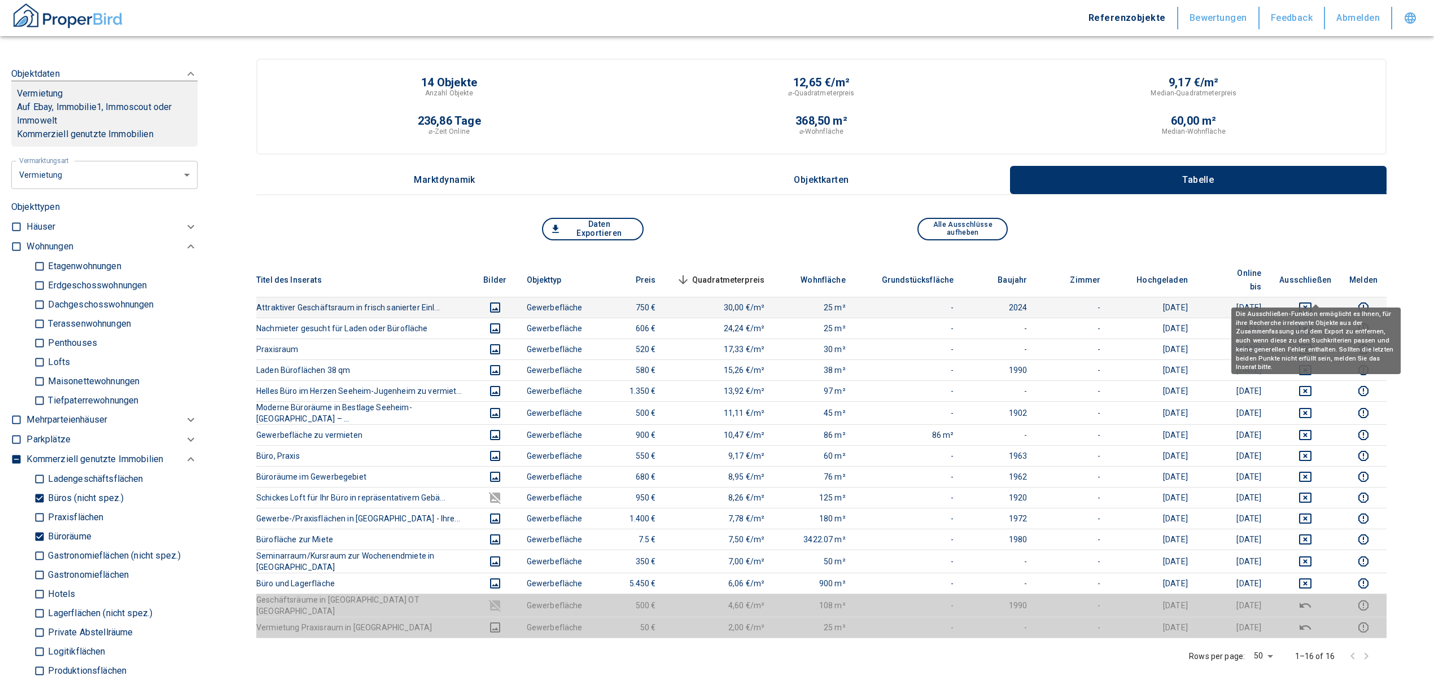
click at [1311, 303] on icon "deselect this listing" at bounding box center [1305, 308] width 12 height 10
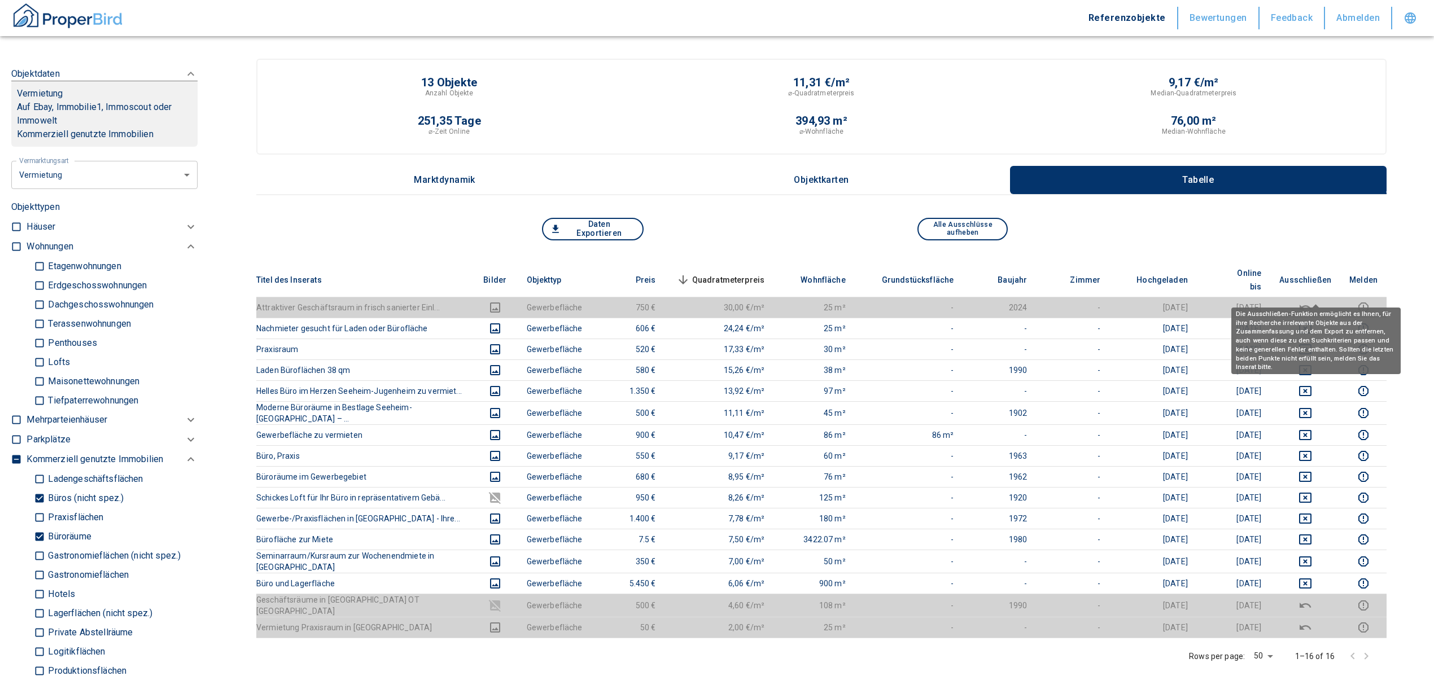
click at [1324, 312] on body "Referenzobjekte Bewertungen Feedback Abmelden Filtervorlagen Neue Filtereinstel…" at bounding box center [717, 513] width 1434 height 1027
click at [1312, 322] on icon "deselect this listing" at bounding box center [1305, 329] width 14 height 14
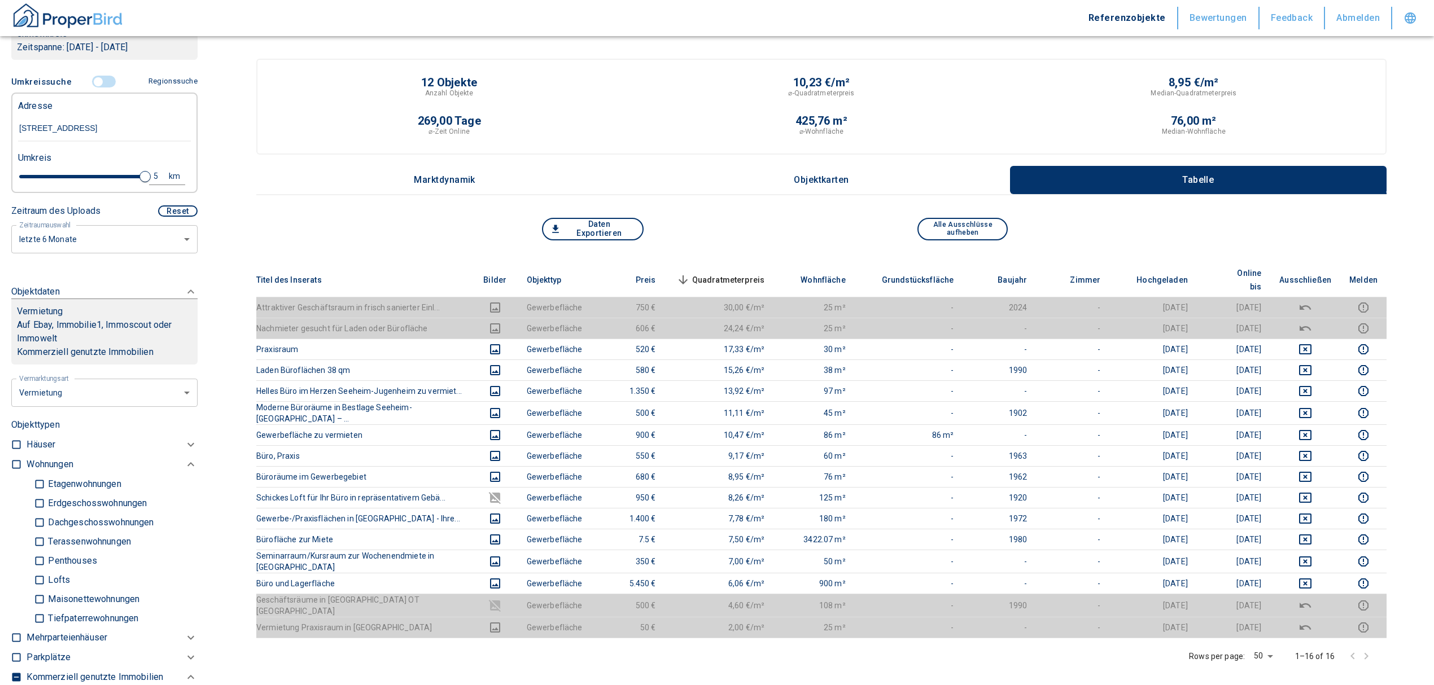
scroll to position [226, 0]
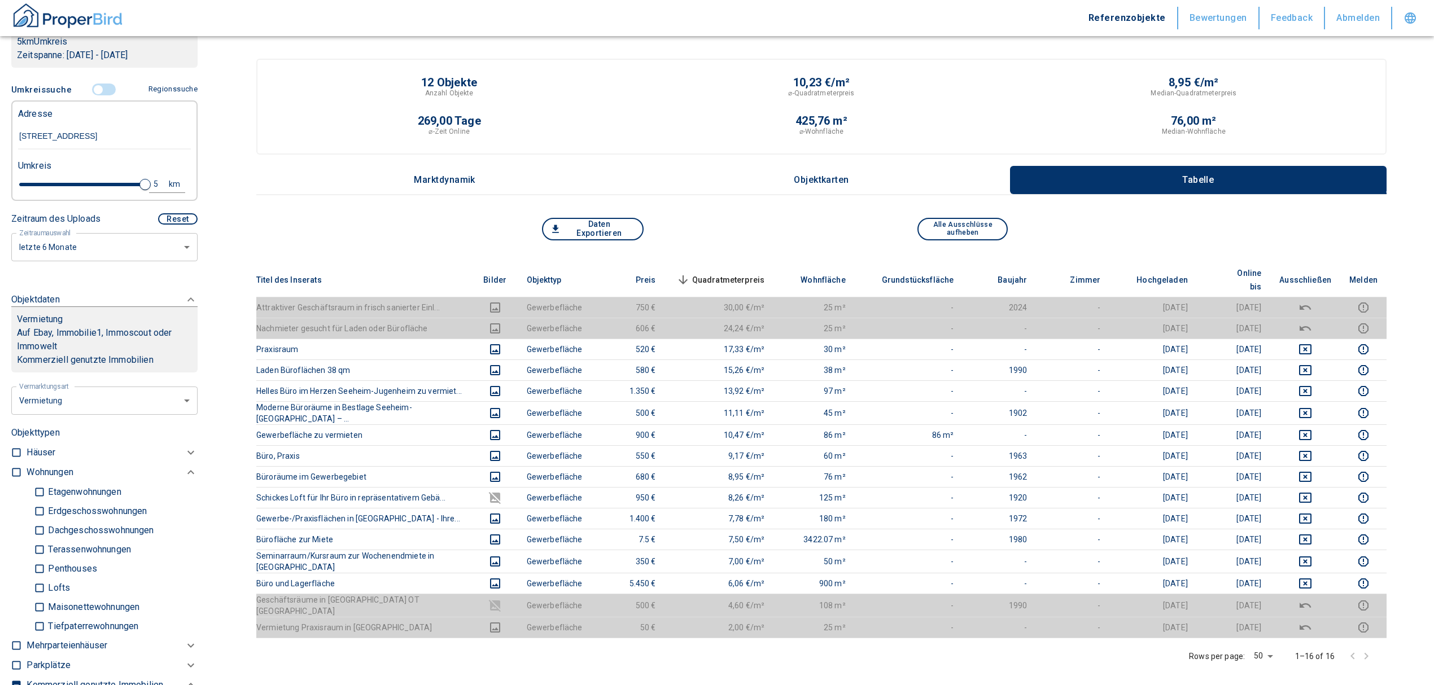
click at [96, 91] on input "controlled" at bounding box center [98, 90] width 34 height 12
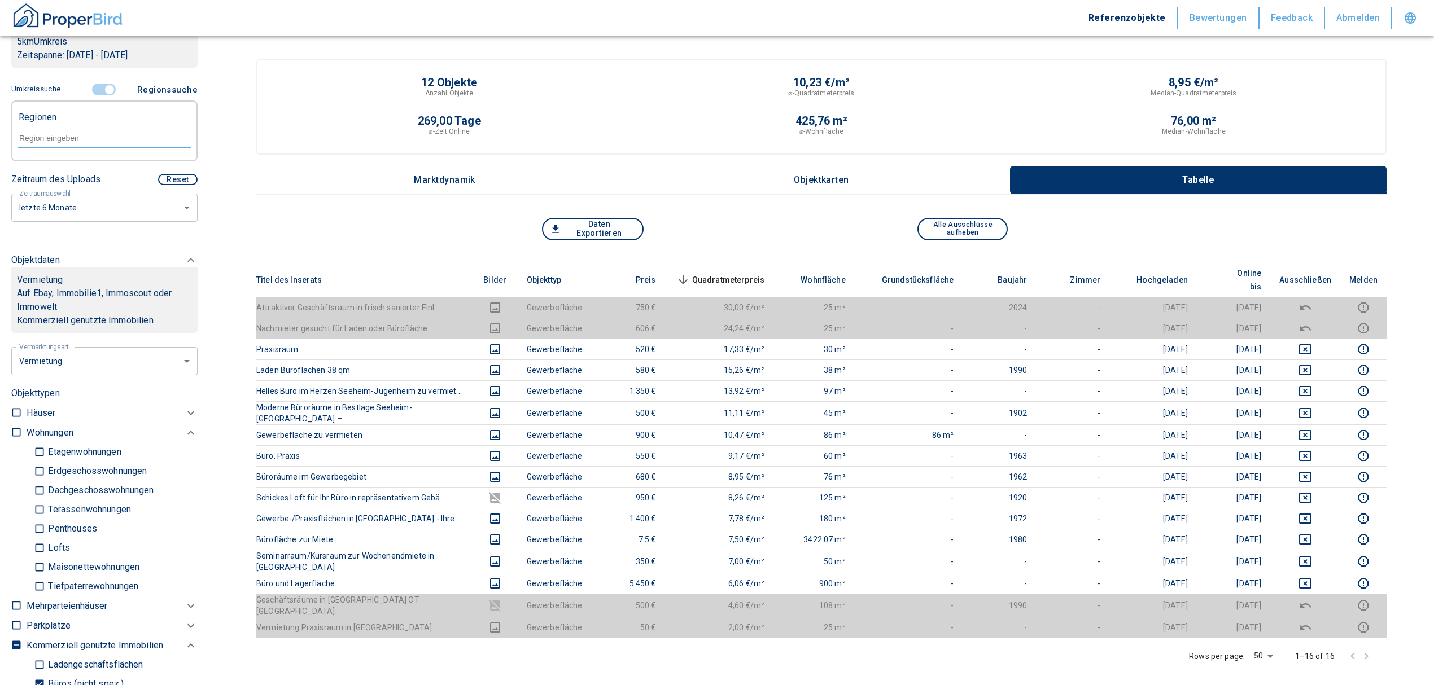
click at [73, 142] on input "text" at bounding box center [104, 138] width 173 height 10
click at [77, 161] on li "64665 Alsbach-Hähnlein" at bounding box center [98, 164] width 162 height 20
type input "64665"
type input "2020"
type input "64665 Alsbach-Hähnlein"
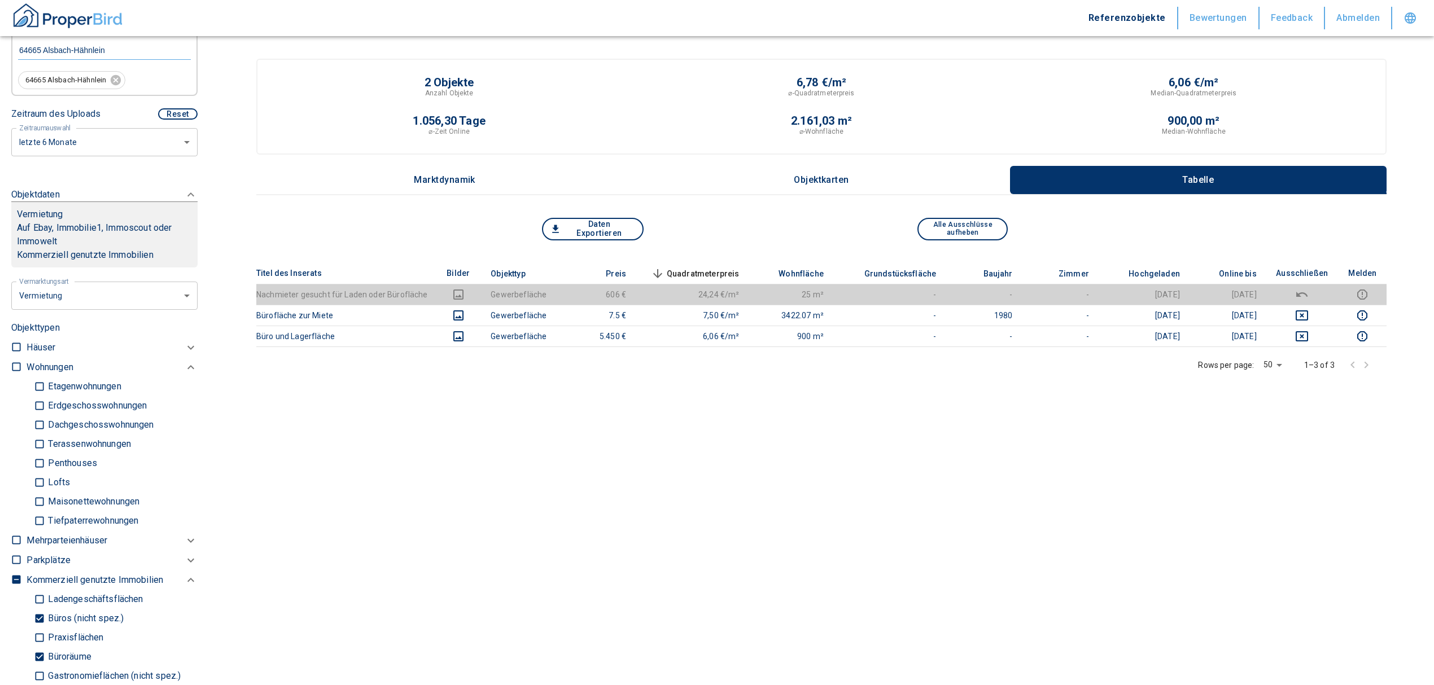
scroll to position [452, 0]
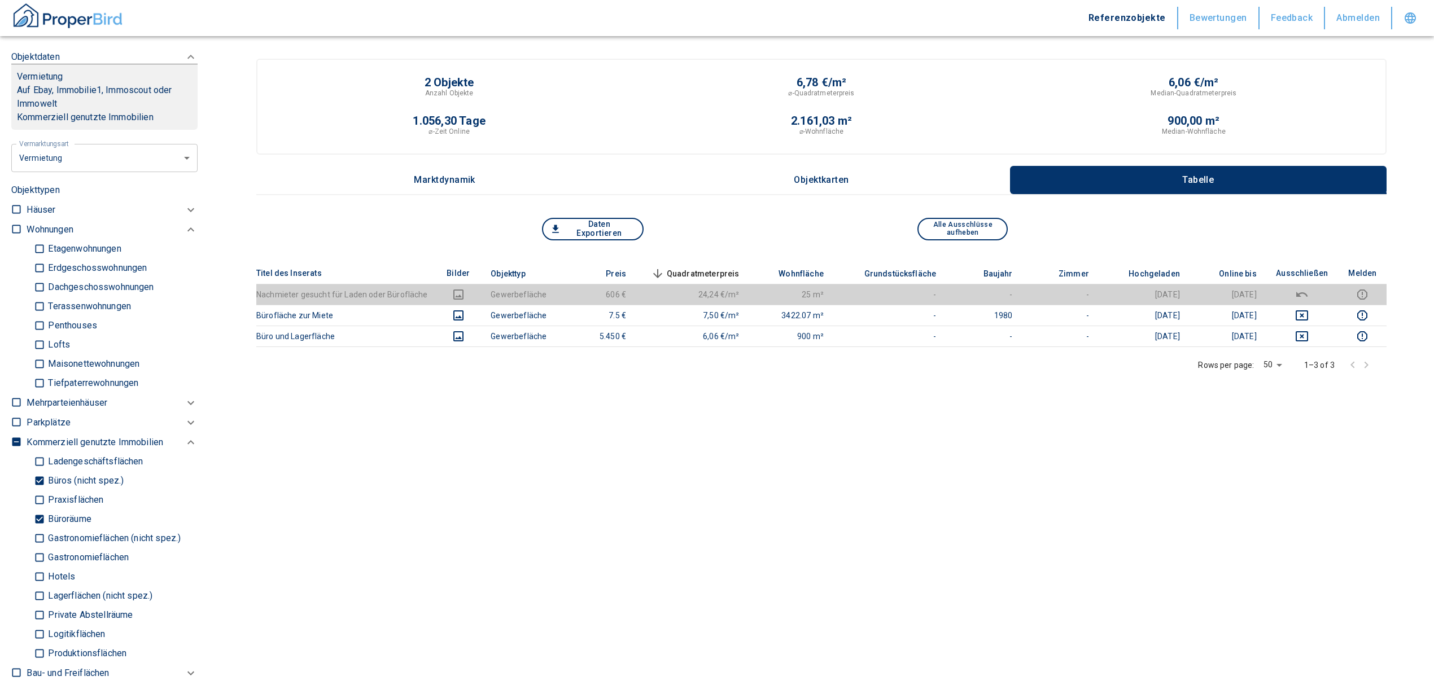
drag, startPoint x: 41, startPoint y: 520, endPoint x: 47, endPoint y: 496, distance: 25.2
click at [41, 520] on input "Büroräume" at bounding box center [39, 520] width 11 height 20
checkbox input "false"
type input "2020"
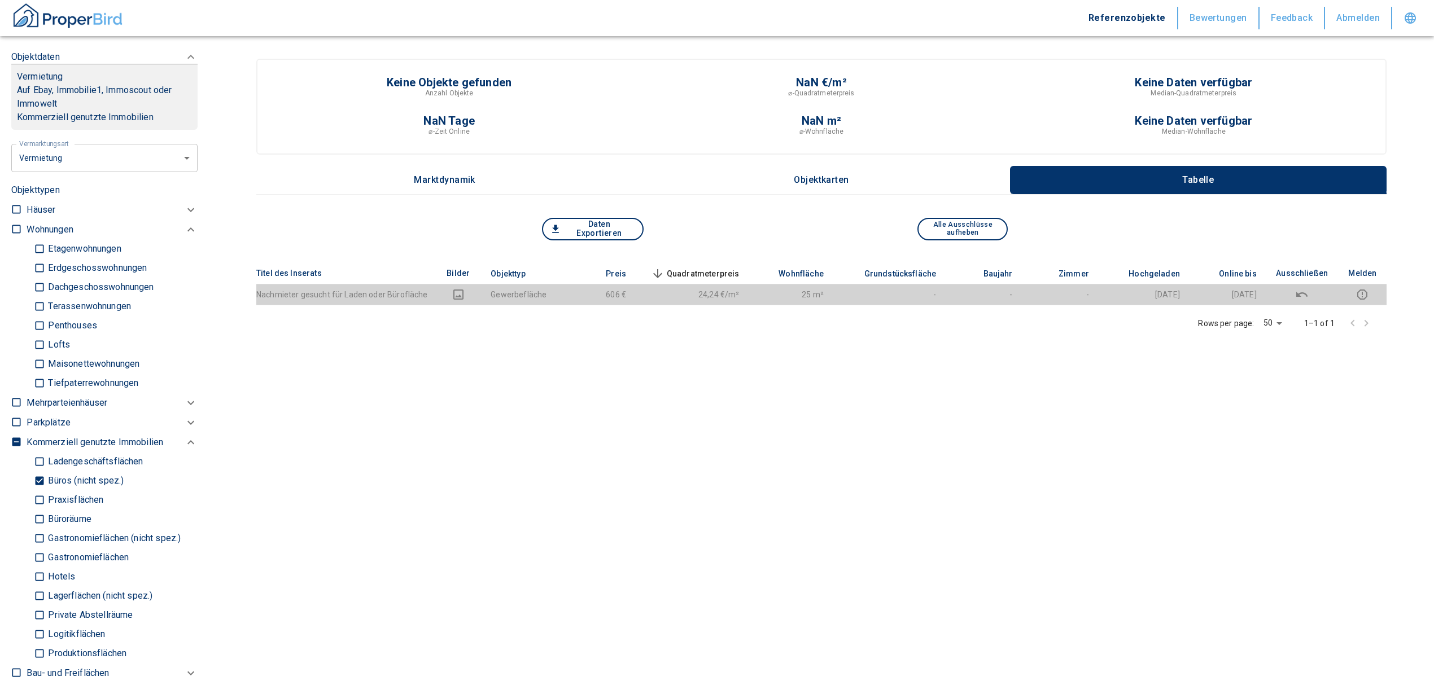
click at [42, 475] on input "Büros (nicht spez.)" at bounding box center [39, 481] width 11 height 20
checkbox input "false"
type input "2020"
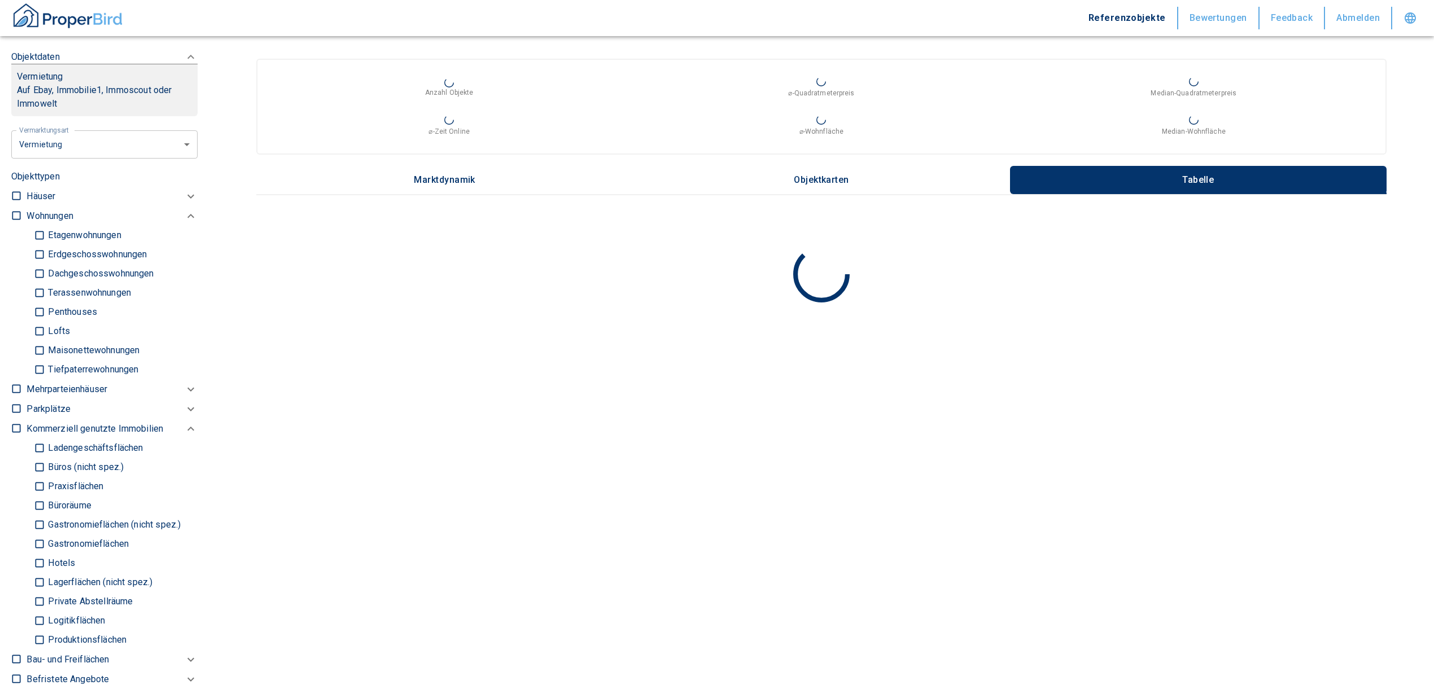
click at [41, 443] on input "Ladengeschäftsflächen" at bounding box center [39, 449] width 11 height 20
checkbox input "true"
type input "2020"
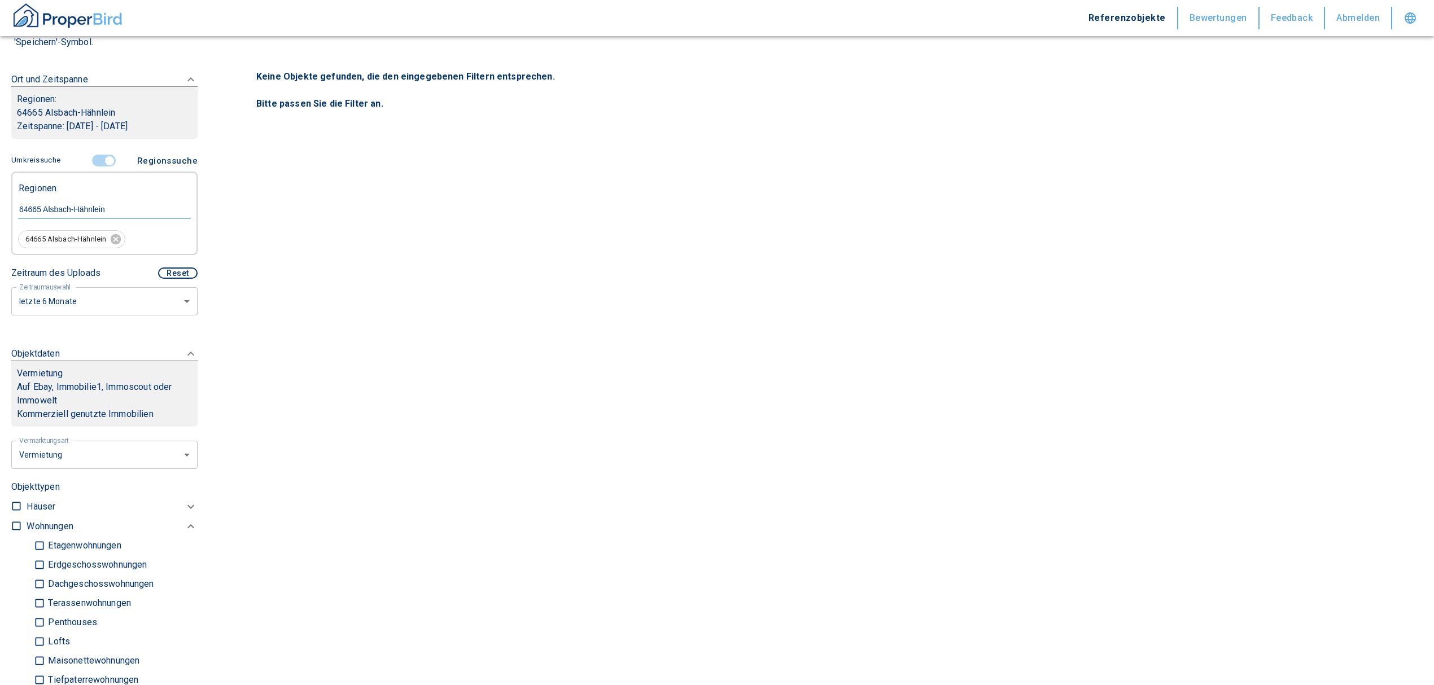
scroll to position [150, 0]
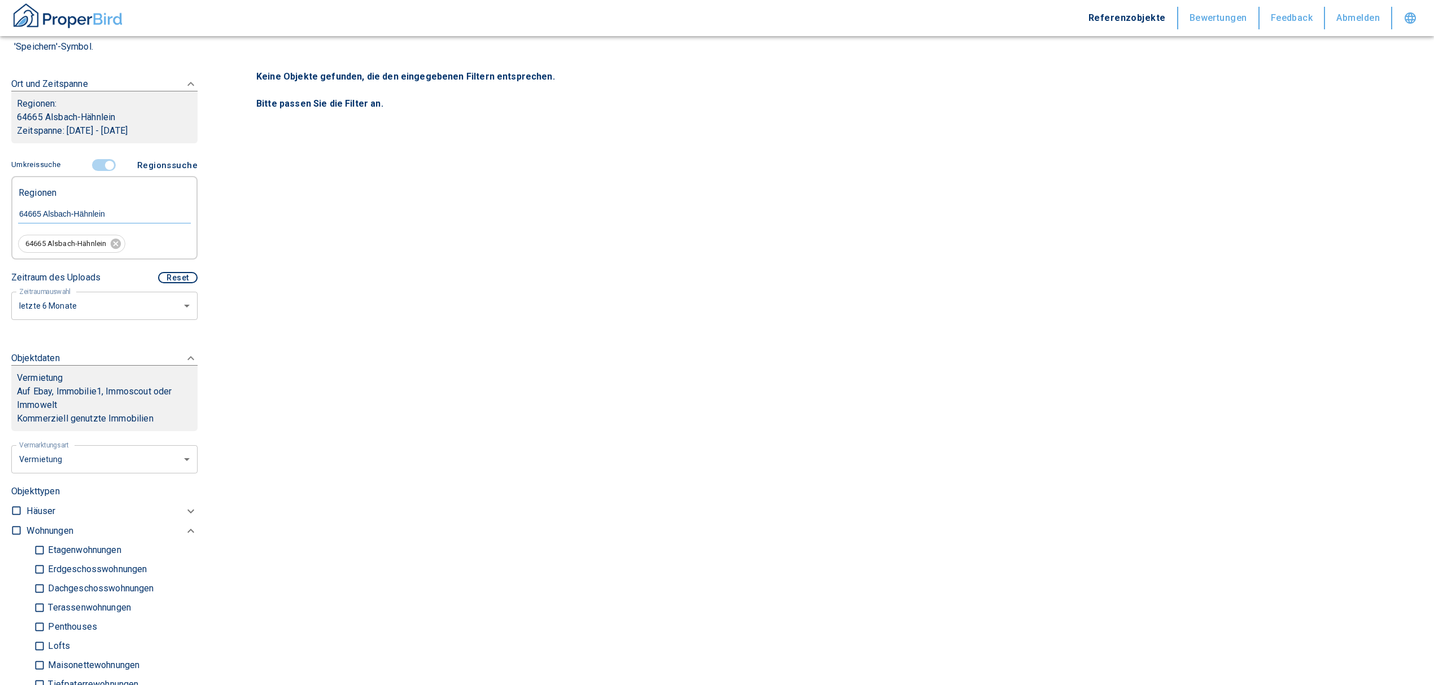
click at [100, 165] on input "controlled" at bounding box center [110, 165] width 34 height 12
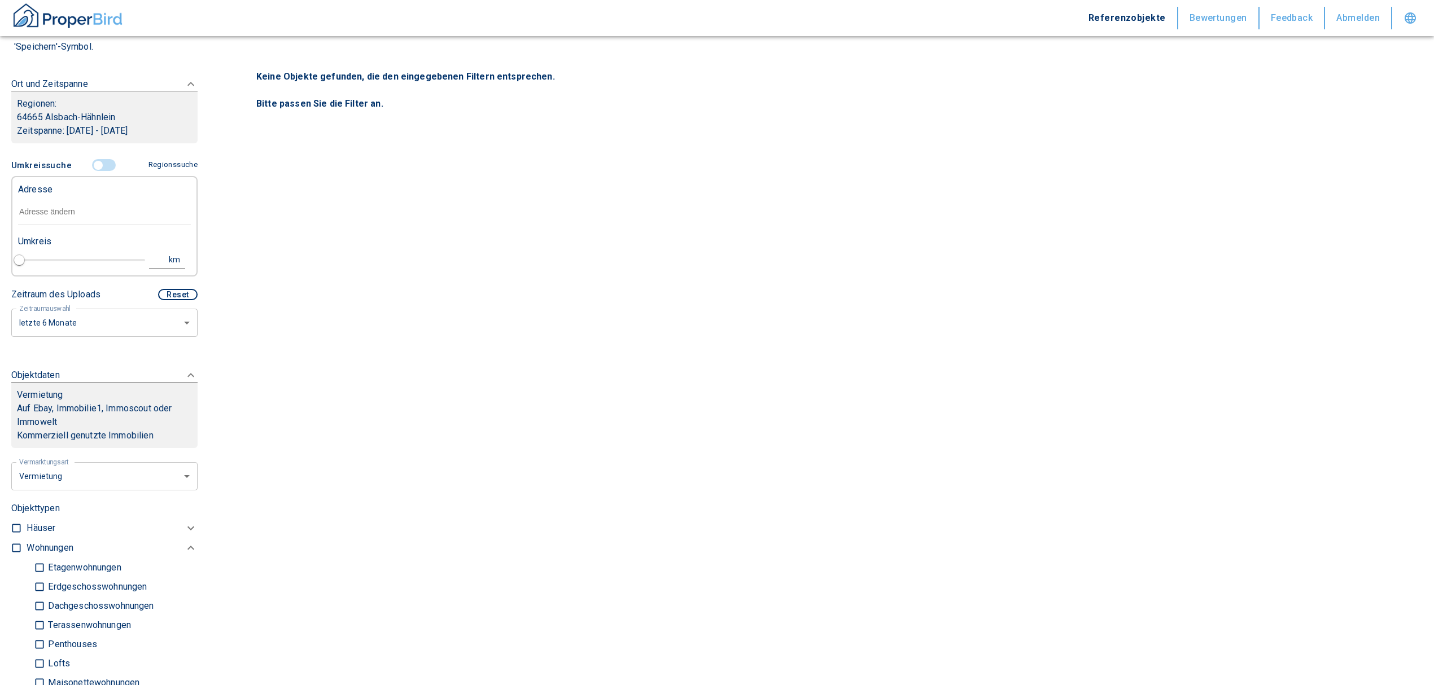
click at [79, 206] on input "text" at bounding box center [104, 212] width 173 height 26
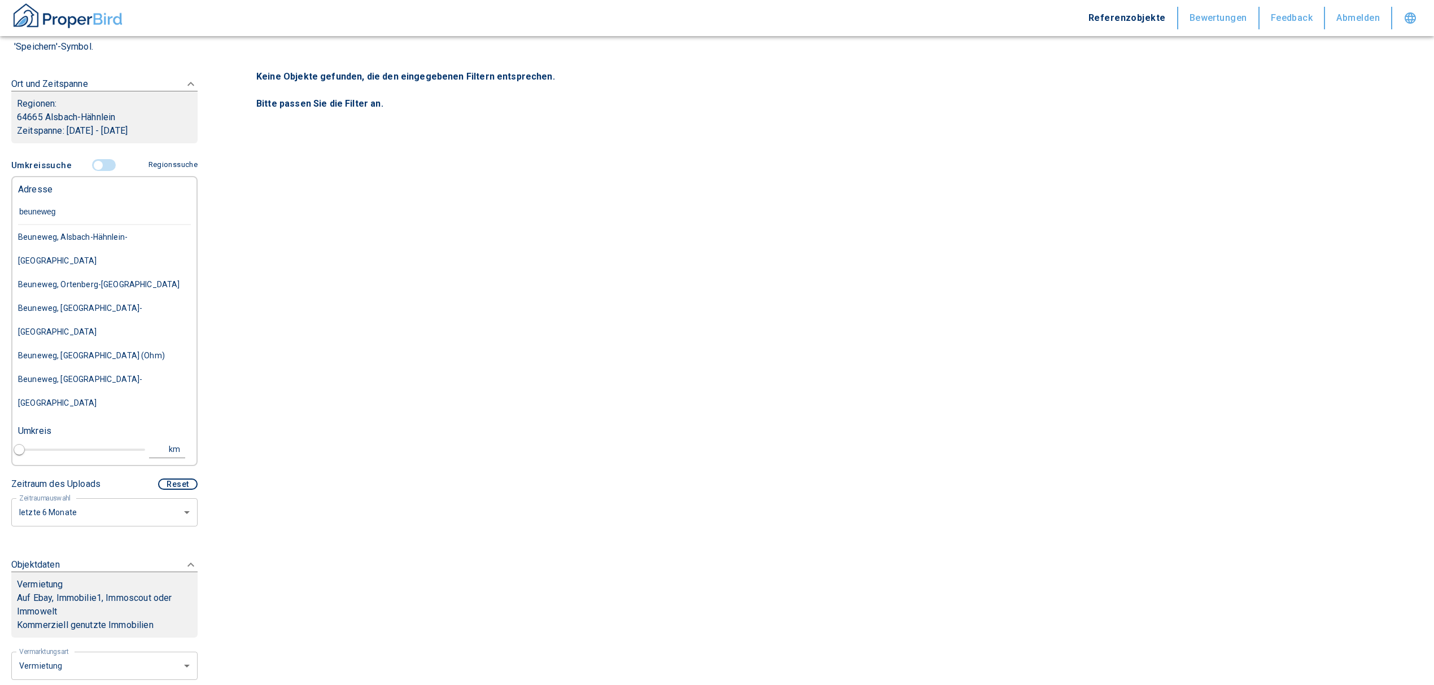
type input "[STREET_ADDRESS]"
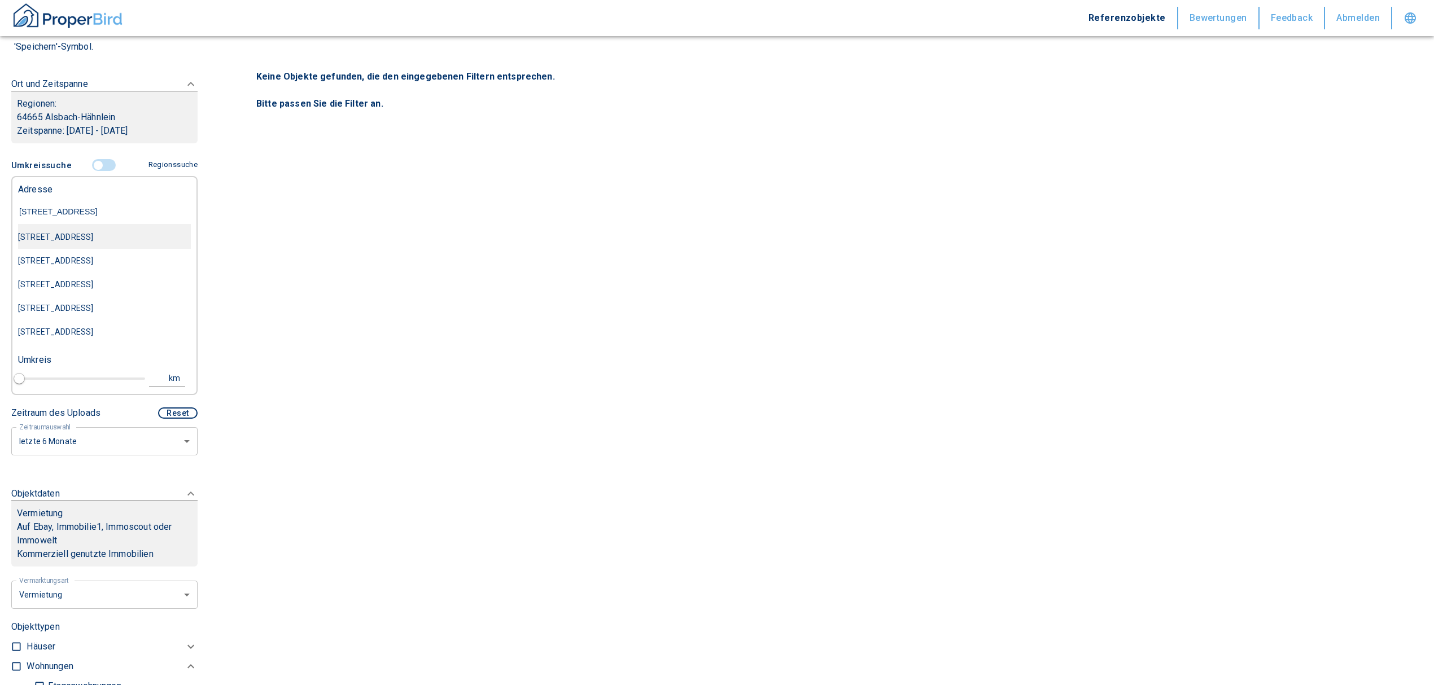
click at [93, 235] on div "[STREET_ADDRESS]" at bounding box center [104, 237] width 173 height 24
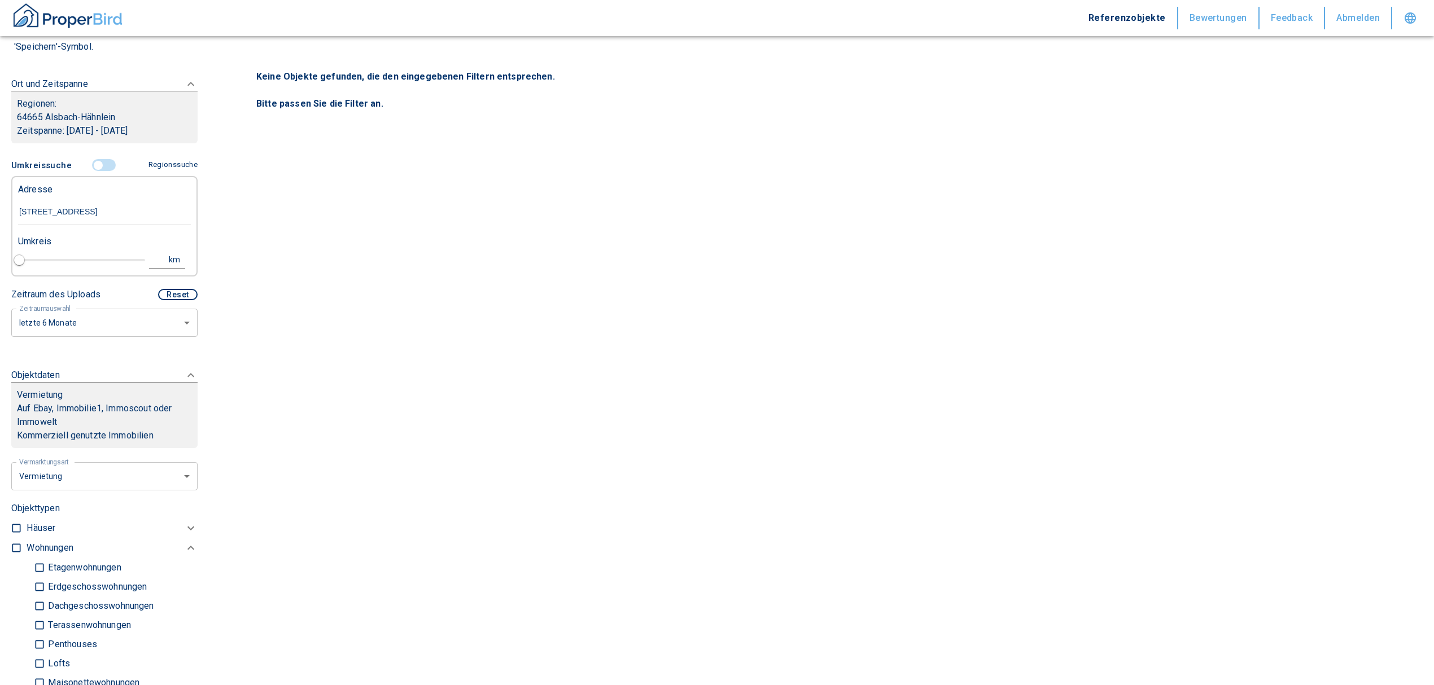
type input "2020"
type input "[STREET_ADDRESS]"
type input "1"
type input "[STREET_ADDRESS]"
type input "2020"
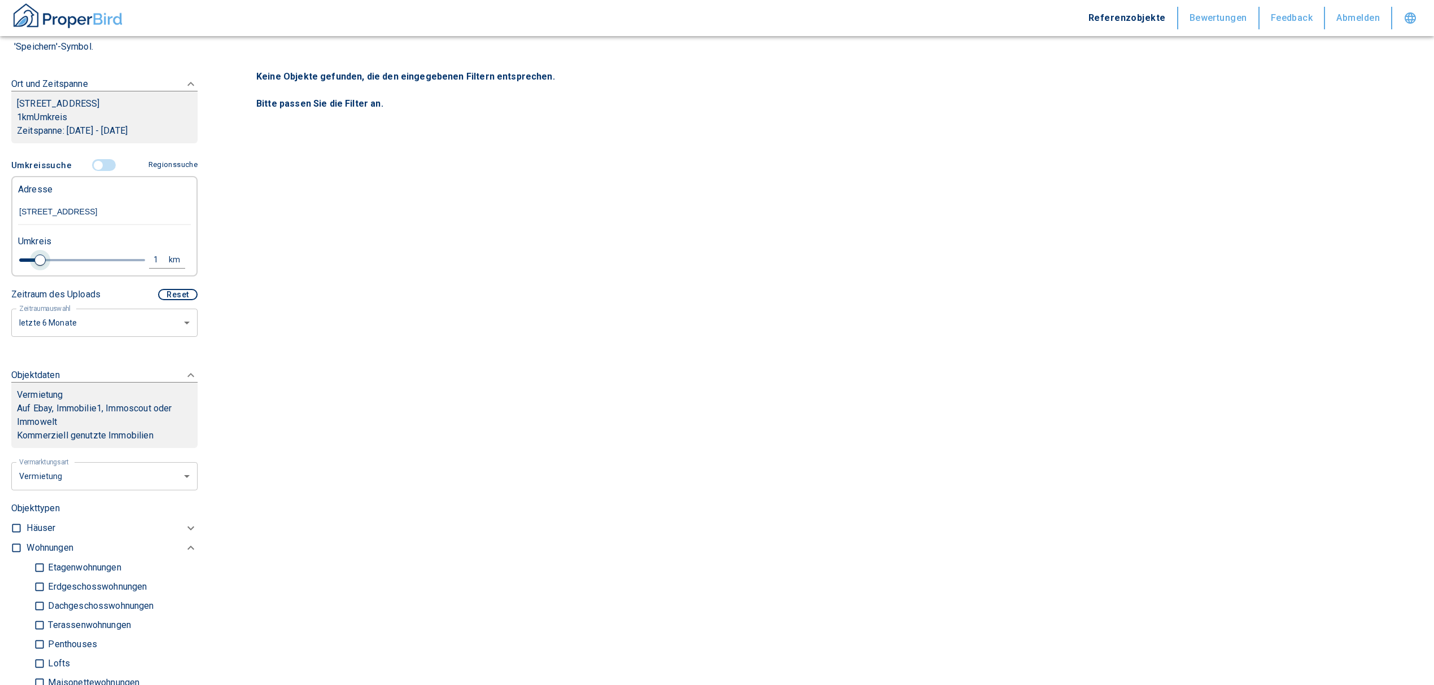
type input "1.2"
type input "2020"
type input "1.6"
type input "2020"
type input "3"
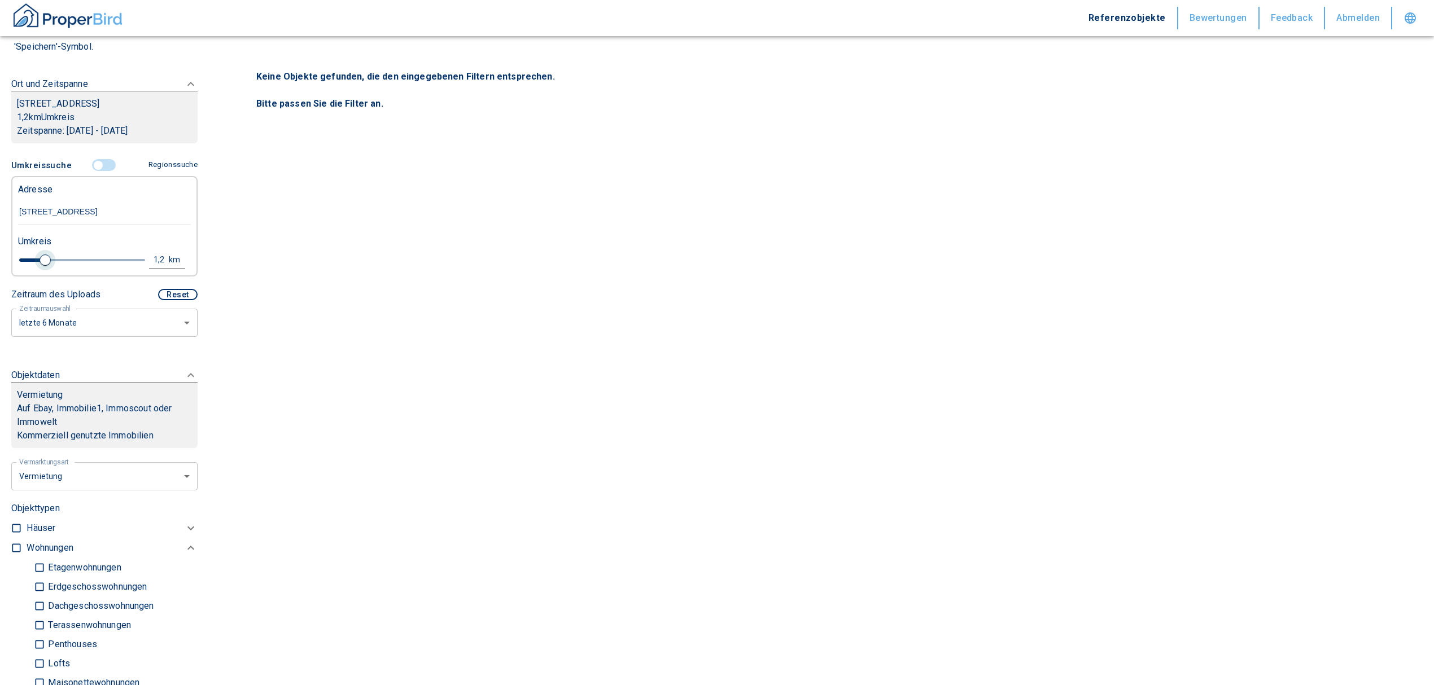
type input "2020"
type input "3.2"
type input "2020"
type input "3.4"
type input "2020"
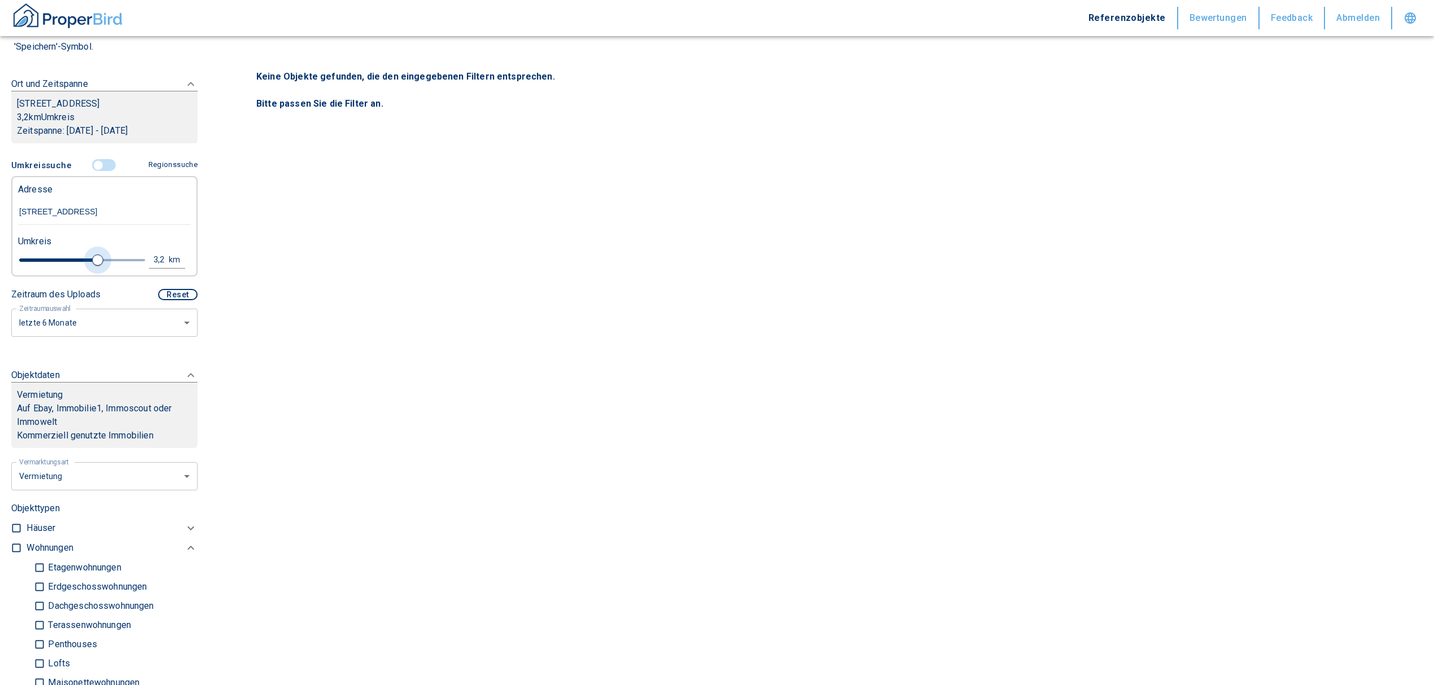
type input "3.8"
type input "2020"
type input "4.4"
type input "2020"
type input "4.6"
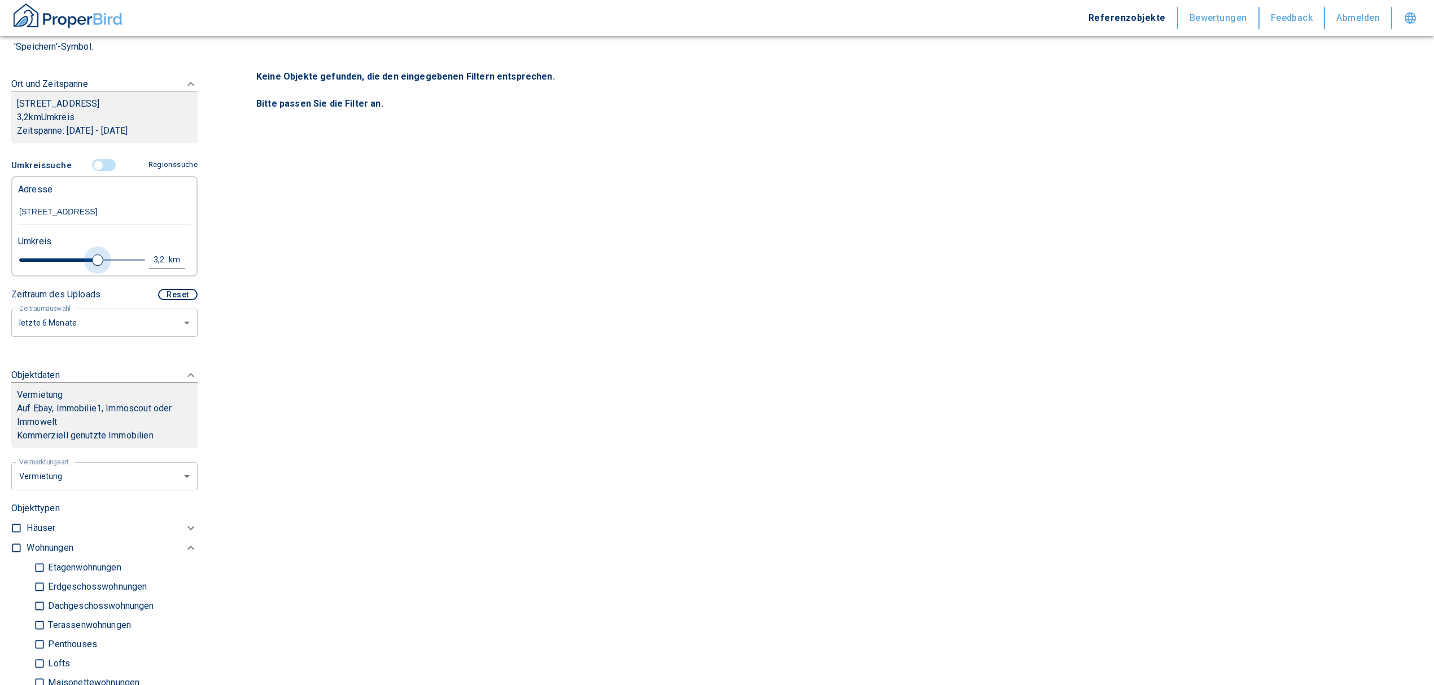
type input "2020"
type input "5"
drag, startPoint x: 41, startPoint y: 256, endPoint x: 142, endPoint y: 245, distance: 101.6
click at [139, 245] on div "Umkreis 5 km" at bounding box center [100, 251] width 173 height 45
type input "2020"
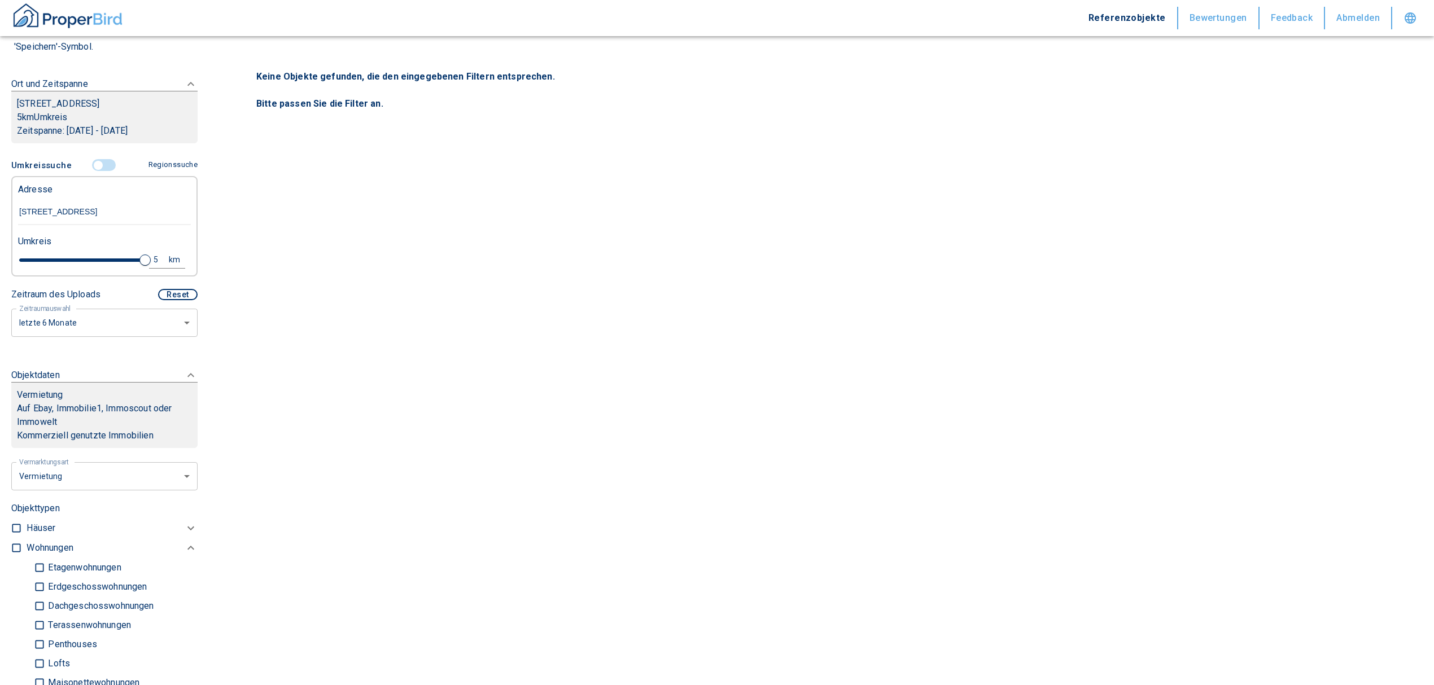
click at [152, 260] on div "5" at bounding box center [162, 260] width 20 height 14
drag, startPoint x: 68, startPoint y: 258, endPoint x: 21, endPoint y: 259, distance: 46.9
click at [23, 259] on div "5 km Neue Suchen" at bounding box center [95, 260] width 173 height 27
type input "10"
click at [141, 261] on button "Neue Suchen" at bounding box center [151, 260] width 62 height 16
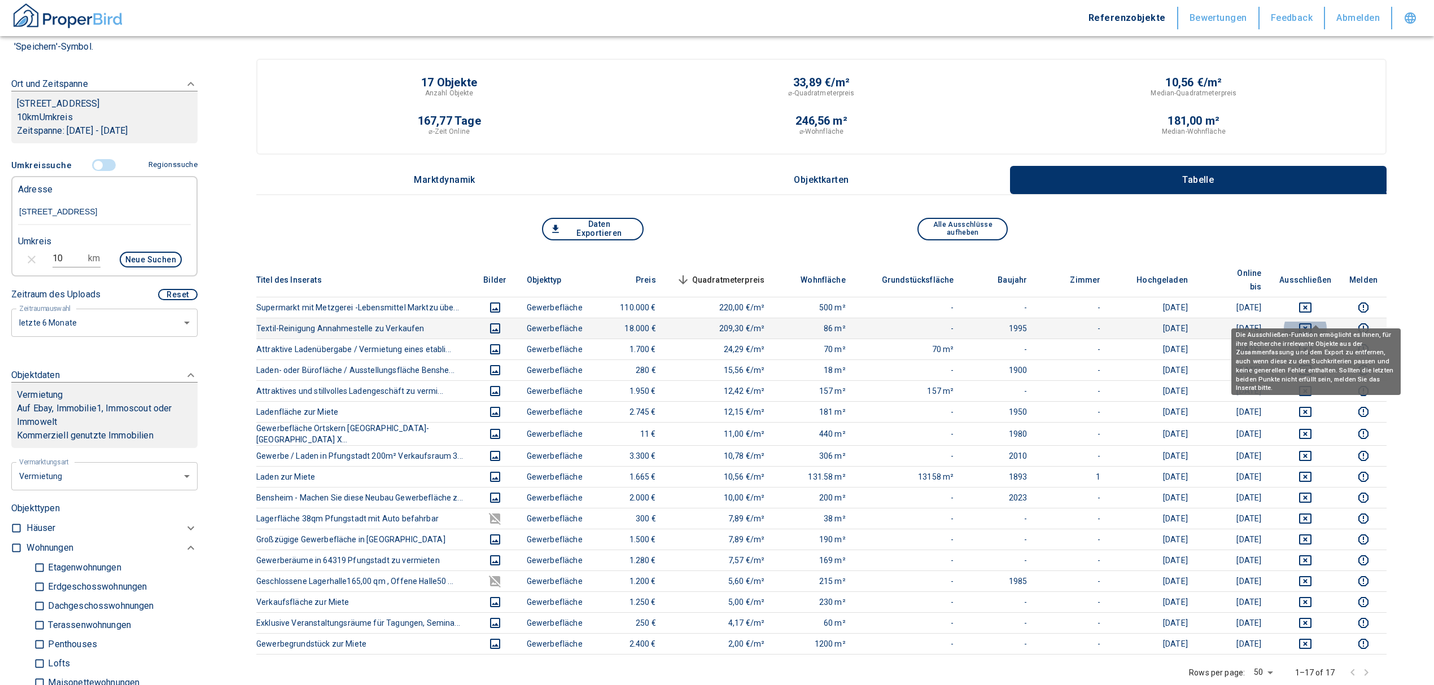
click at [1310, 323] on icon "deselect this listing" at bounding box center [1305, 328] width 12 height 10
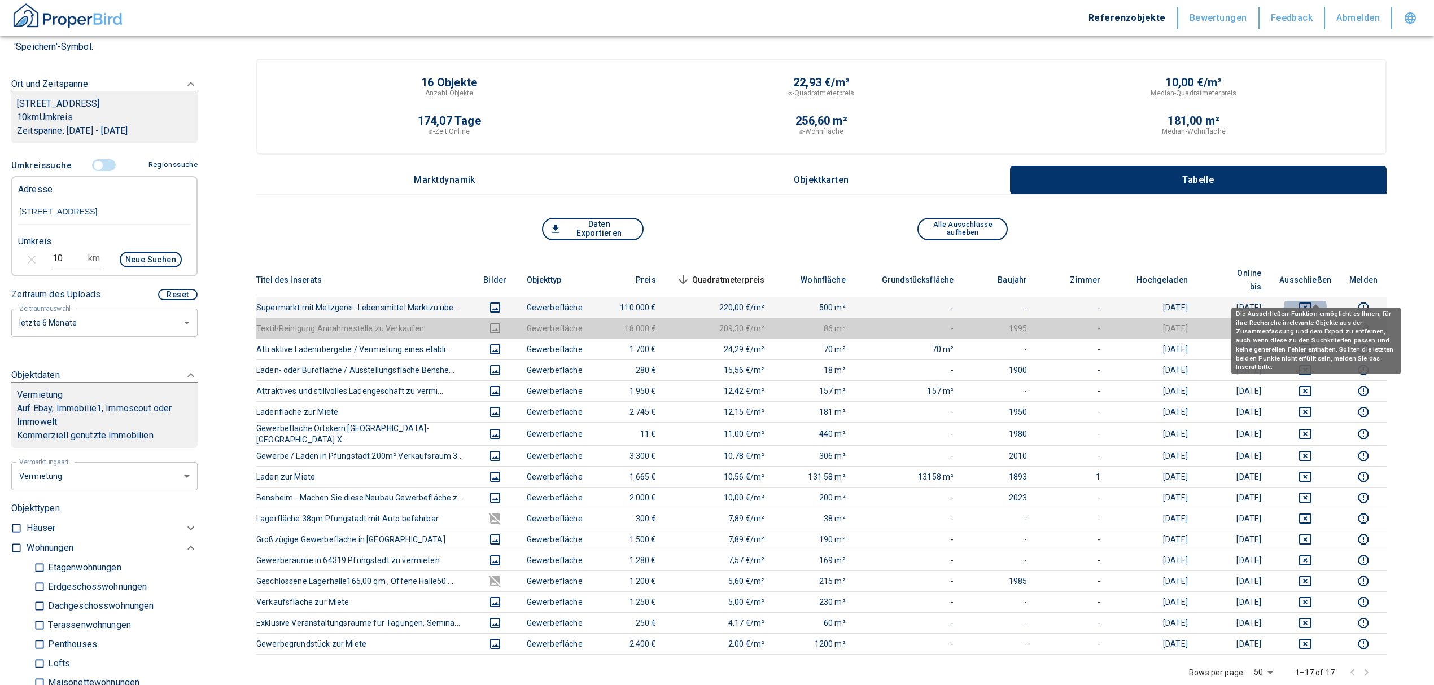
click at [1311, 303] on icon "deselect this listing" at bounding box center [1305, 308] width 12 height 10
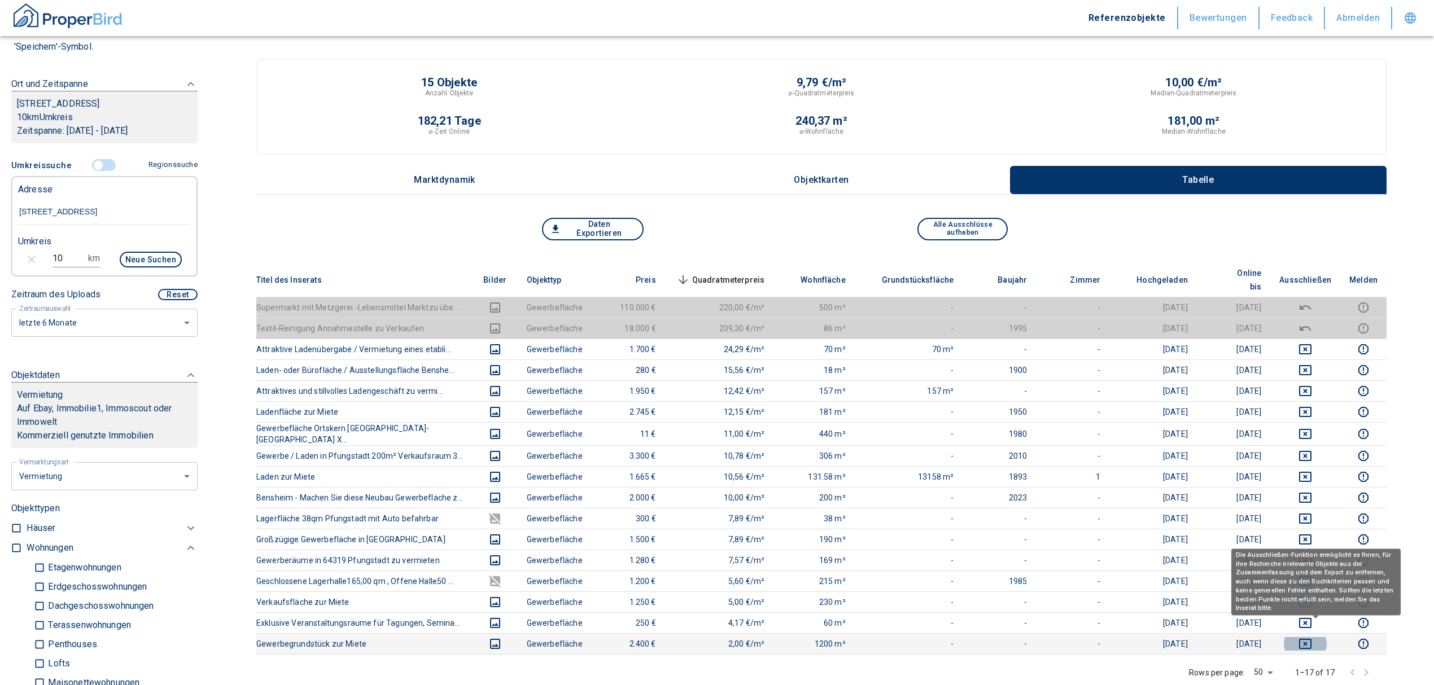
click at [1311, 639] on icon "deselect this listing" at bounding box center [1305, 644] width 12 height 10
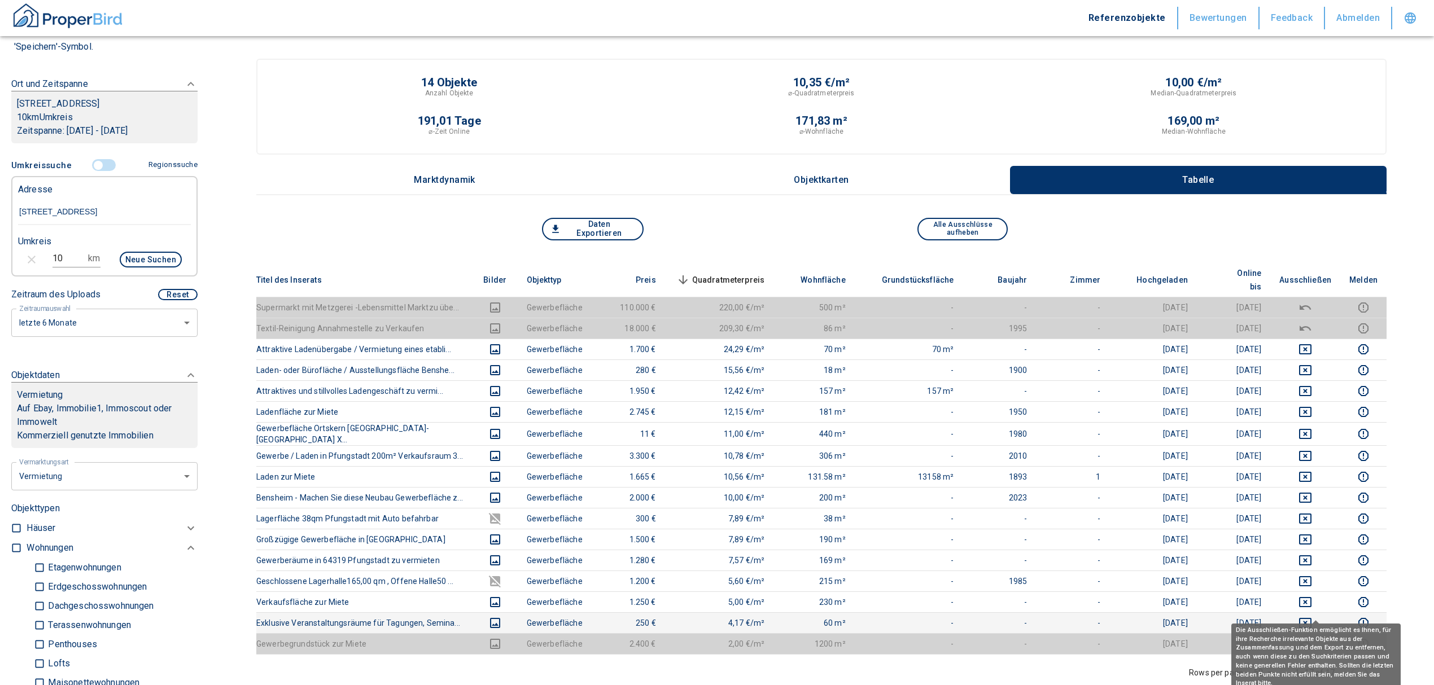
click at [1311, 618] on icon "deselect this listing" at bounding box center [1305, 623] width 12 height 10
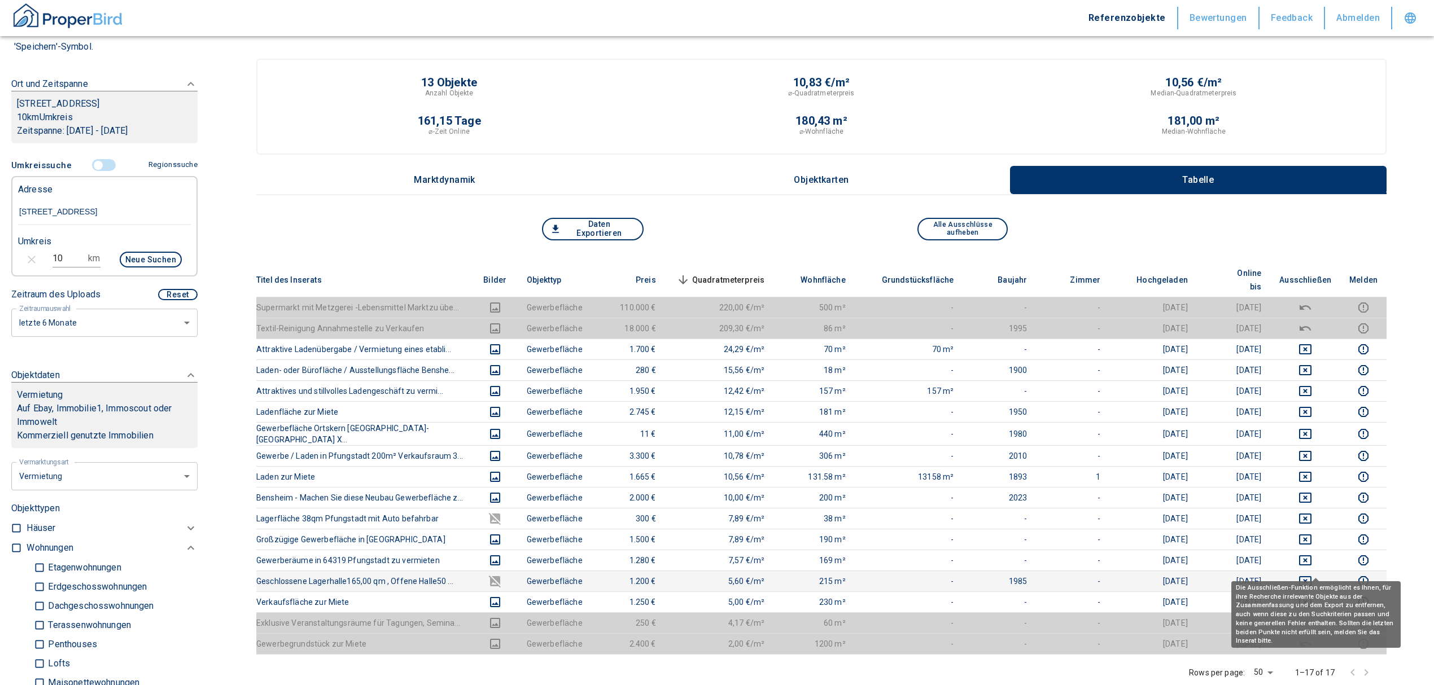
click at [1309, 575] on icon "deselect this listing" at bounding box center [1305, 582] width 14 height 14
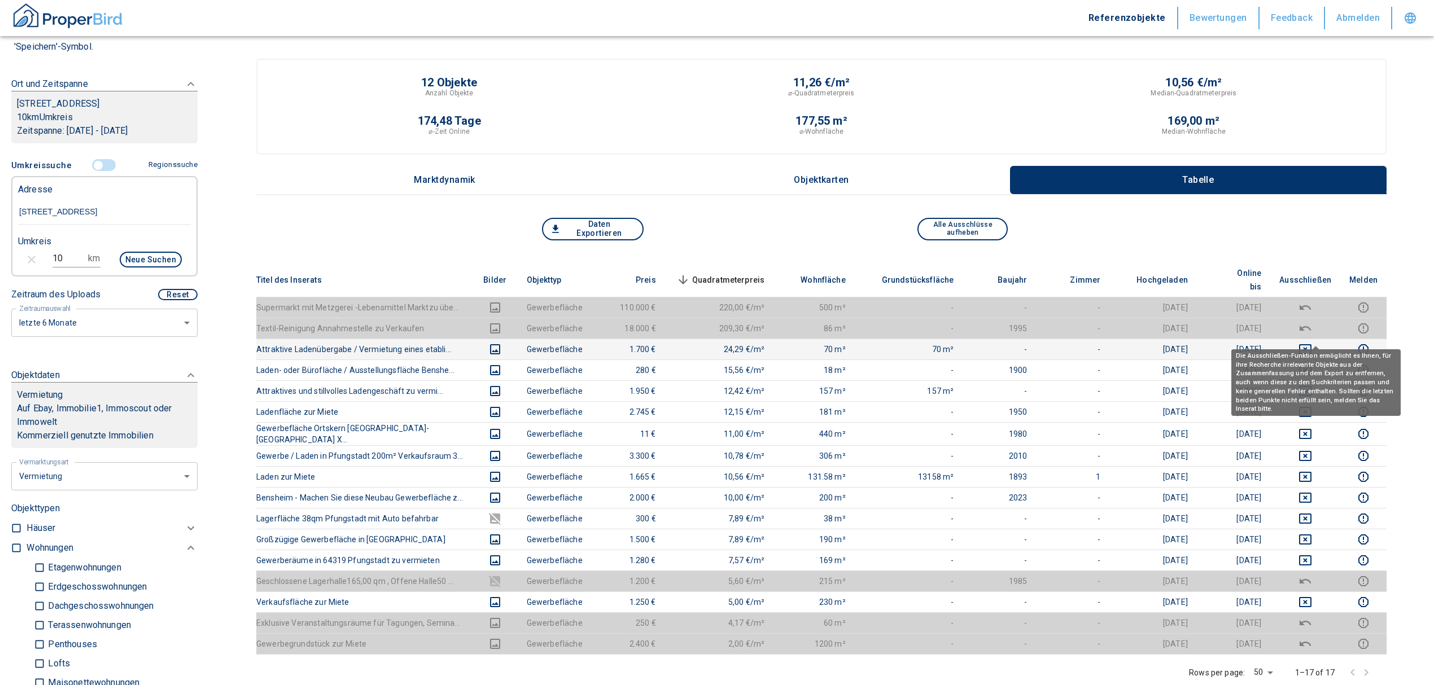
click at [1312, 343] on icon "deselect this listing" at bounding box center [1305, 350] width 14 height 14
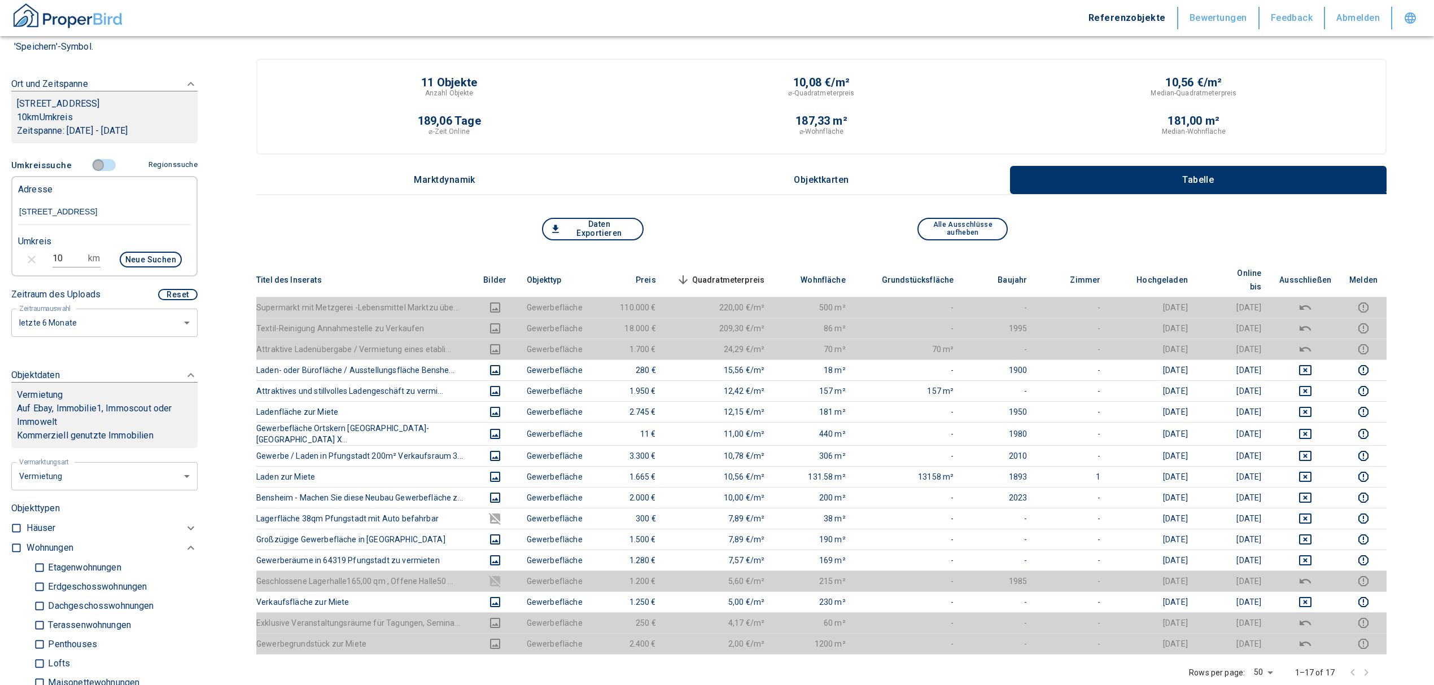
click at [95, 163] on input "controlled" at bounding box center [98, 165] width 34 height 12
type input "2020"
type input "3"
type input "2020"
type input "1"
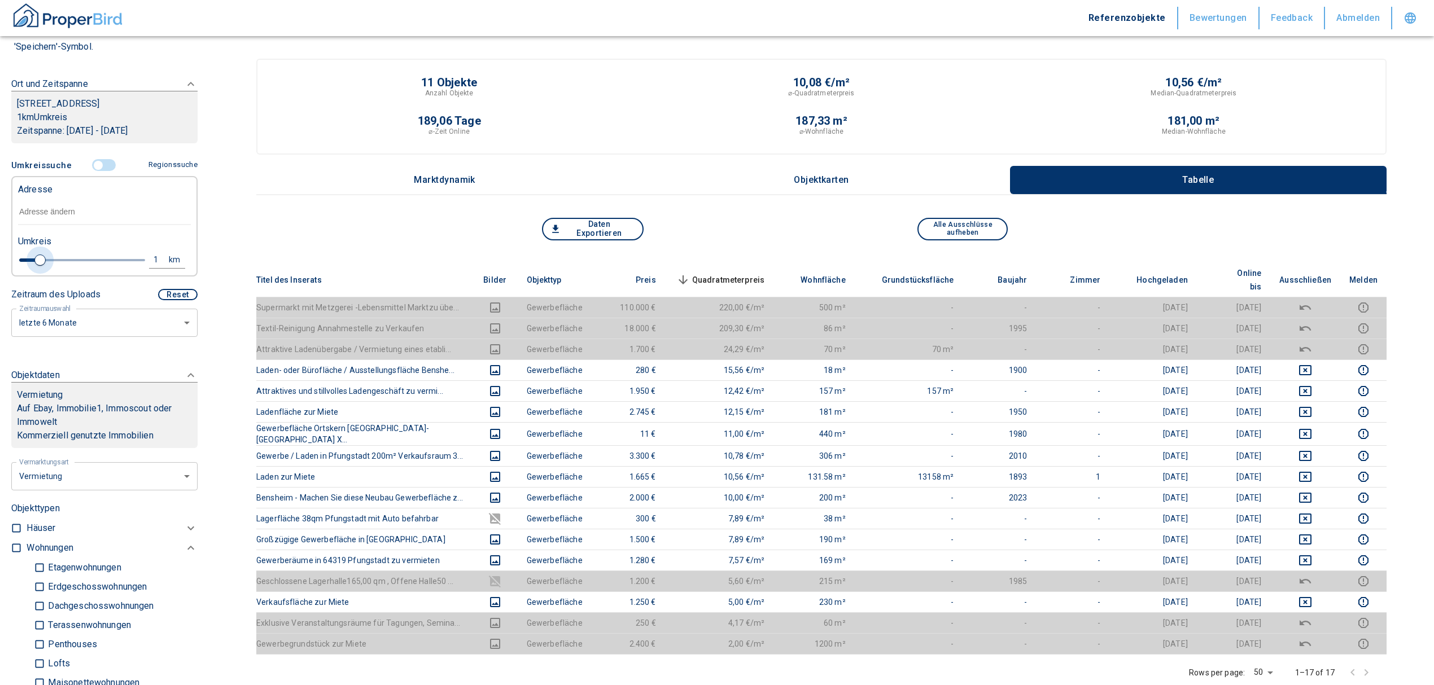
type input "2020"
type input "0.2"
type input "2020"
type input "0.4"
type input "2020"
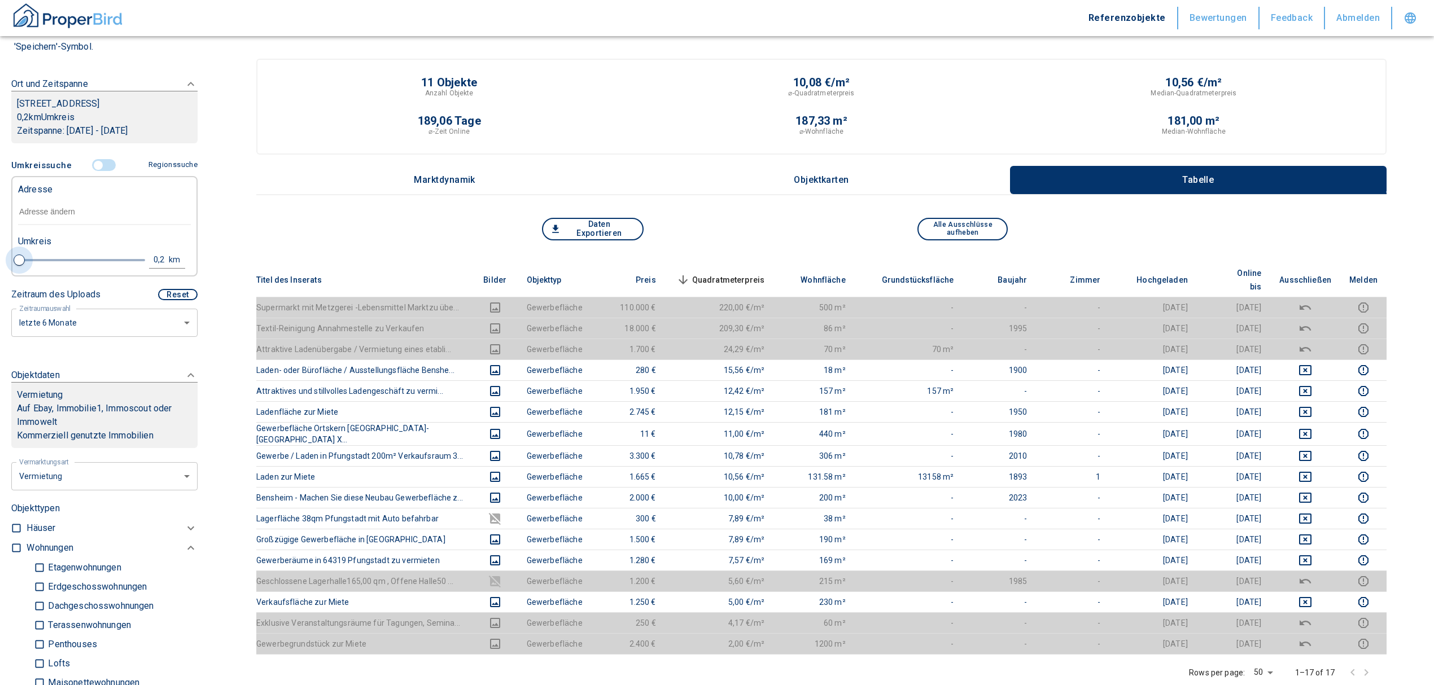
type input "1.6"
type input "2020"
type input "1.2"
type input "2020"
type input "0.6"
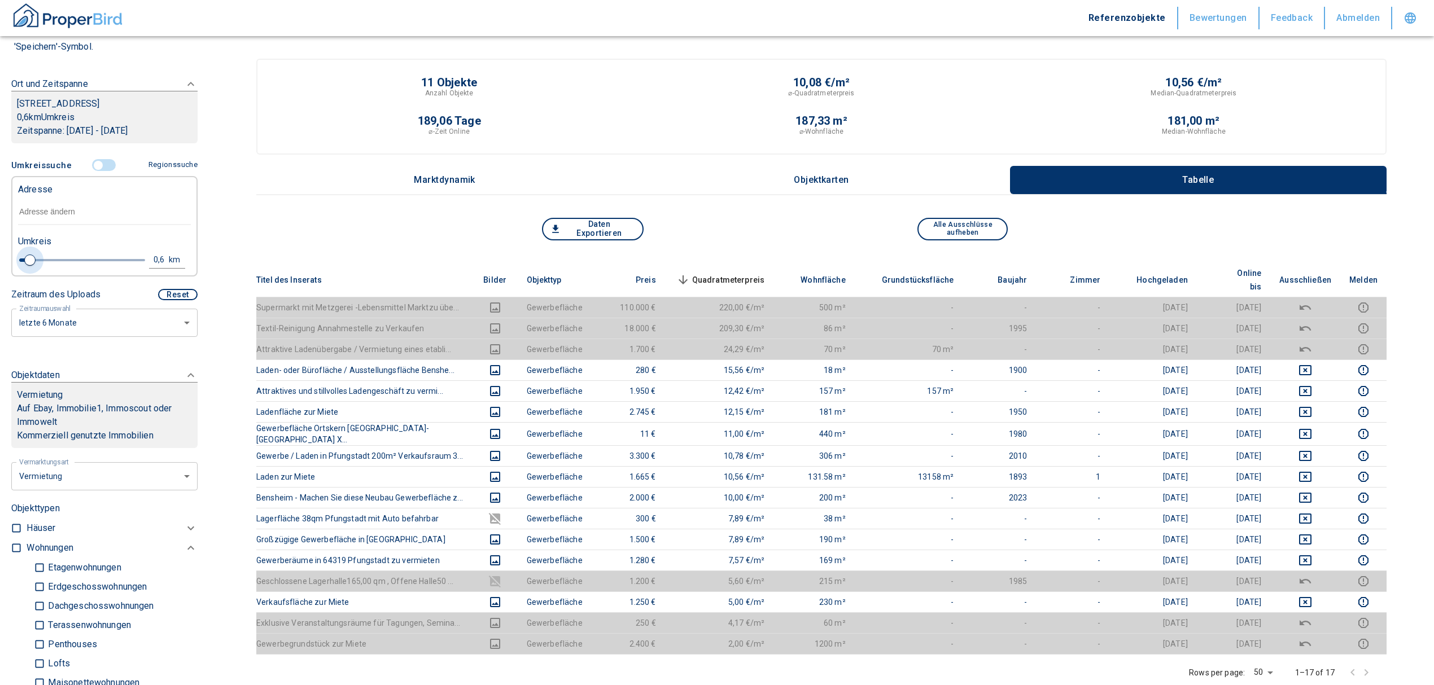
type input "2020"
type input "0.8"
type input "2020"
type input "1.2"
type input "2020"
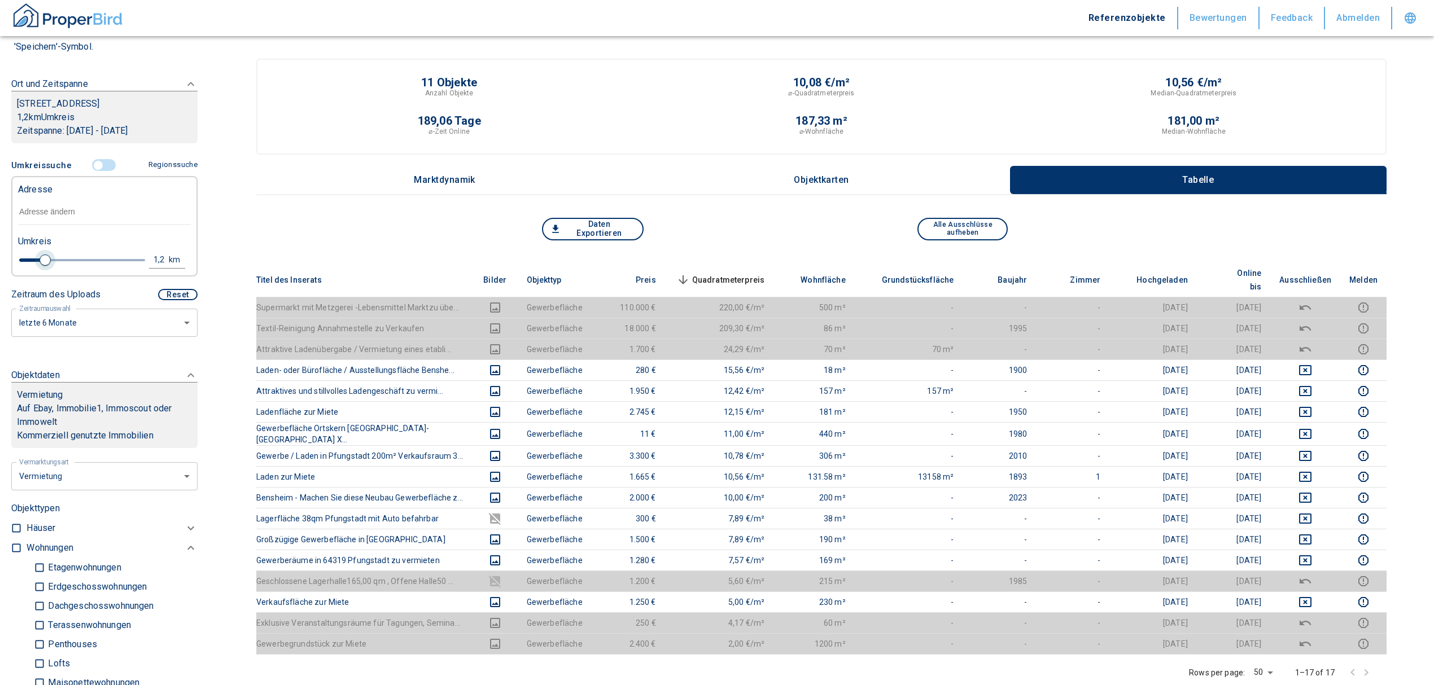
type input "1"
drag, startPoint x: 40, startPoint y: 259, endPoint x: 38, endPoint y: 268, distance: 9.1
click at [38, 266] on span at bounding box center [39, 260] width 11 height 11
type input "2020"
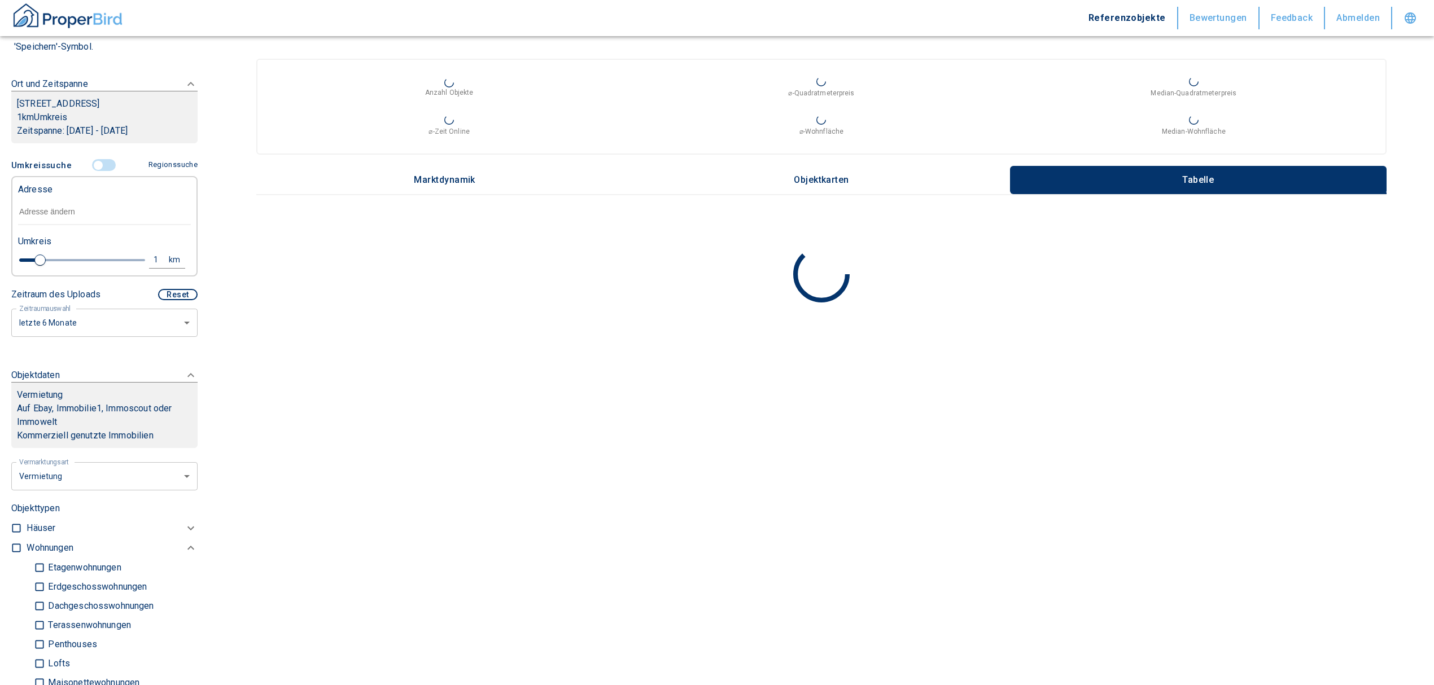
click at [66, 204] on input "text" at bounding box center [104, 212] width 173 height 26
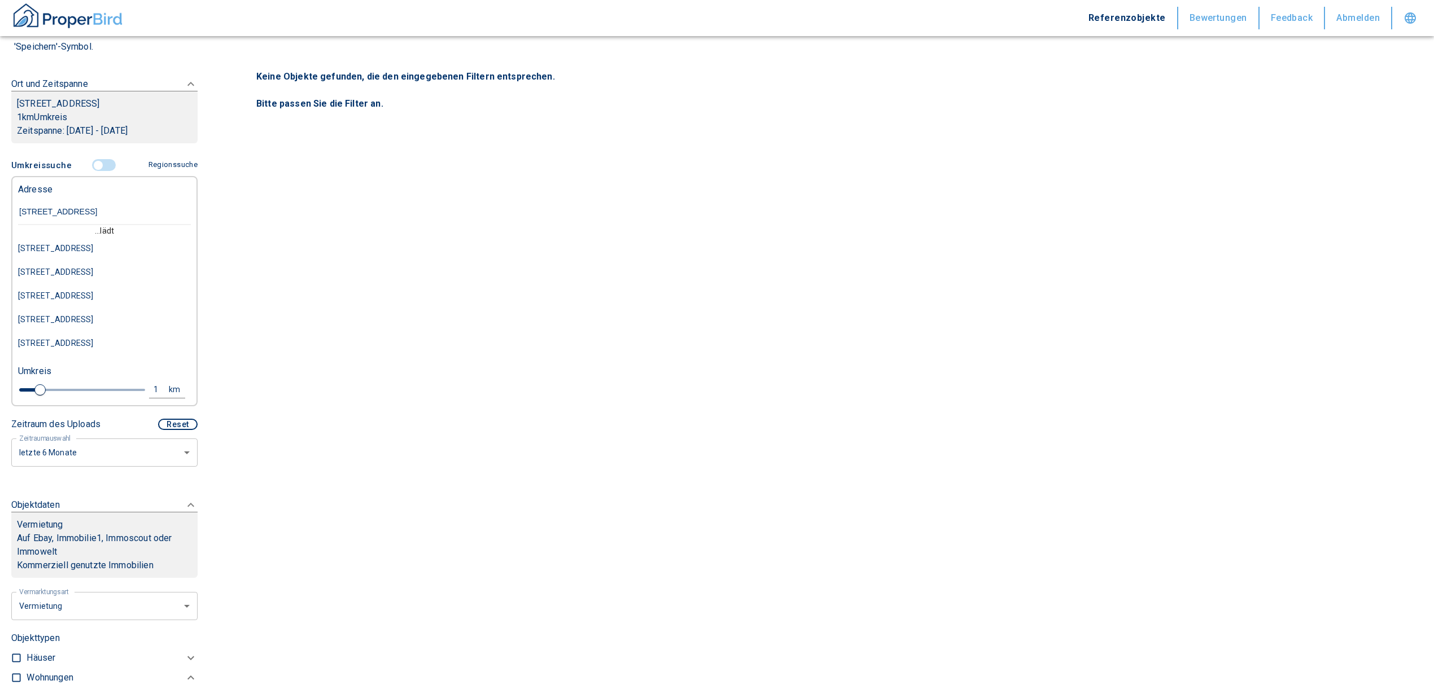
type input "[GEOGRAPHIC_DATA] 139 m"
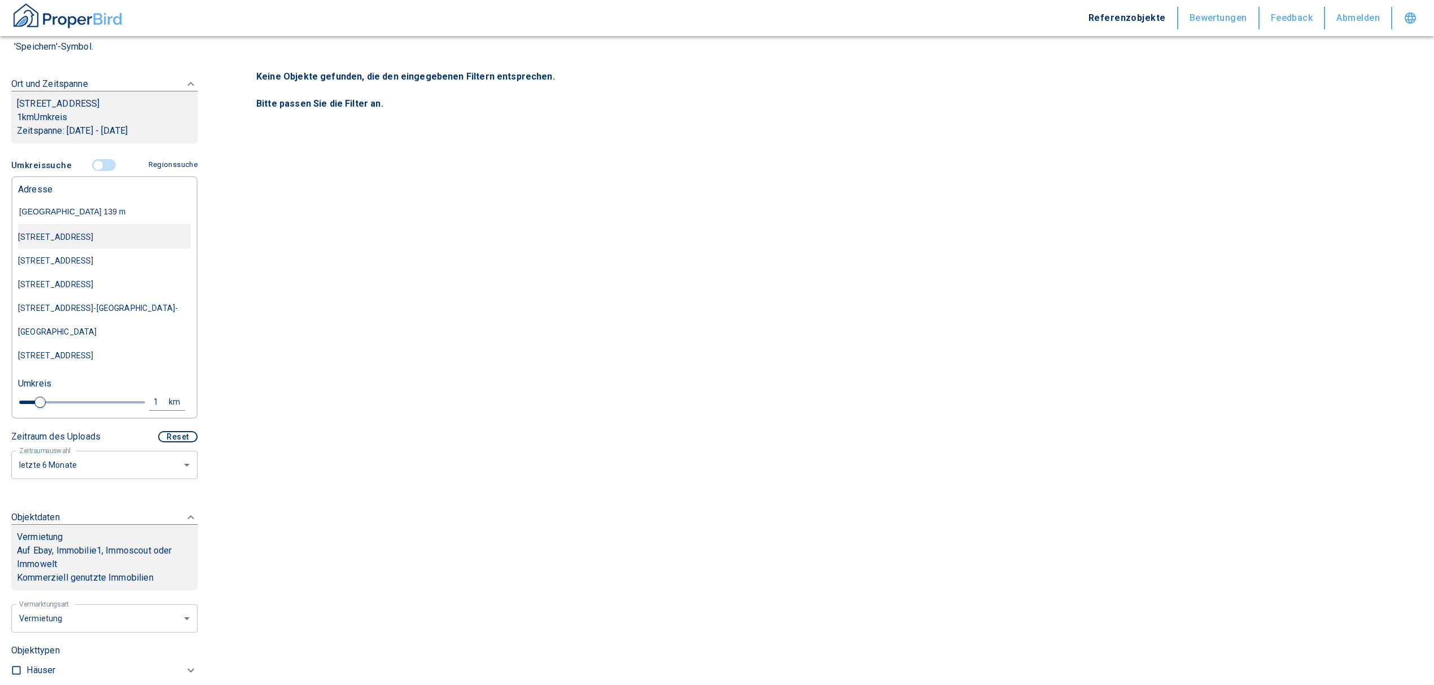
click at [68, 244] on div "[STREET_ADDRESS]" at bounding box center [104, 237] width 173 height 24
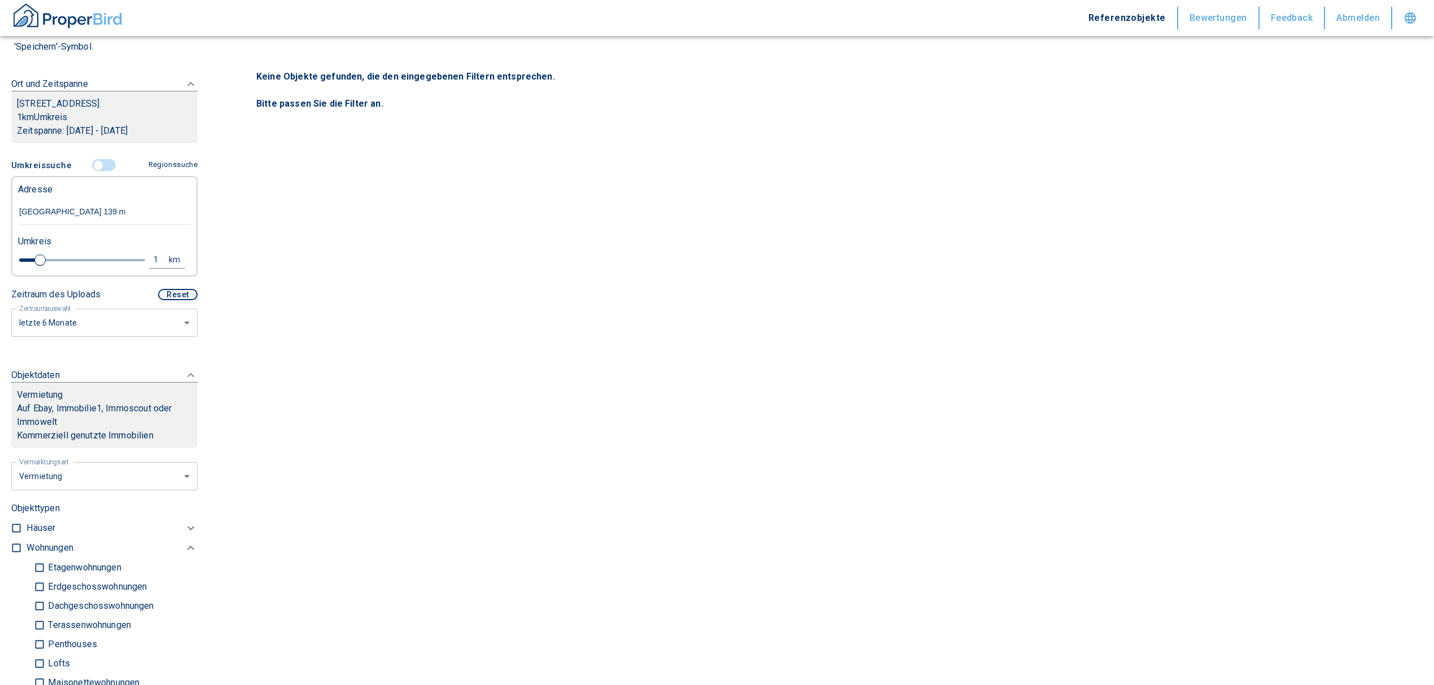
type input "2020"
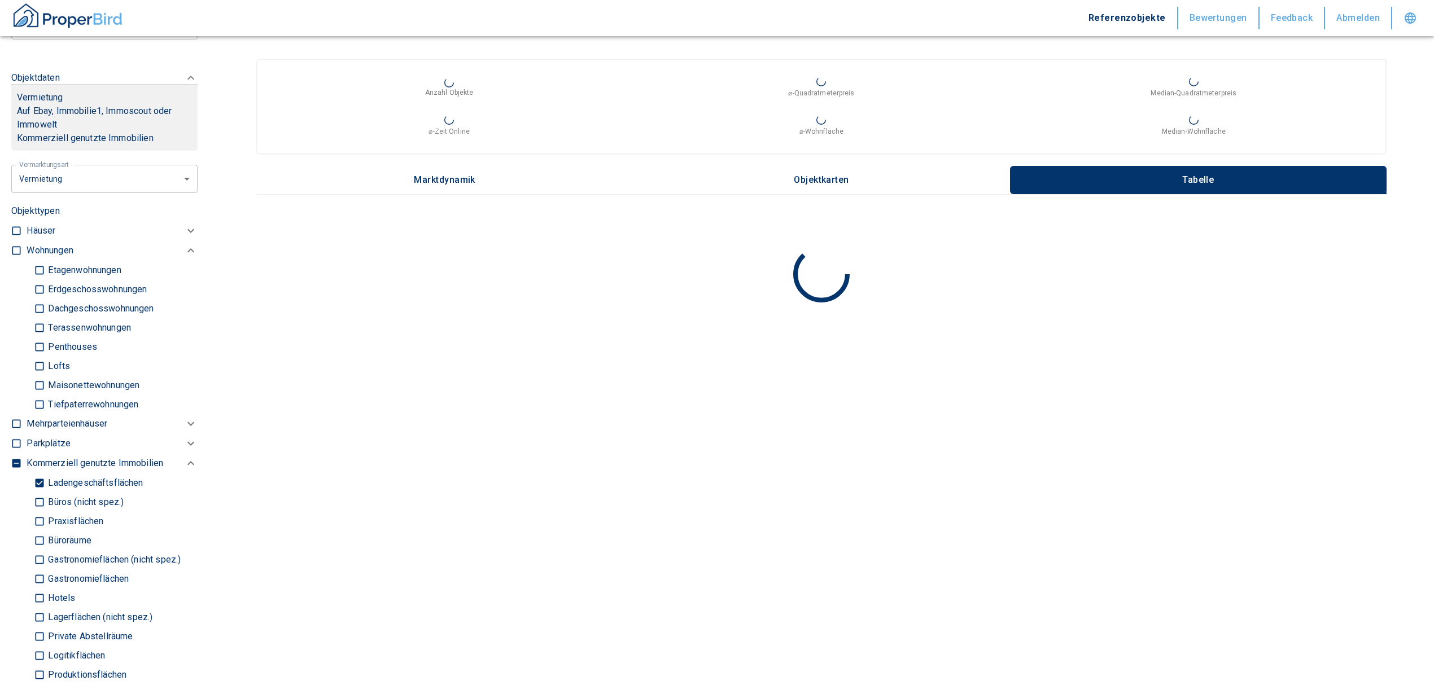
scroll to position [452, 0]
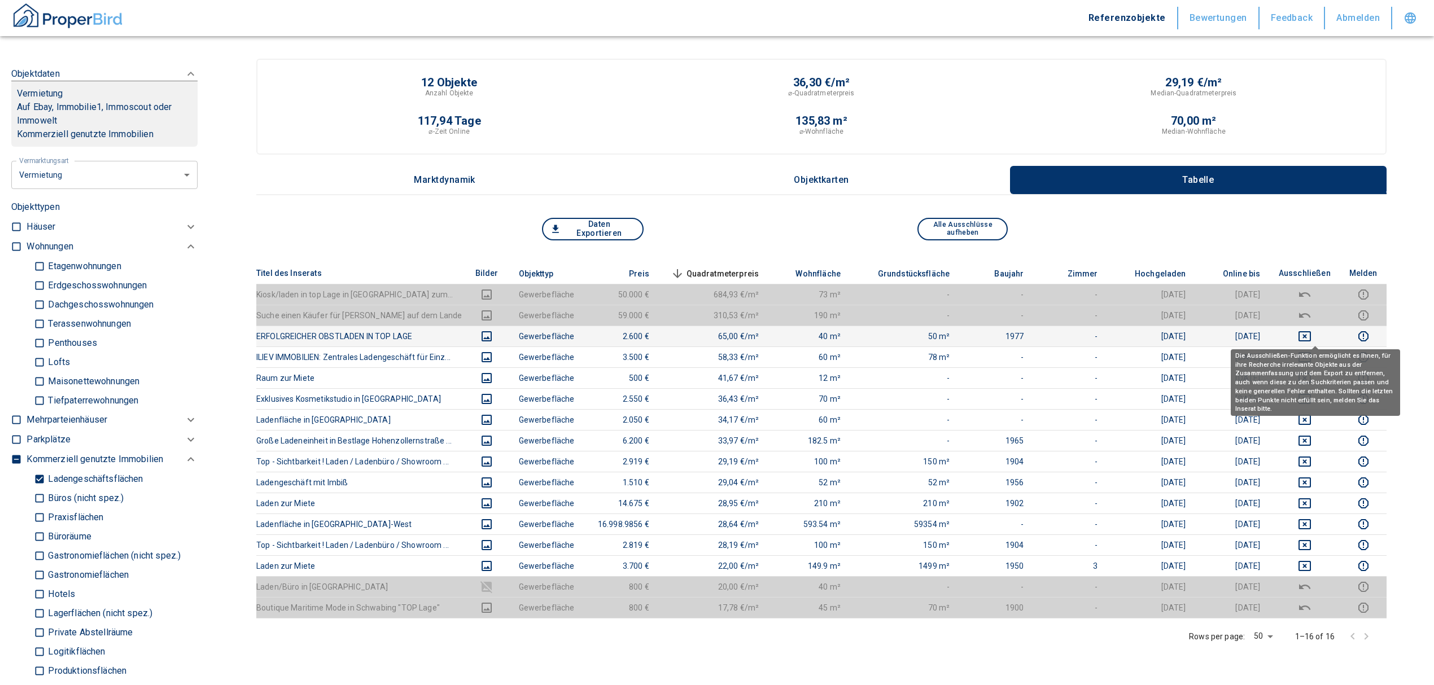
type input "[STREET_ADDRESS]"
click at [1311, 330] on icon "deselect this listing" at bounding box center [1305, 337] width 14 height 14
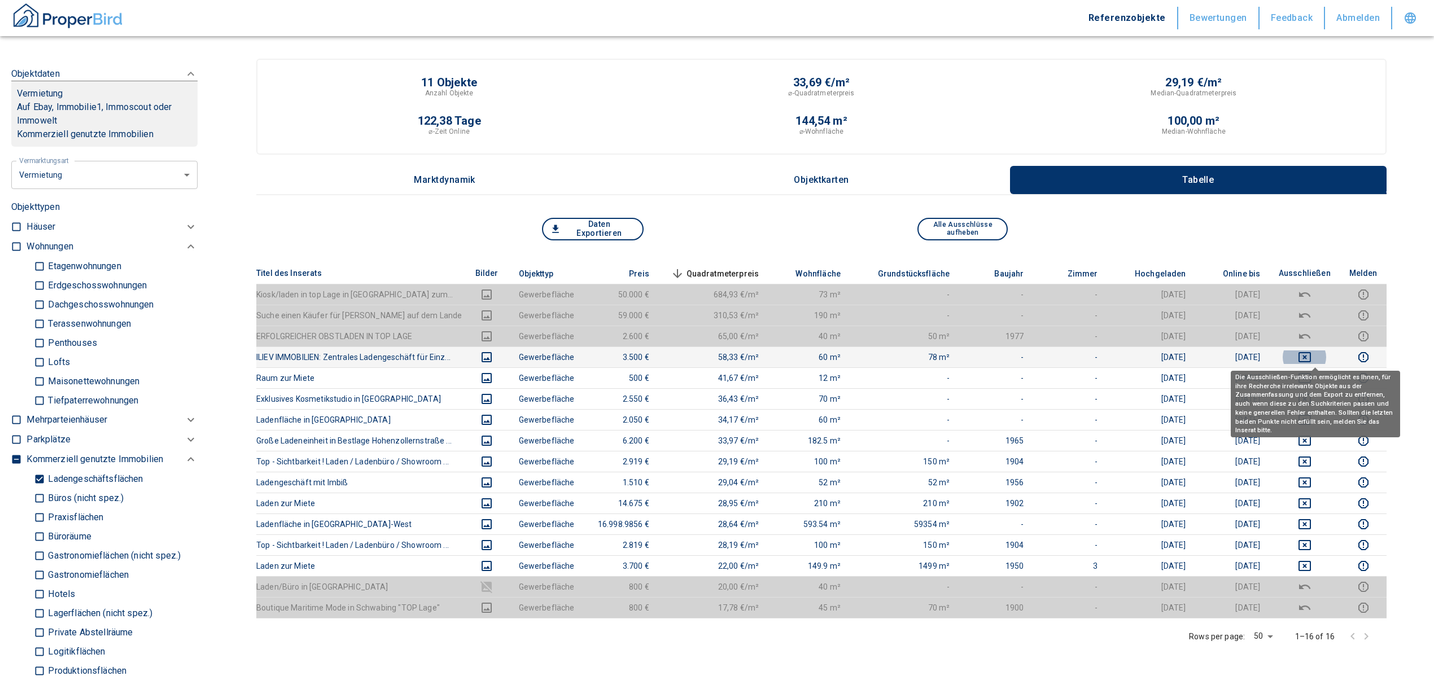
click at [1311, 355] on icon "deselect this listing" at bounding box center [1305, 358] width 14 height 14
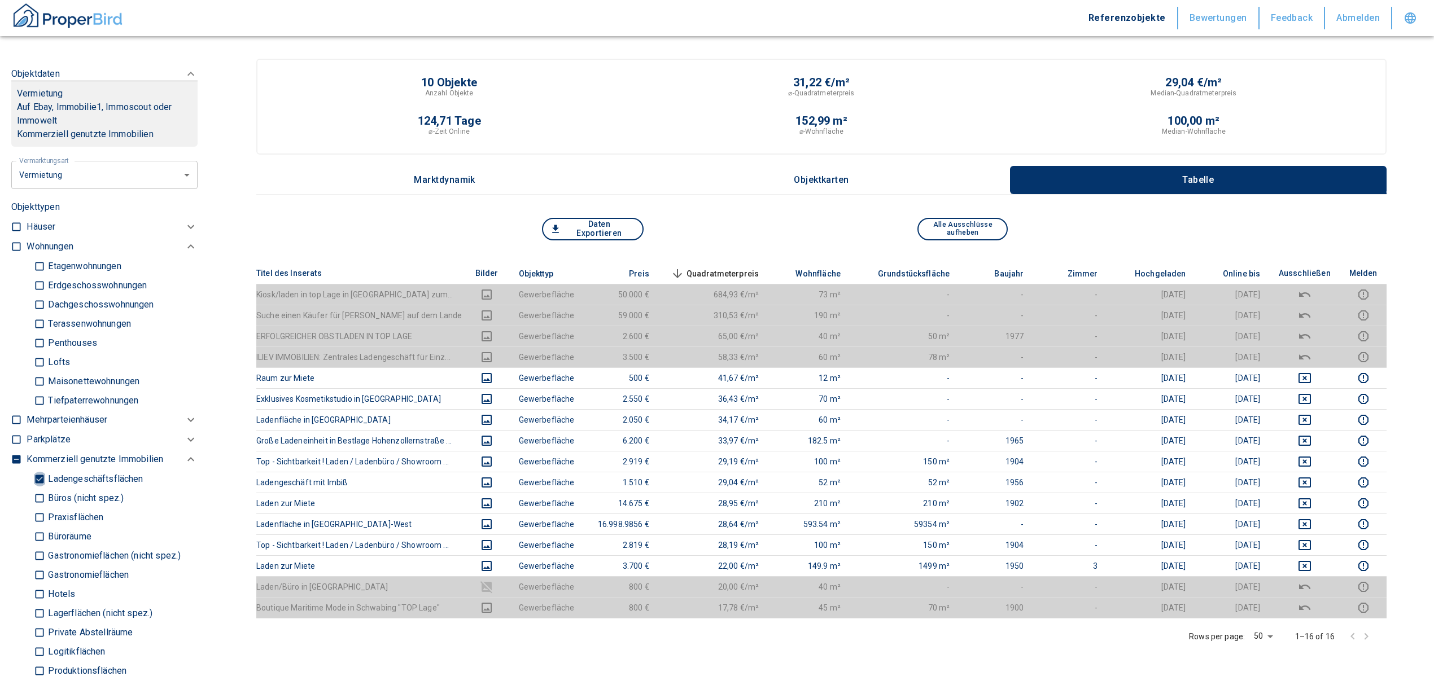
click at [43, 489] on input "Ladengeschäftsflächen" at bounding box center [39, 479] width 11 height 20
checkbox input "false"
type input "2020"
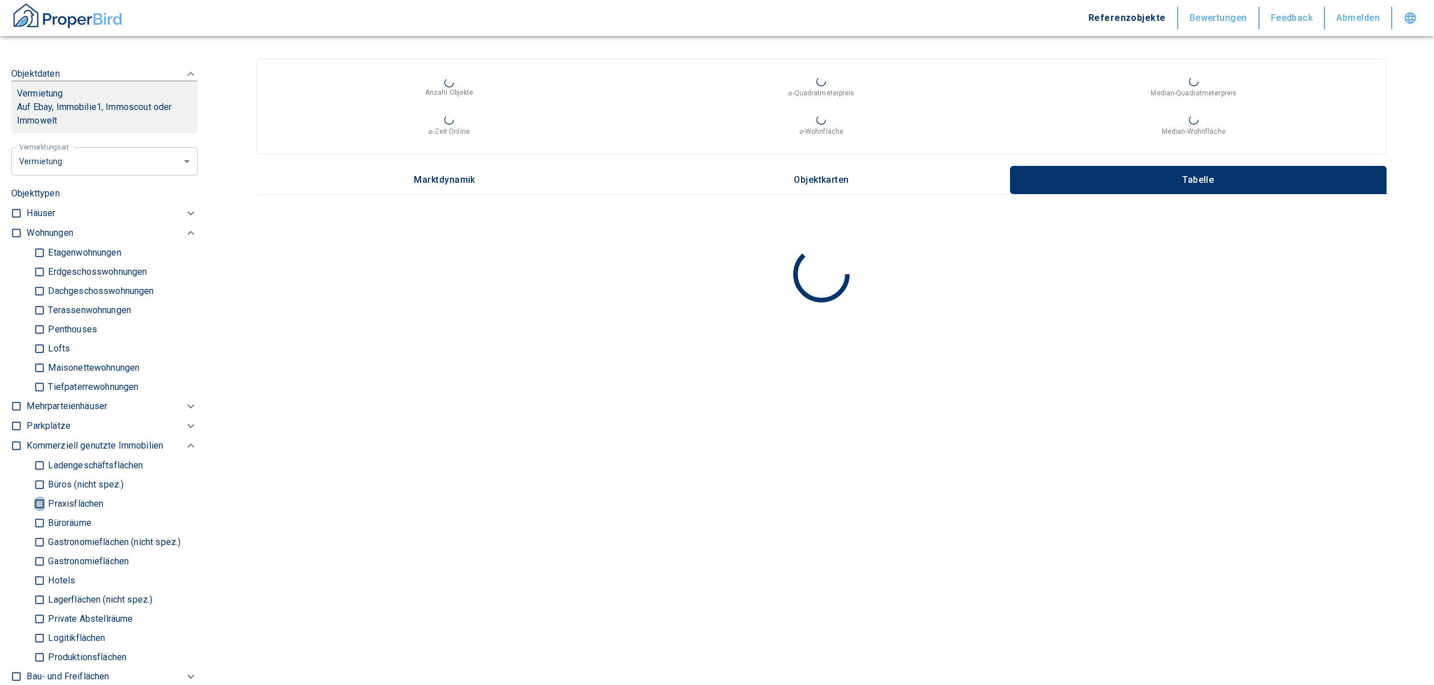
click at [41, 508] on input "Praxisflächen" at bounding box center [39, 504] width 11 height 20
checkbox input "true"
type input "2020"
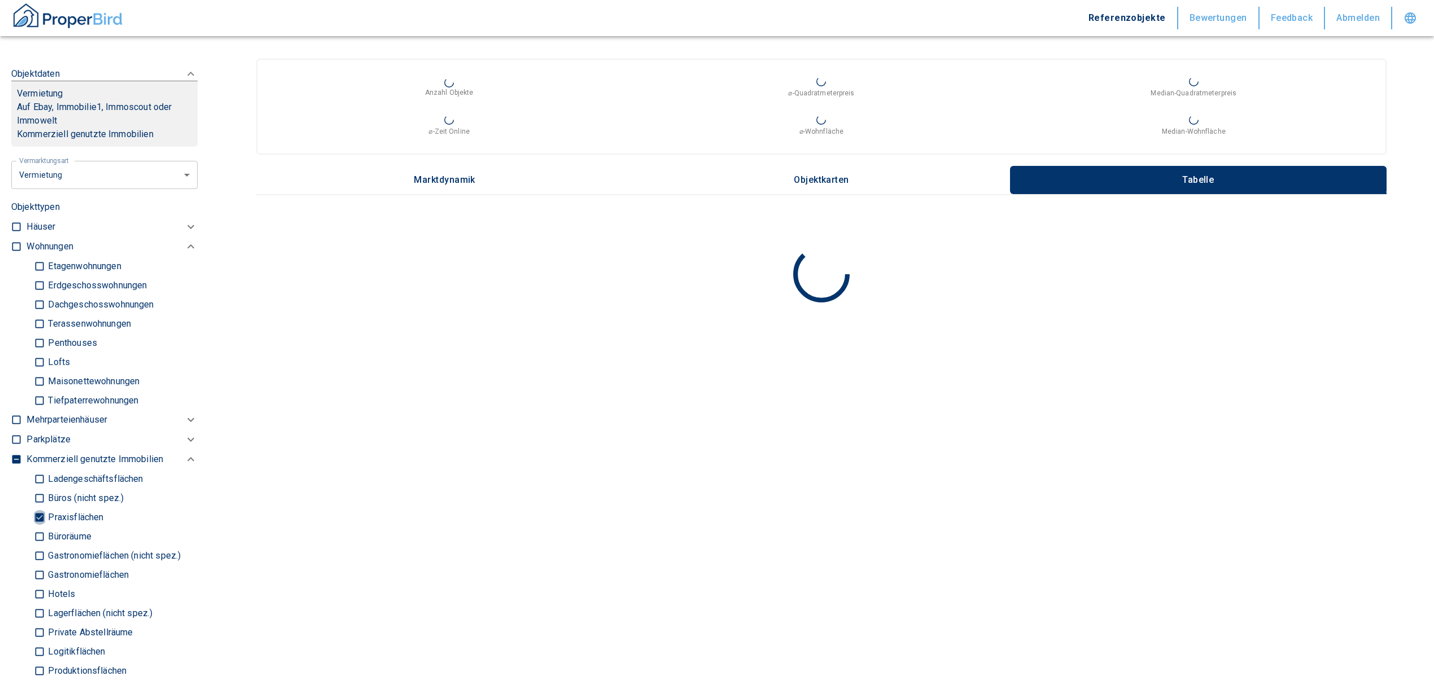
click at [37, 527] on input "Praxisflächen" at bounding box center [39, 517] width 11 height 20
checkbox input "false"
type input "2020"
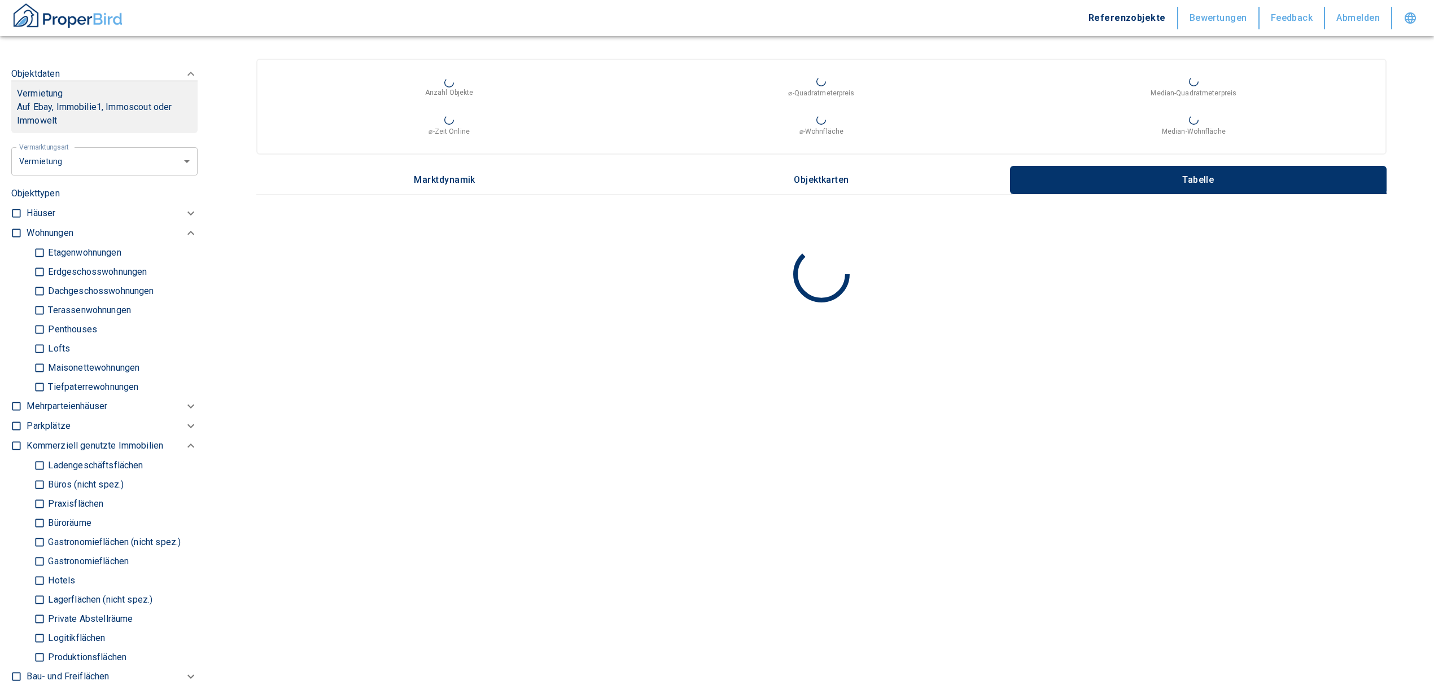
click at [41, 533] on input "Büroräume" at bounding box center [39, 523] width 11 height 20
checkbox input "true"
type input "2020"
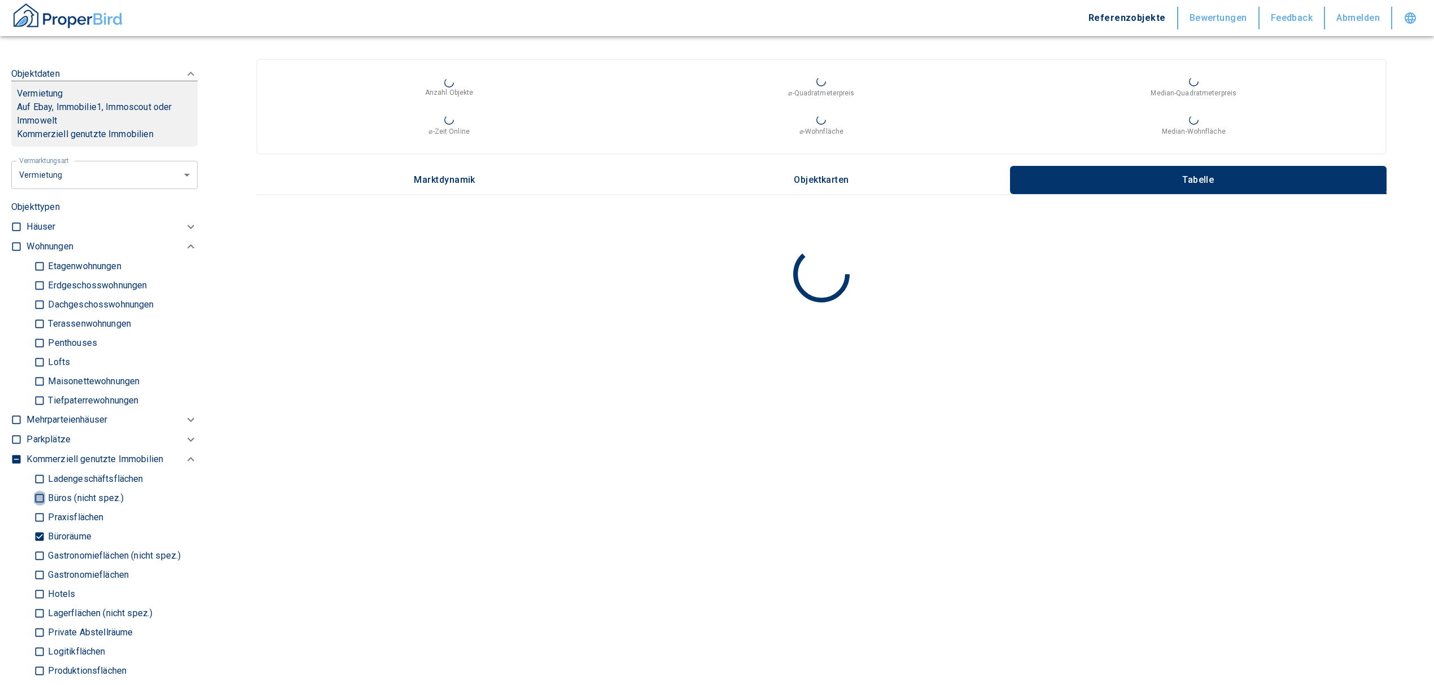
click at [41, 508] on input "Büros (nicht spez.)" at bounding box center [39, 498] width 11 height 20
checkbox input "true"
type input "2020"
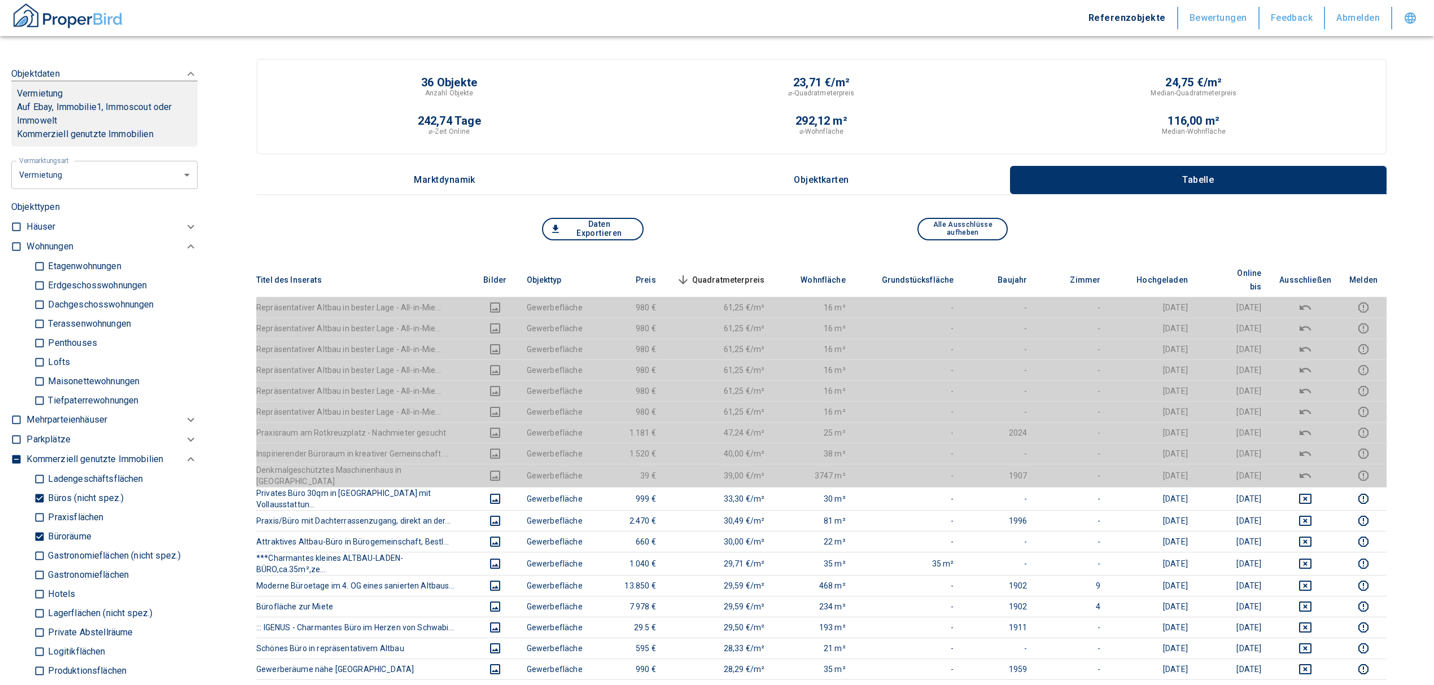
click at [745, 273] on span "Quadratmeterpreis sorted descending" at bounding box center [719, 280] width 91 height 14
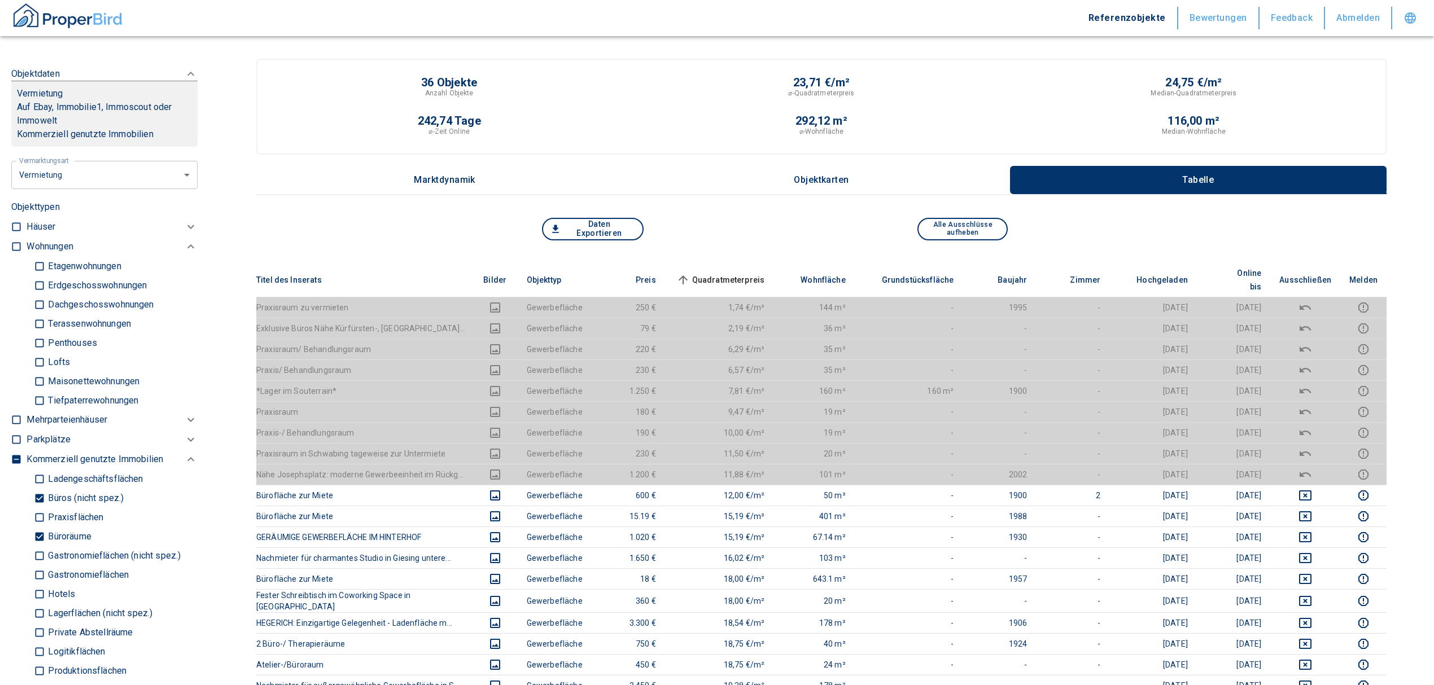
click at [745, 273] on span "Quadratmeterpreis sorted ascending" at bounding box center [719, 280] width 91 height 14
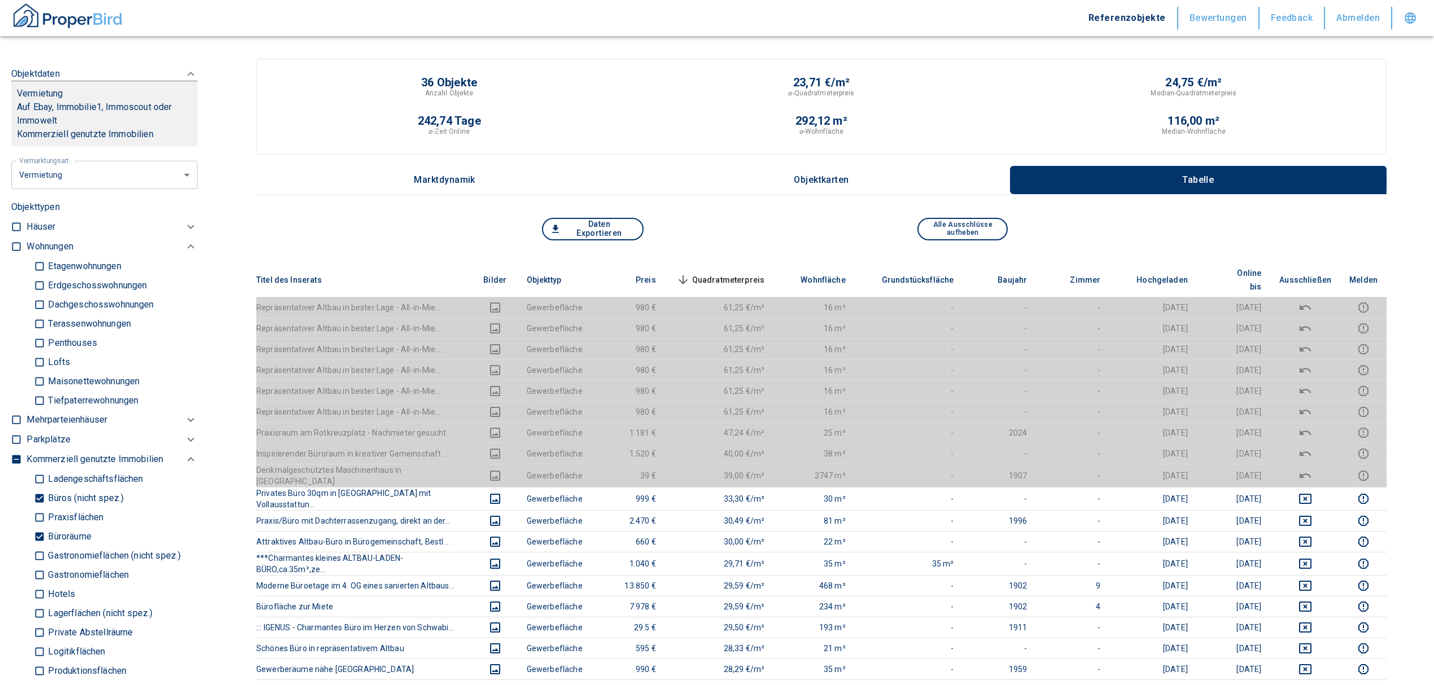
click at [738, 273] on span "Quadratmeterpreis sorted descending" at bounding box center [719, 280] width 91 height 14
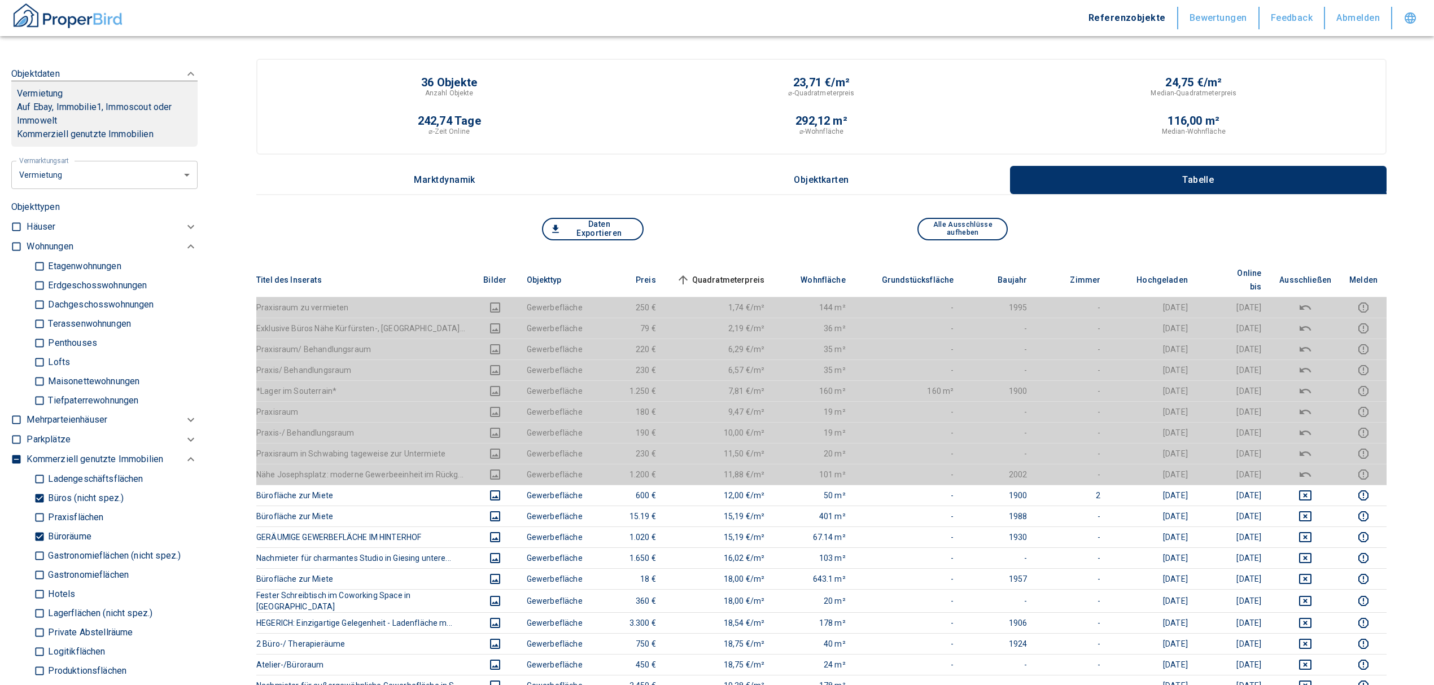
drag, startPoint x: 36, startPoint y: 551, endPoint x: 41, endPoint y: 534, distance: 17.7
click at [36, 546] on input "Büroräume" at bounding box center [39, 537] width 11 height 20
checkbox input "false"
type input "2020"
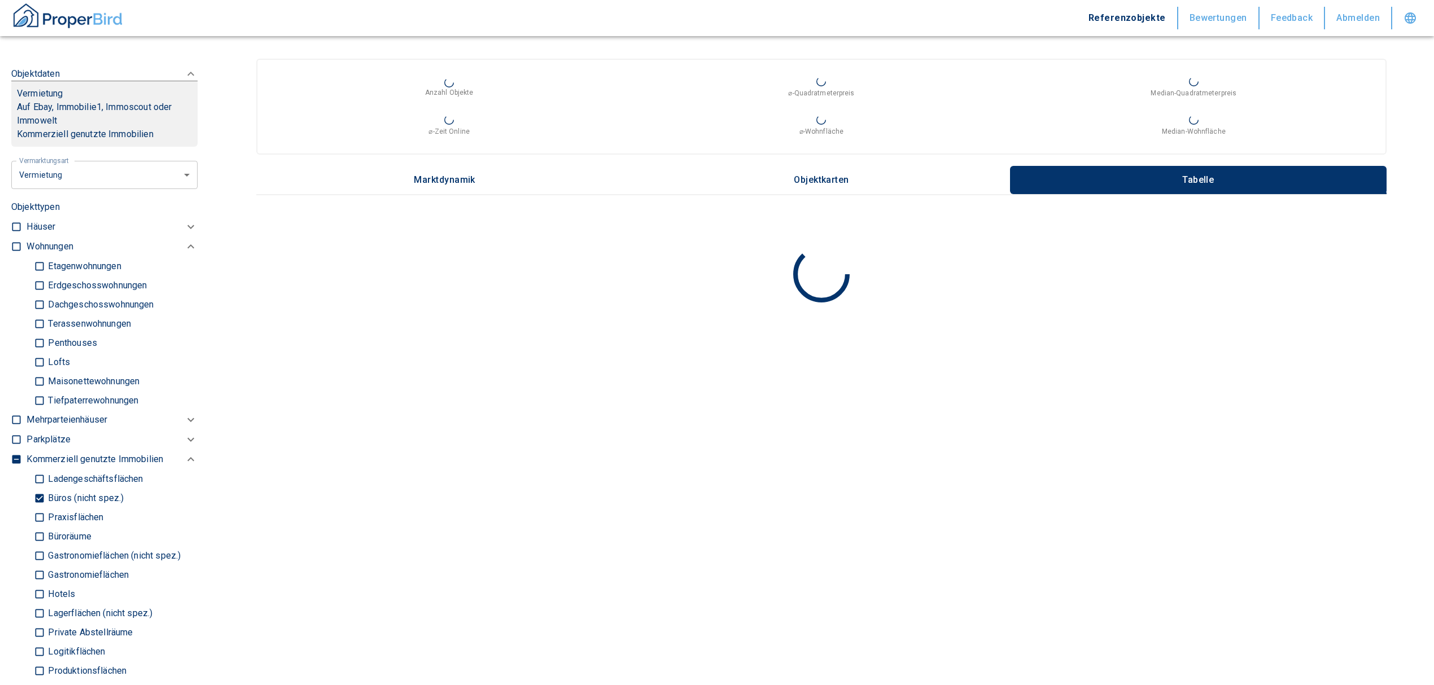
click at [40, 508] on input "Büros (nicht spez.)" at bounding box center [39, 498] width 11 height 20
checkbox input "false"
type input "2020"
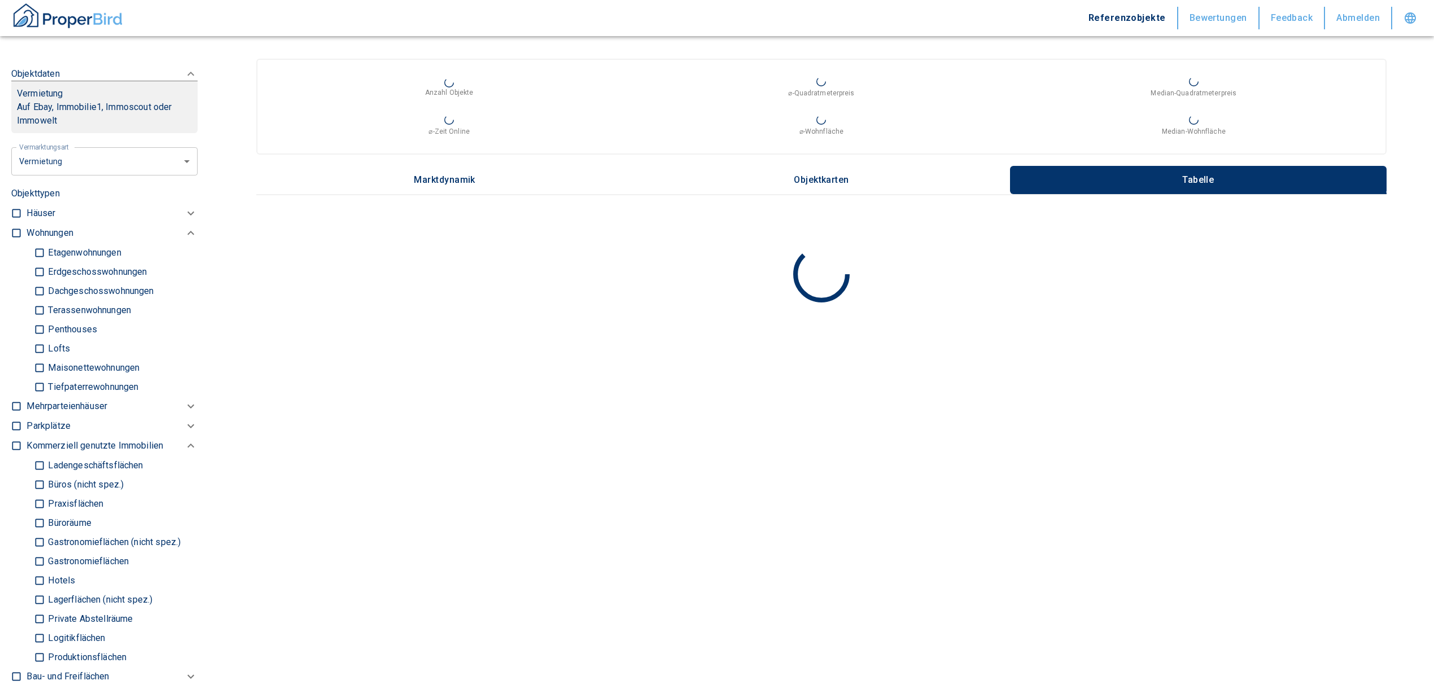
click at [14, 239] on input "checkbox" at bounding box center [16, 232] width 11 height 11
checkbox input "true"
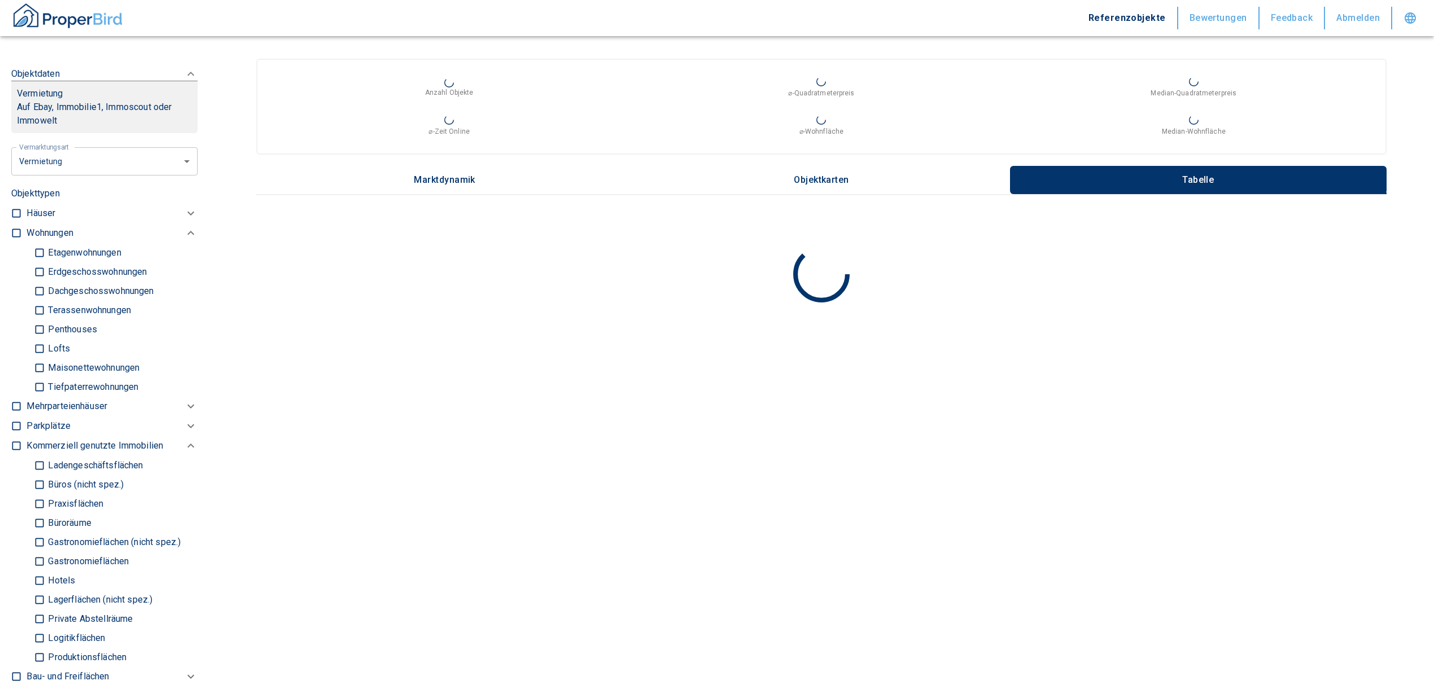
checkbox input "true"
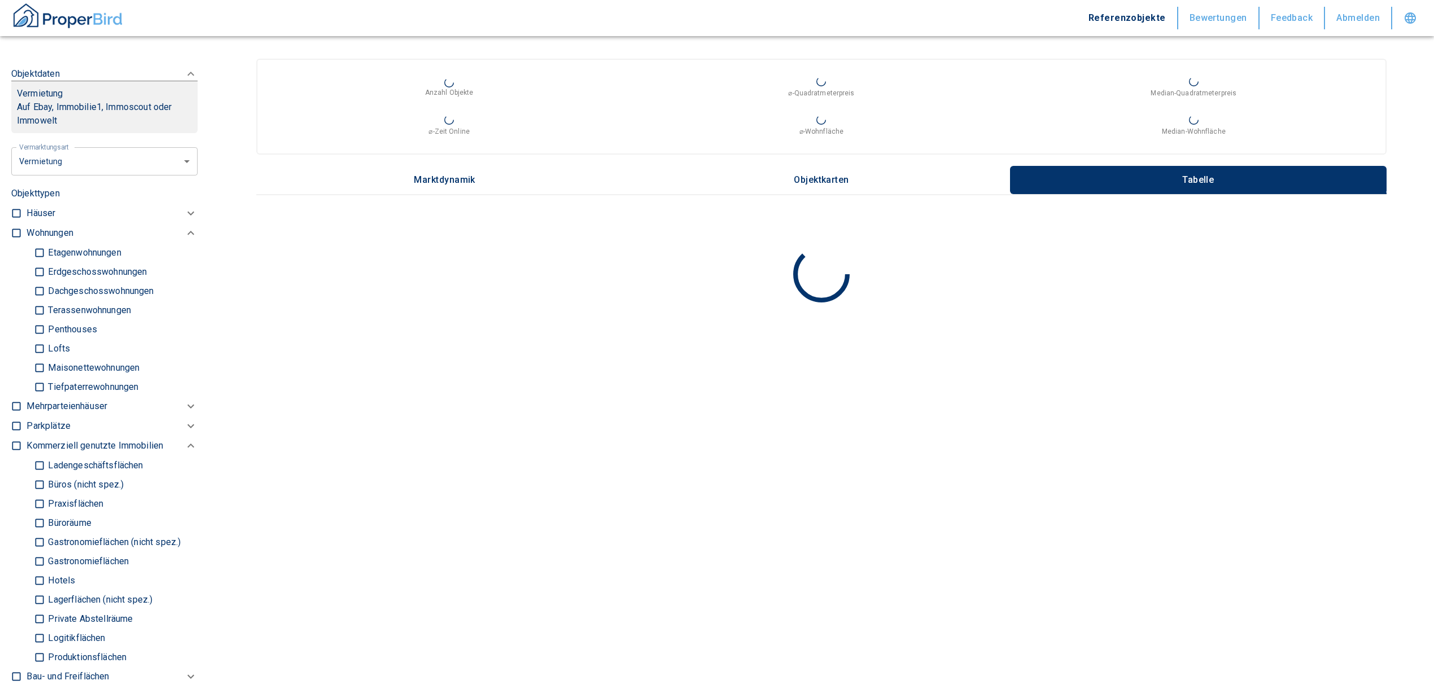
type input "2020"
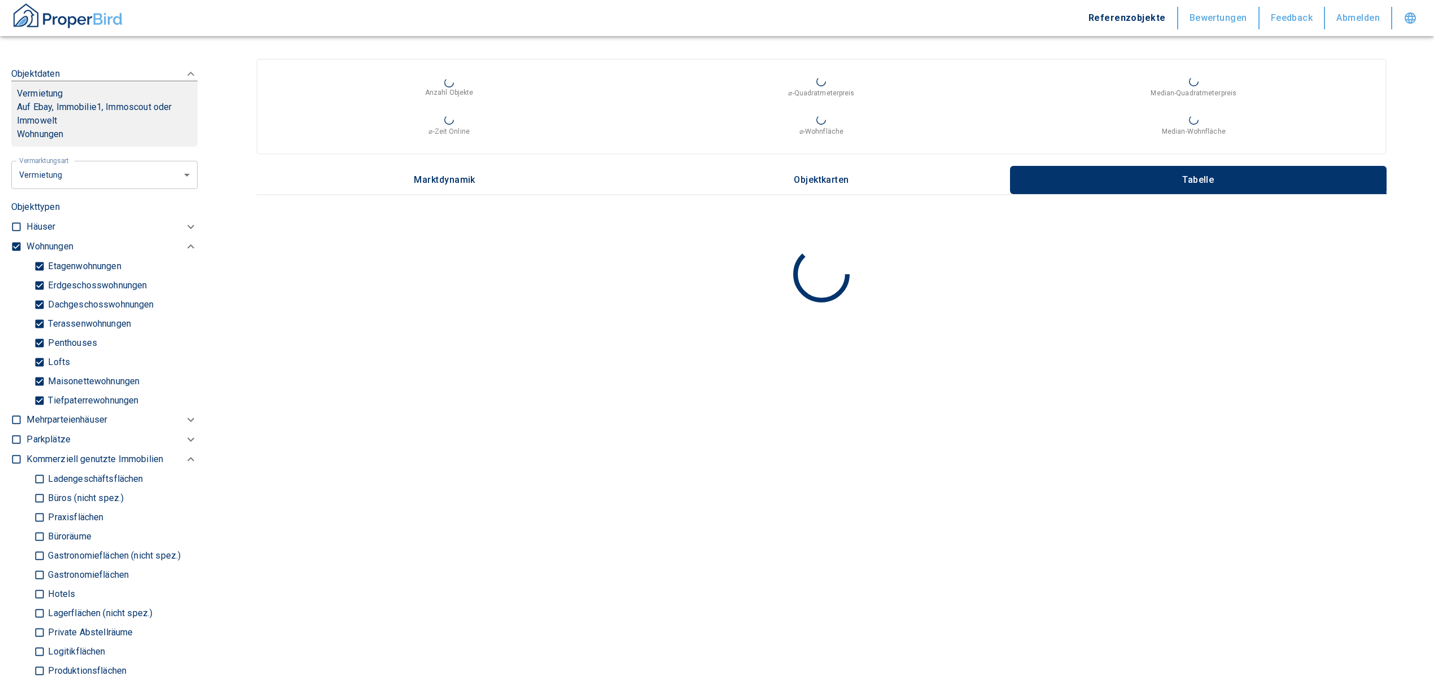
click at [38, 409] on input "Tiefpaterrewohnungen" at bounding box center [39, 401] width 11 height 20
checkbox input "false"
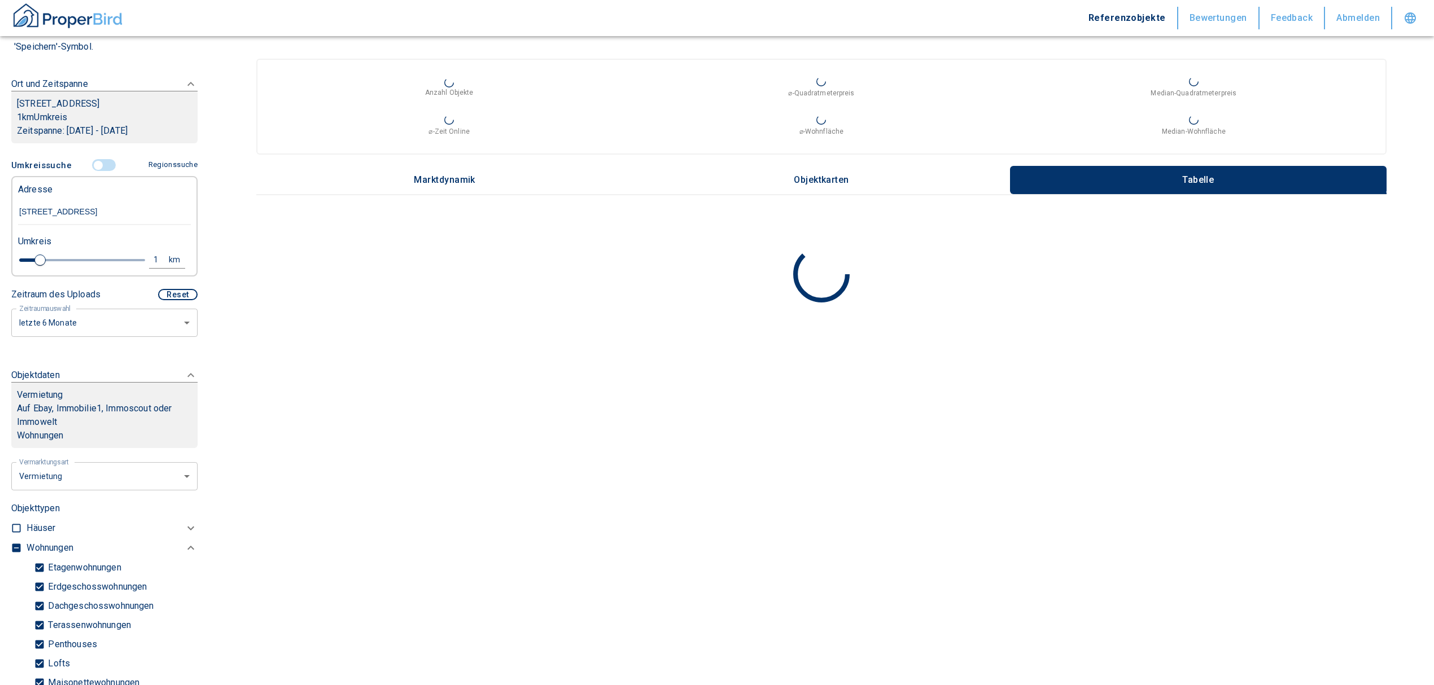
type input "2020"
type input "3.2"
click at [93, 265] on span at bounding box center [82, 260] width 126 height 17
type input "2020"
click at [152, 267] on div "3,2" at bounding box center [162, 260] width 20 height 14
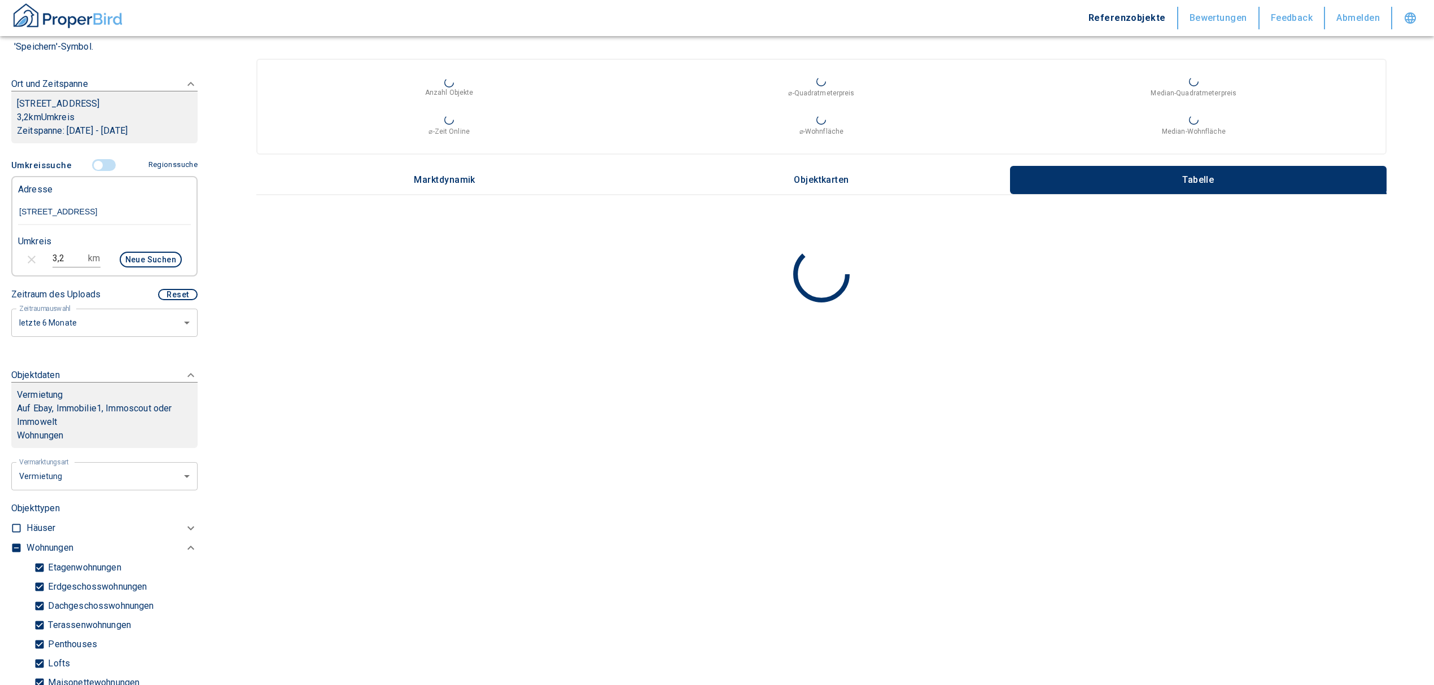
drag, startPoint x: 62, startPoint y: 272, endPoint x: -14, endPoint y: 276, distance: 75.2
click at [0, 276] on html "Referenzobjekte Bewertungen Feedback Abmelden Filtervorlagen Neue Filtereinstel…" at bounding box center [717, 342] width 1434 height 685
type input "0,5"
click at [135, 268] on button "Neue Suchen" at bounding box center [151, 260] width 62 height 16
type input "2020"
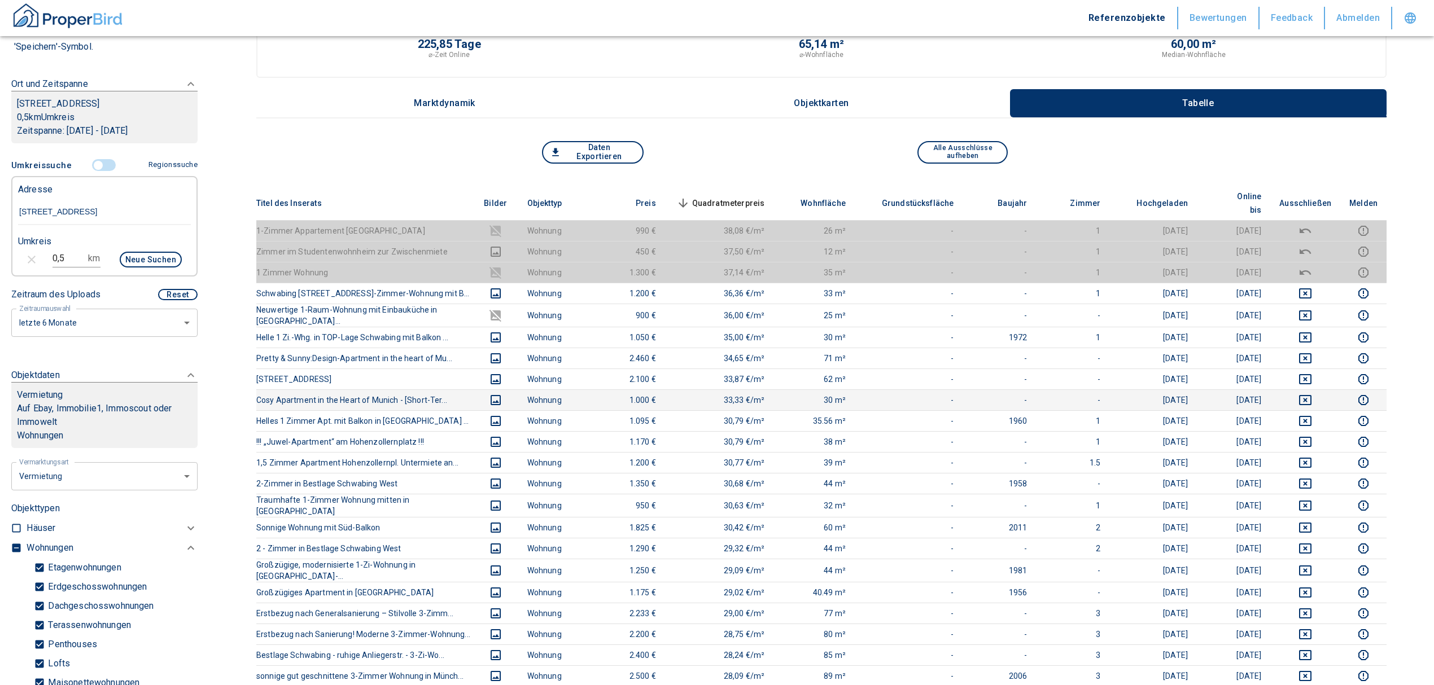
scroll to position [75, 0]
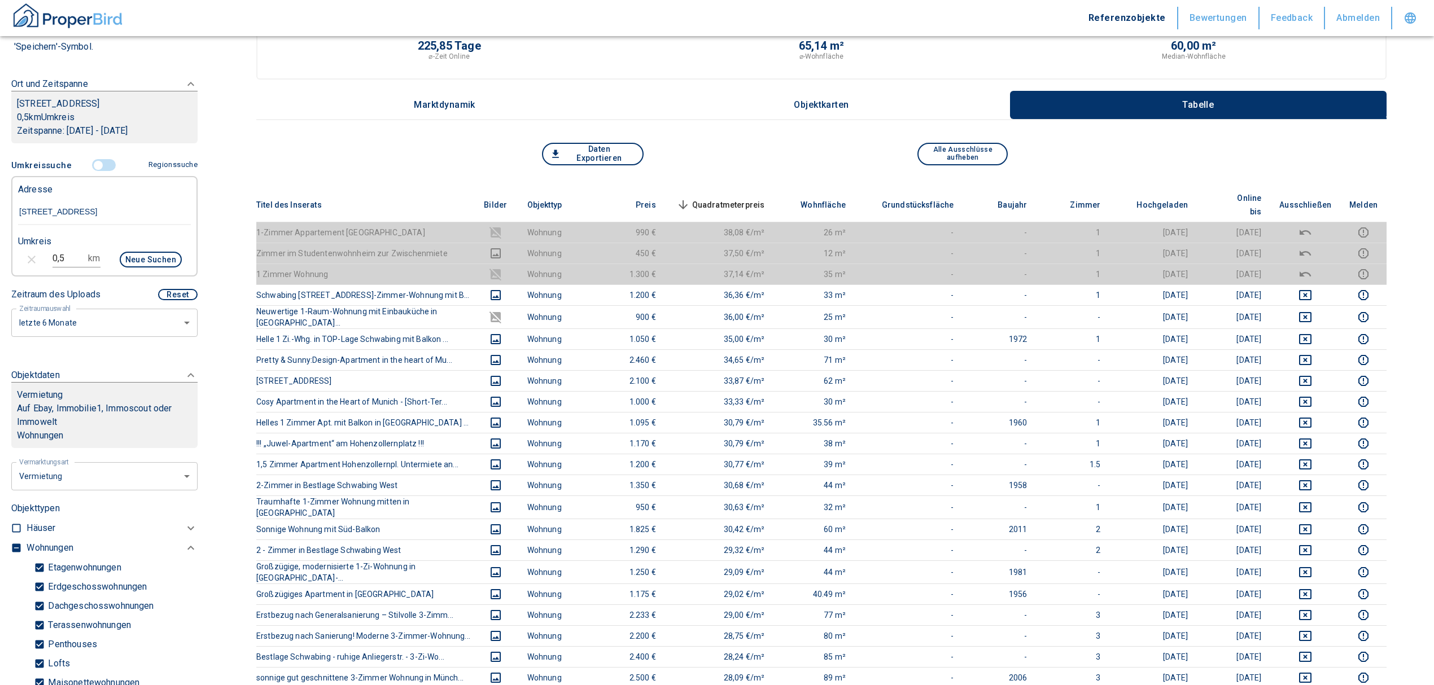
click at [739, 188] on th "Quadratmeterpreis sorted descending" at bounding box center [719, 205] width 109 height 34
click at [739, 198] on span "Quadratmeterpreis sorted descending" at bounding box center [719, 205] width 91 height 14
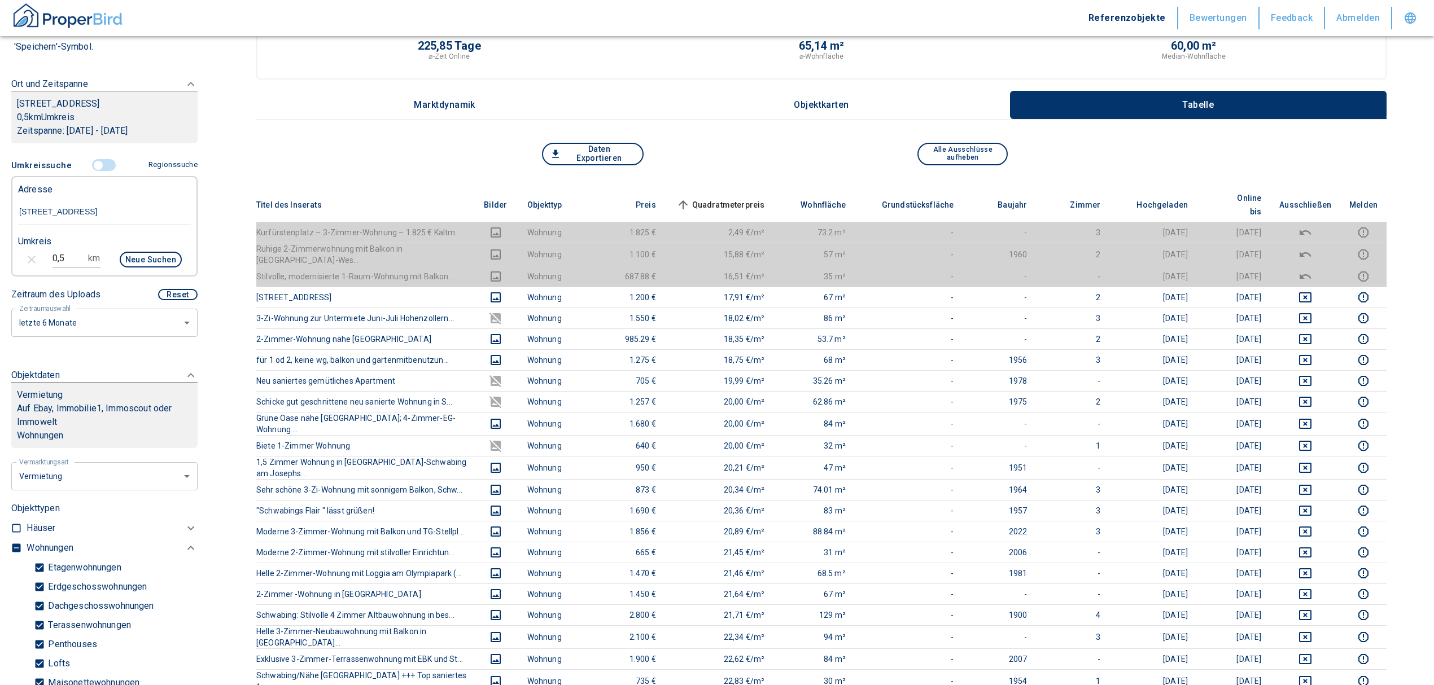
click at [736, 198] on span "Quadratmeterpreis sorted ascending" at bounding box center [719, 205] width 91 height 14
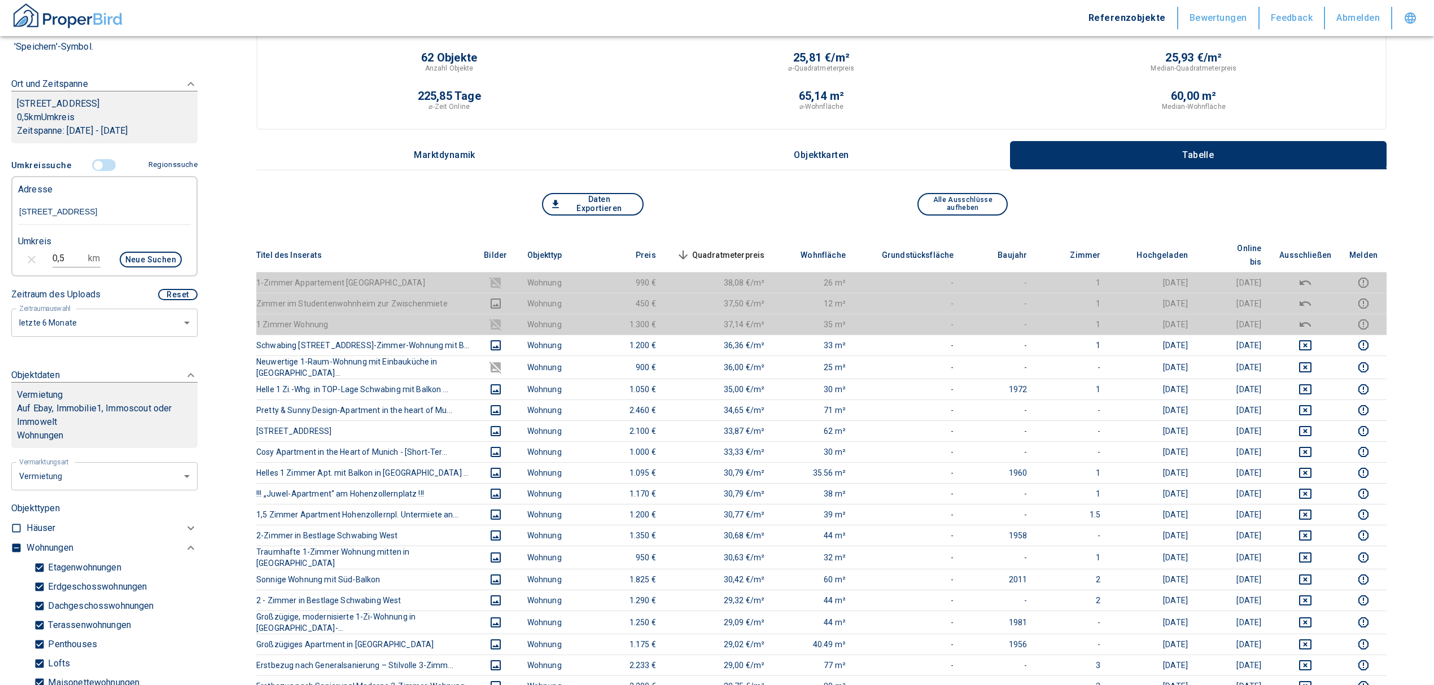
scroll to position [0, 0]
